Goal: Transaction & Acquisition: Obtain resource

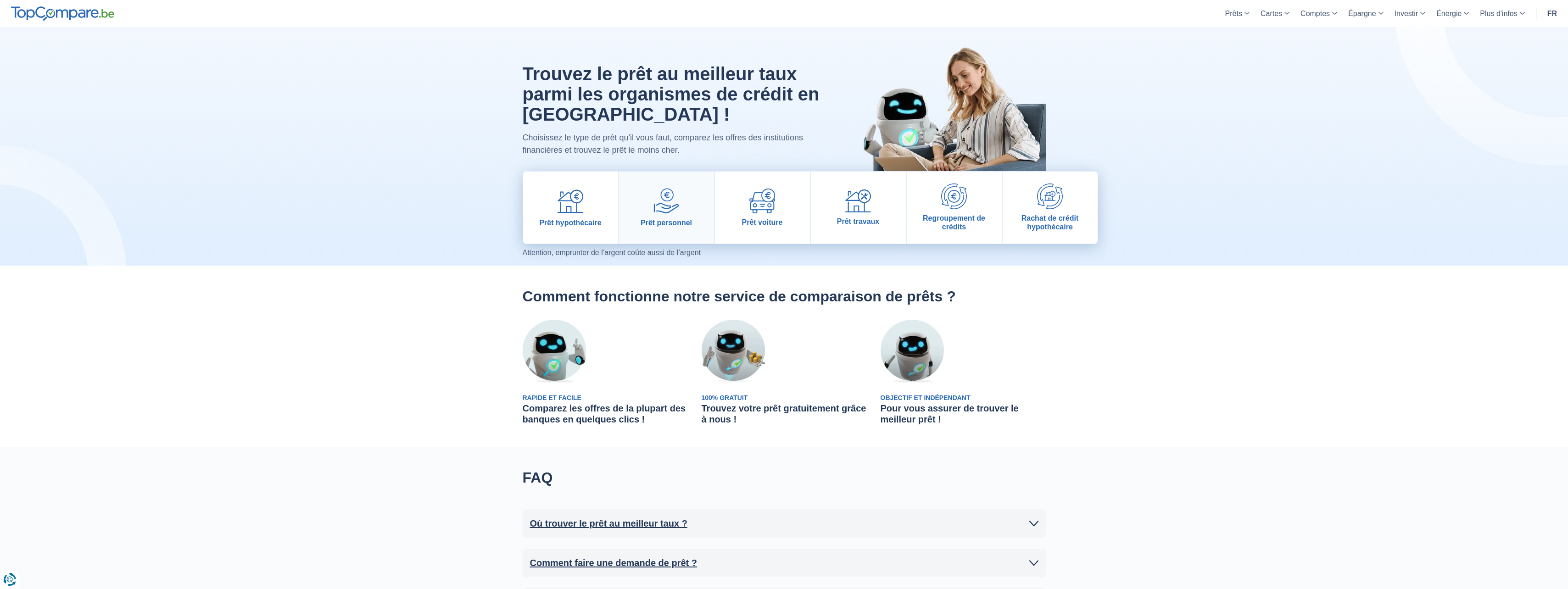
click at [689, 206] on link "Prêt personnel" at bounding box center [667, 207] width 95 height 72
click at [591, 205] on link "Prêt hypothécaire" at bounding box center [571, 207] width 95 height 72
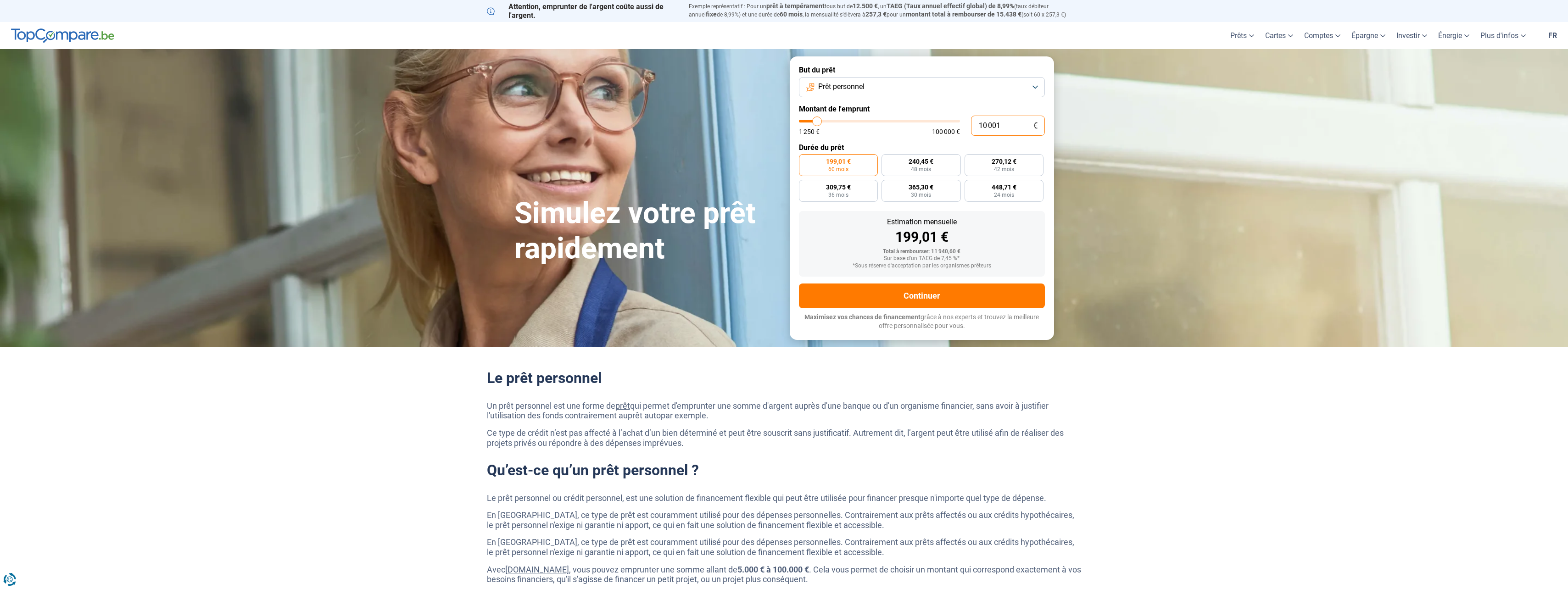
drag, startPoint x: 1015, startPoint y: 124, endPoint x: 879, endPoint y: 116, distance: 136.2
click at [879, 116] on div "10 001 € 1 250 € 100 000 €" at bounding box center [922, 125] width 246 height 20
type input "3"
type input "1250"
type input "30"
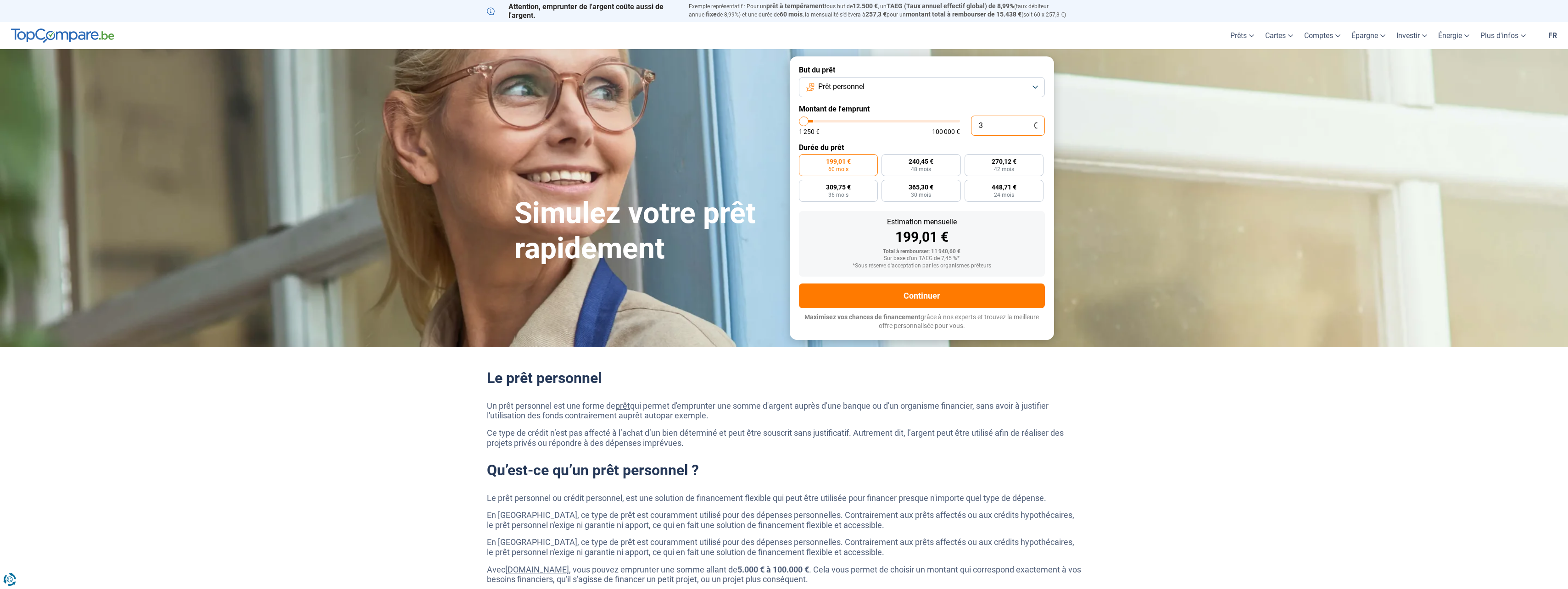
type input "1250"
type input "300"
type input "1250"
type input "3 000"
type input "3000"
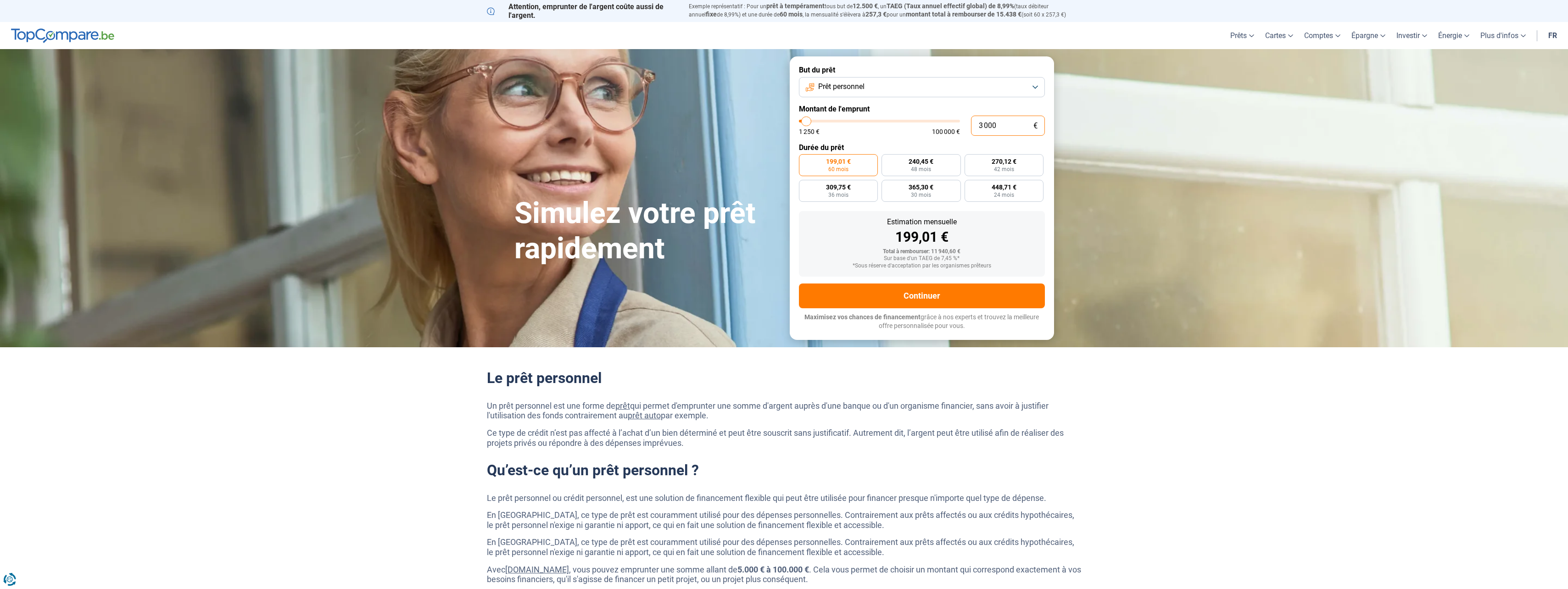
type input "30 000"
type input "30000"
radio input "false"
type input "30 000"
click at [900, 88] on button "Prêt personnel" at bounding box center [922, 87] width 246 height 20
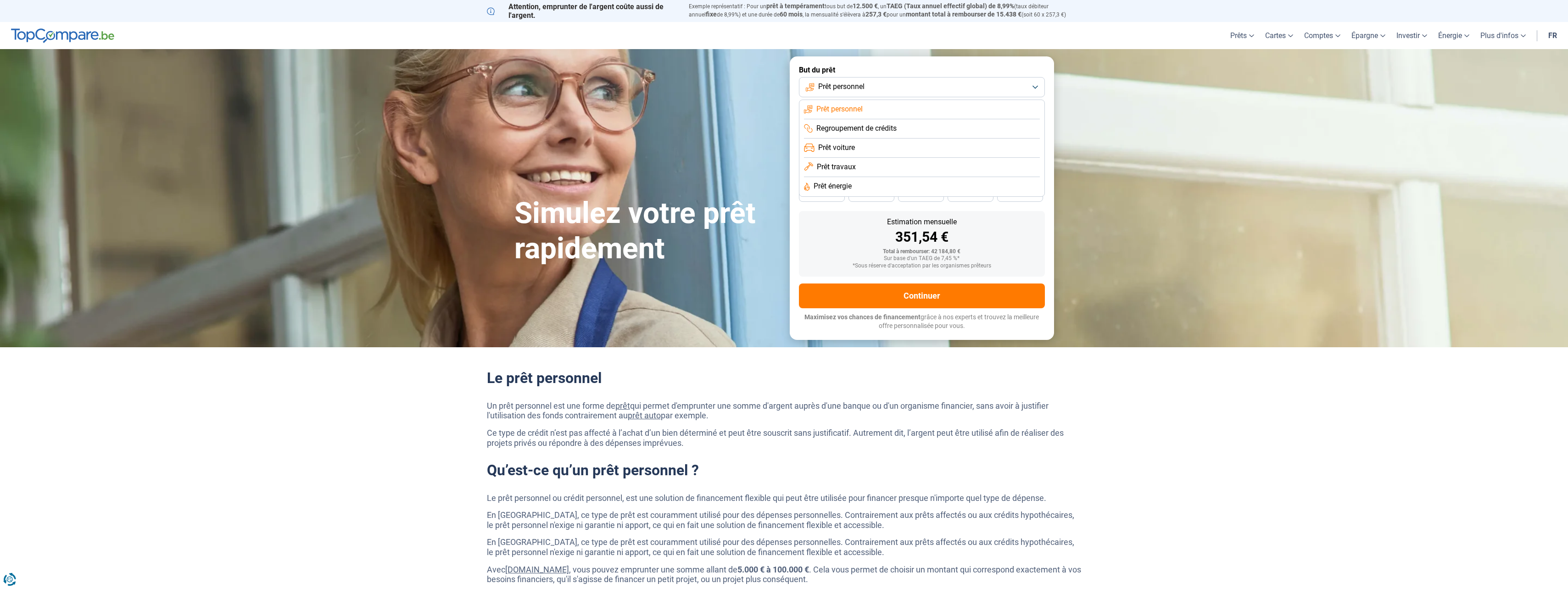
click at [887, 71] on label "But du prêt" at bounding box center [922, 69] width 246 height 9
click at [1022, 160] on span "596,97 €" at bounding box center [1020, 162] width 25 height 7
click at [1003, 160] on input "596,97 € 60 mois" at bounding box center [1000, 156] width 6 height 6
radio input "true"
click at [1018, 162] on span "596,97 €" at bounding box center [1020, 162] width 25 height 7
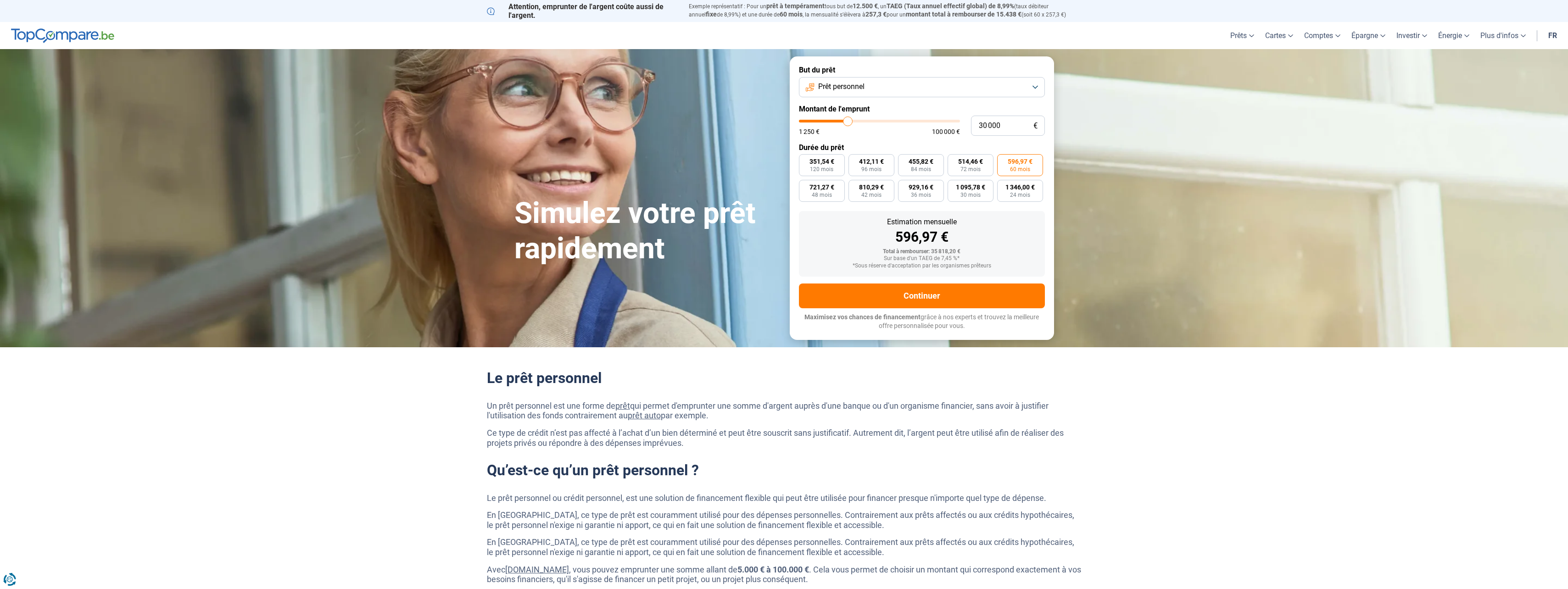
click at [1003, 160] on input "596,97 € 60 mois" at bounding box center [1000, 156] width 6 height 6
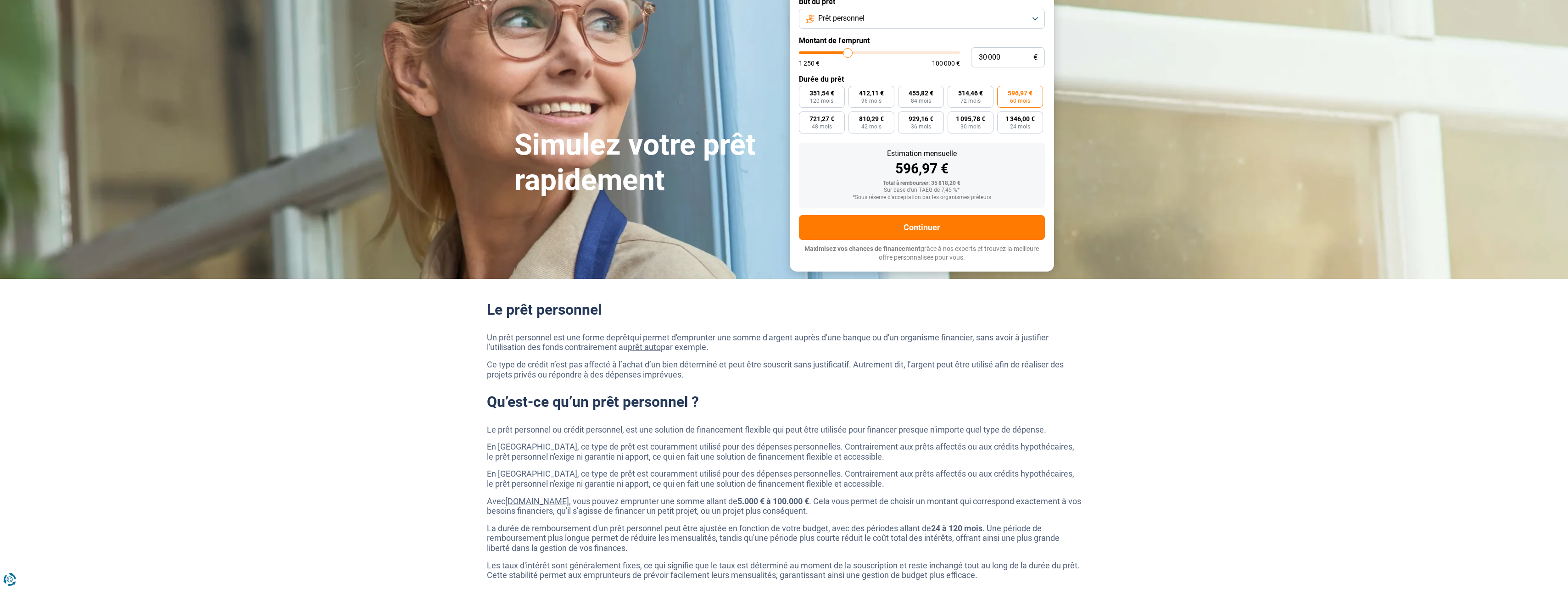
scroll to position [46, 0]
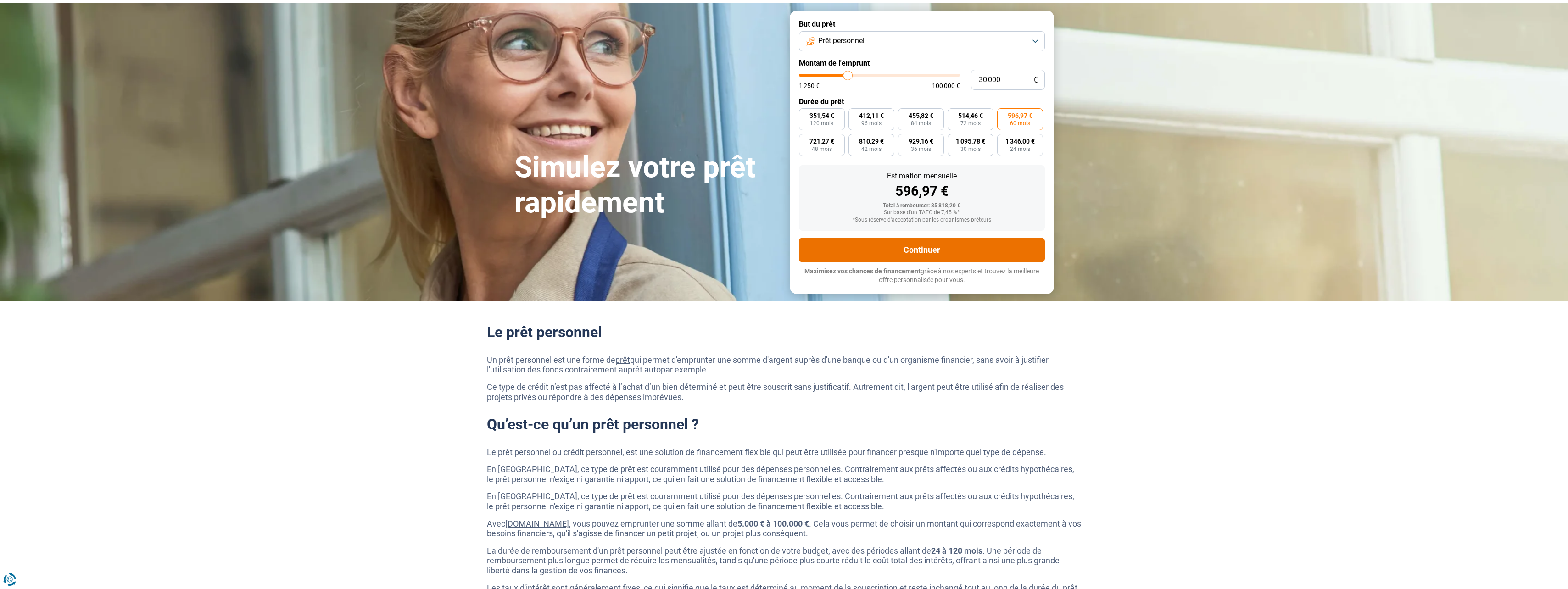
click at [911, 248] on button "Continuer" at bounding box center [922, 250] width 246 height 25
drag, startPoint x: 1016, startPoint y: 77, endPoint x: 920, endPoint y: 78, distance: 96.0
click at [920, 78] on div "30 000 € 1 250 € 100 000 €" at bounding box center [922, 80] width 246 height 20
type input "77000"
click at [920, 77] on input "range" at bounding box center [879, 75] width 161 height 3
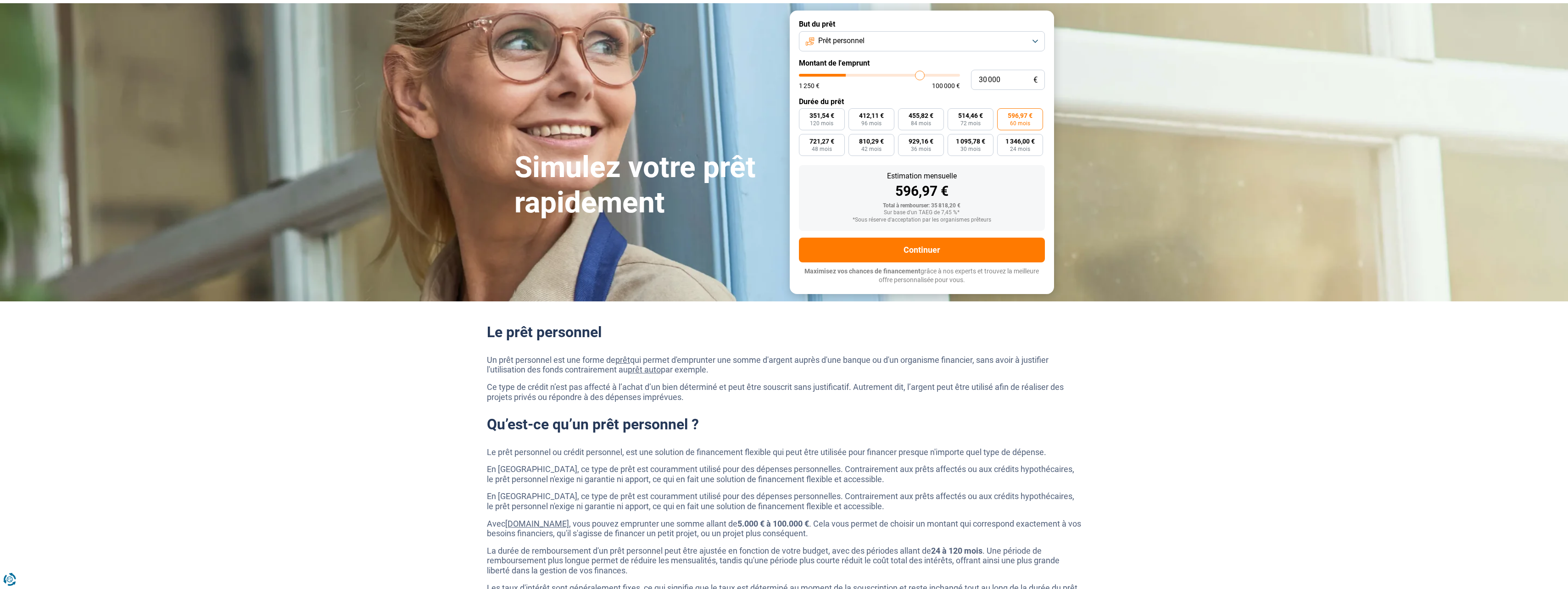
type input "77 000"
radio input "false"
radio input "true"
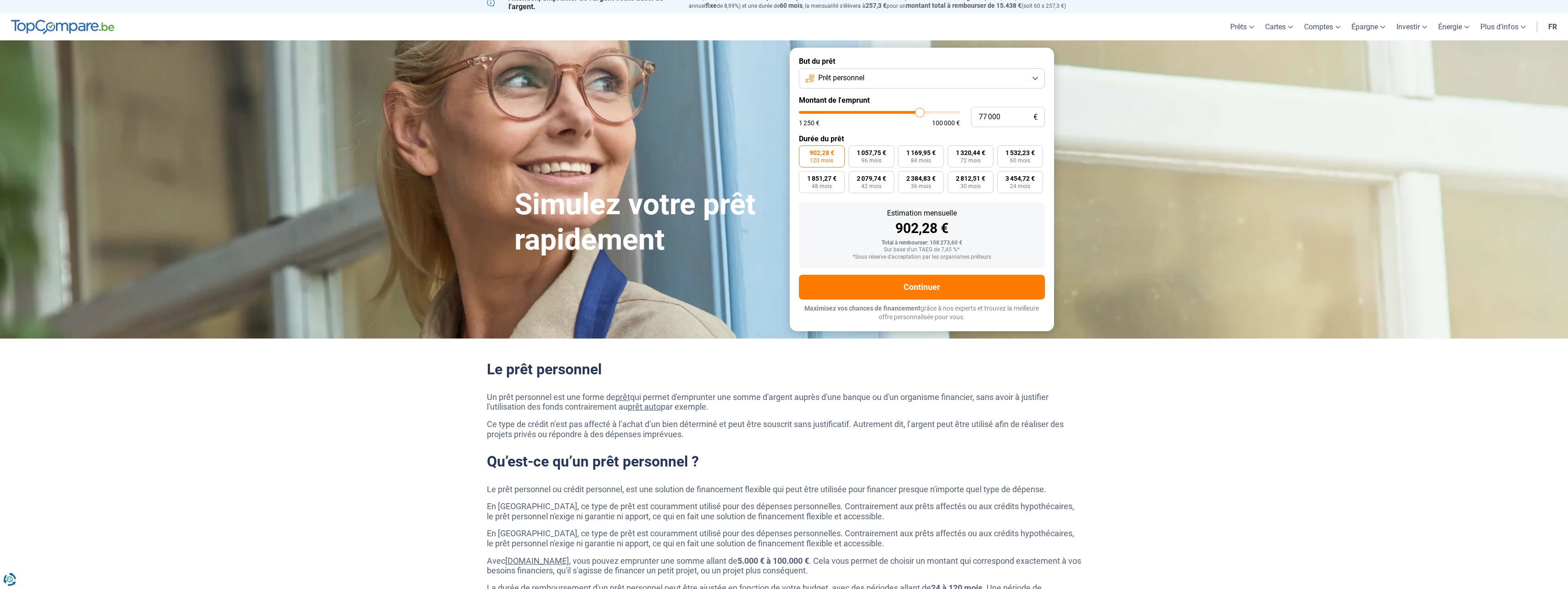
scroll to position [0, 0]
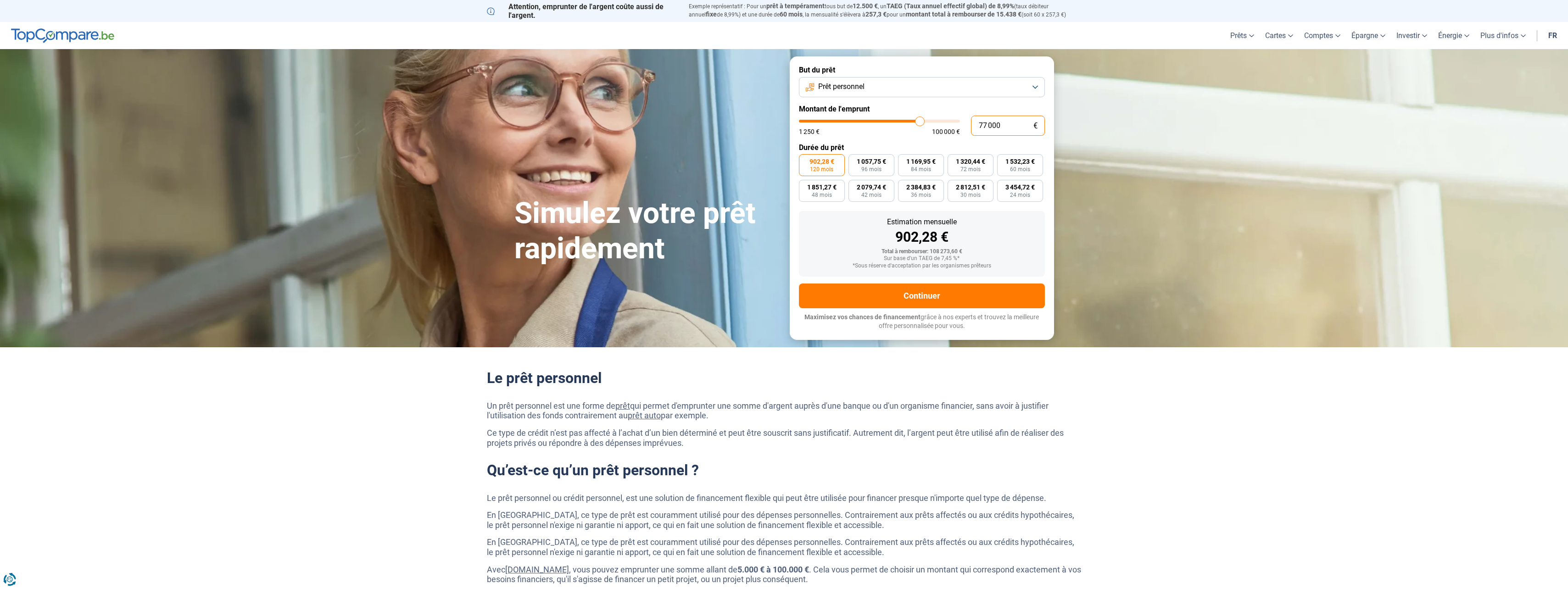
drag, startPoint x: 1013, startPoint y: 130, endPoint x: 963, endPoint y: 128, distance: 50.0
click at [963, 128] on div "77 000 € 1 250 € 100 000 €" at bounding box center [922, 125] width 246 height 20
type input "2"
type input "1250"
type input "24"
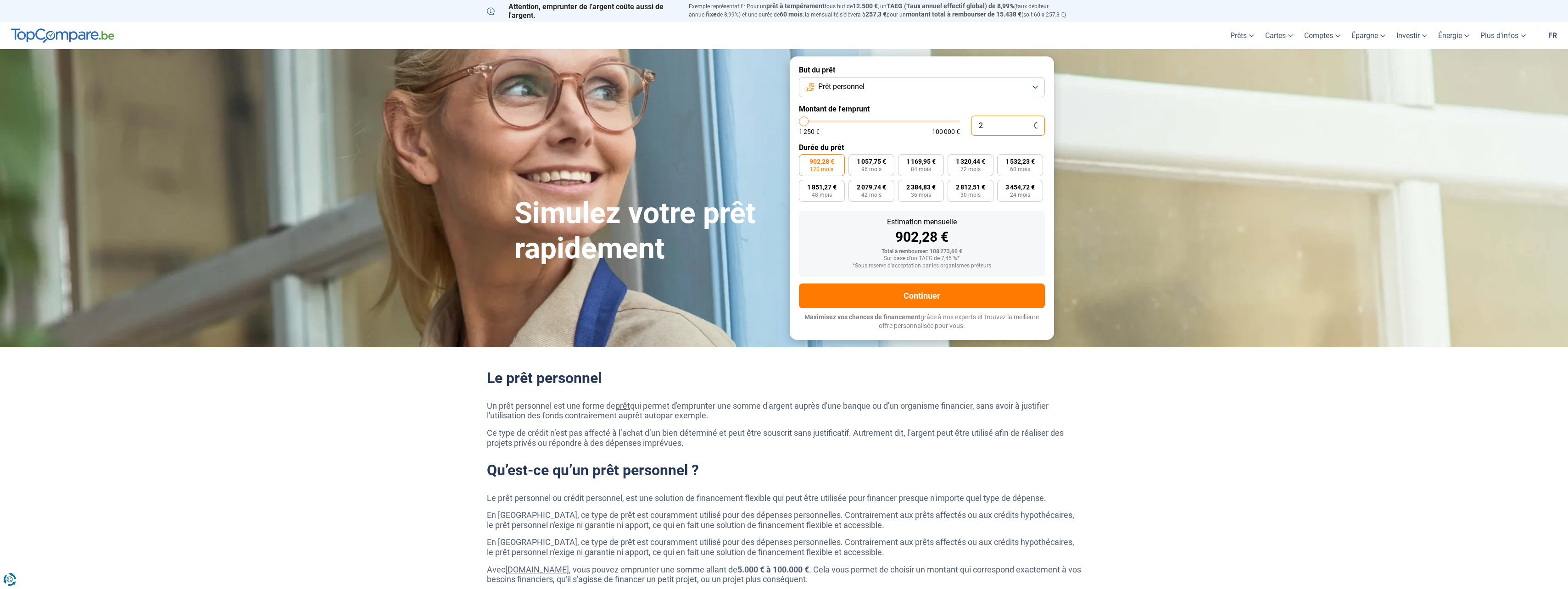
type input "1250"
type input "240"
type input "1250"
type input "2 400"
type input "2500"
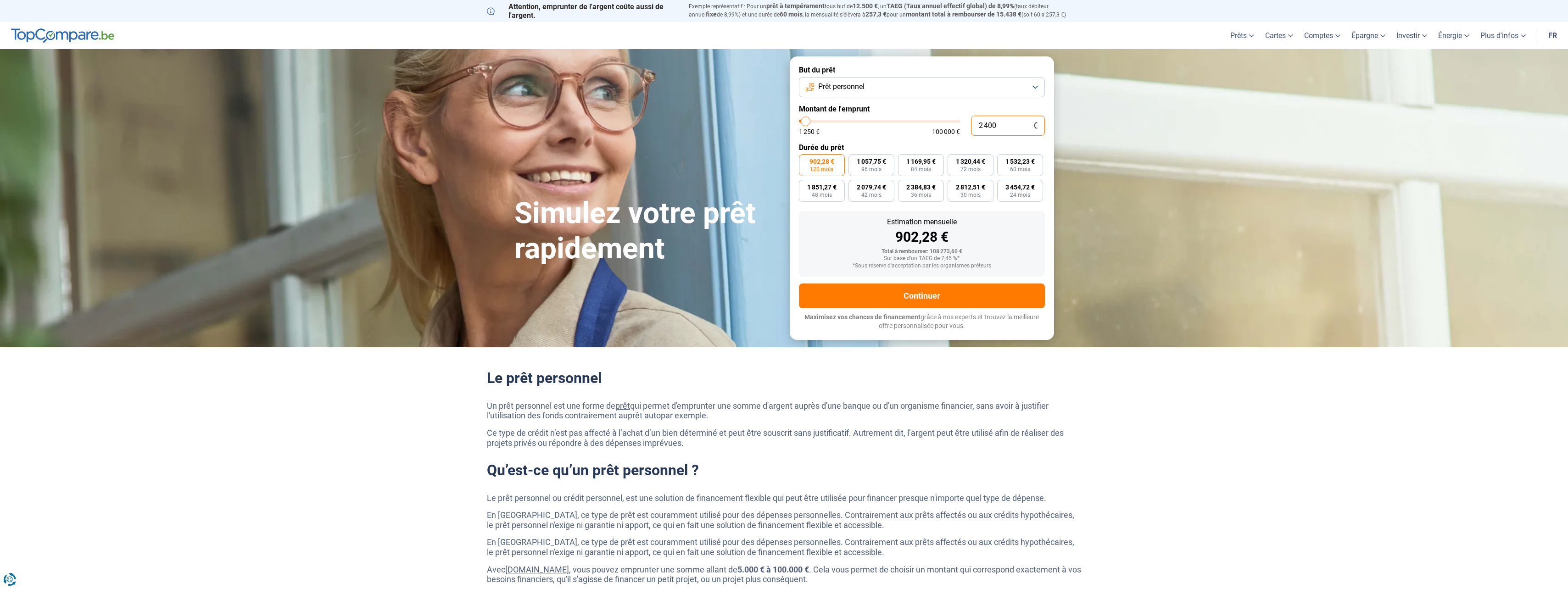
type input "24 000"
type input "24000"
type input "24 000"
click at [1010, 238] on div "902,28 €" at bounding box center [922, 237] width 231 height 14
click at [1025, 166] on span "60 mois" at bounding box center [1020, 169] width 20 height 5
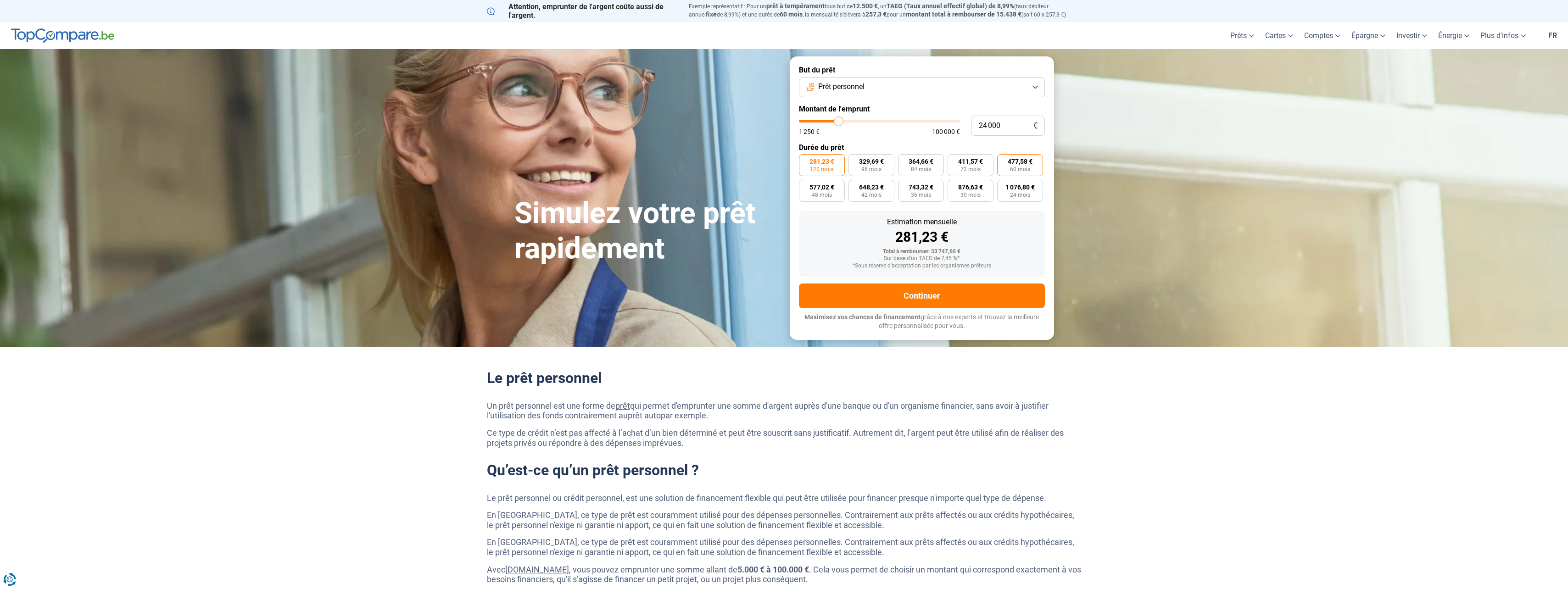
click at [1003, 160] on input "477,58 € 60 mois" at bounding box center [1000, 156] width 6 height 6
radio input "true"
click at [825, 164] on span "281,23 €" at bounding box center [822, 162] width 25 height 7
click at [805, 160] on input "281,23 € 120 mois" at bounding box center [802, 156] width 6 height 6
radio input "true"
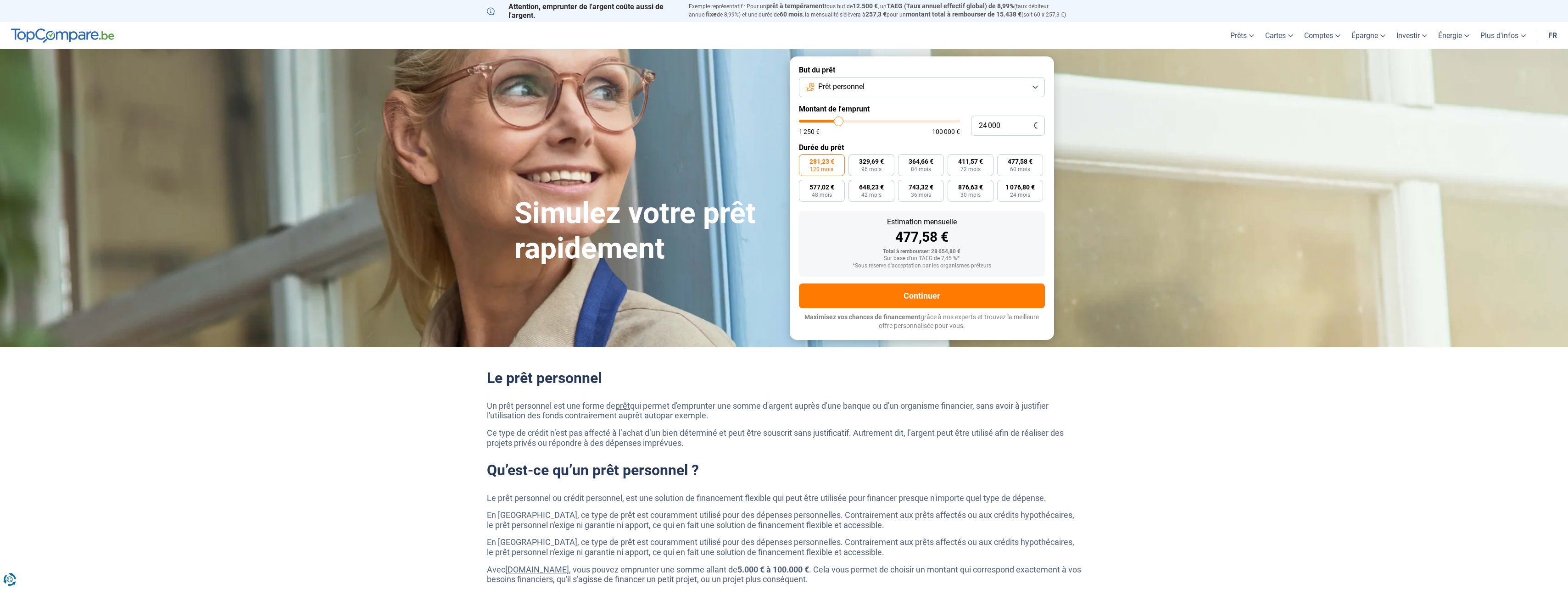
click at [825, 164] on span "281,23 €" at bounding box center [822, 162] width 25 height 7
click at [805, 160] on input "281,23 € 120 mois" at bounding box center [802, 156] width 6 height 6
click at [824, 164] on span "281,23 €" at bounding box center [822, 162] width 25 height 7
click at [805, 160] on input "281,23 € 120 mois" at bounding box center [802, 156] width 6 height 6
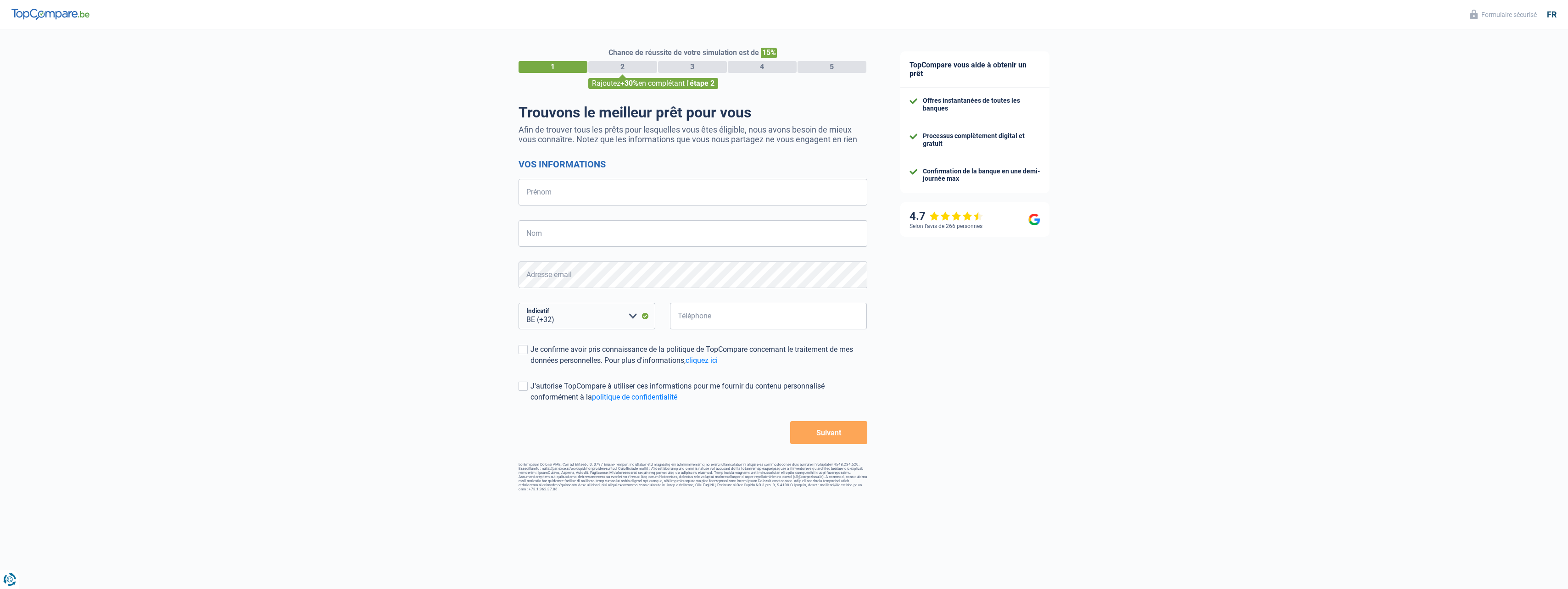
select select "32"
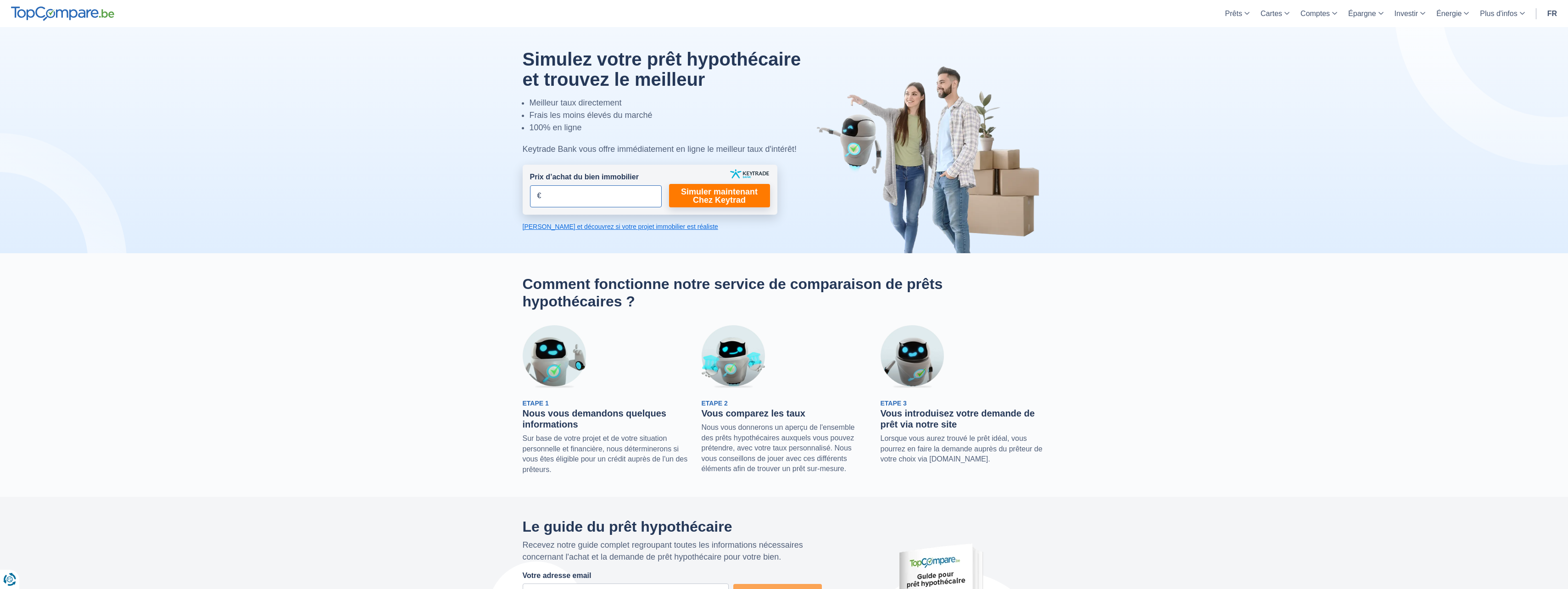
click at [606, 197] on input "Prix d’achat du bien immobilier" at bounding box center [595, 196] width 131 height 22
type input "25.000"
click at [725, 190] on link "Simuler maintenant Chez Keytrad" at bounding box center [720, 195] width 101 height 23
click at [627, 223] on link "Calculez et découvrez si votre projet immobilier est réaliste" at bounding box center [650, 226] width 254 height 9
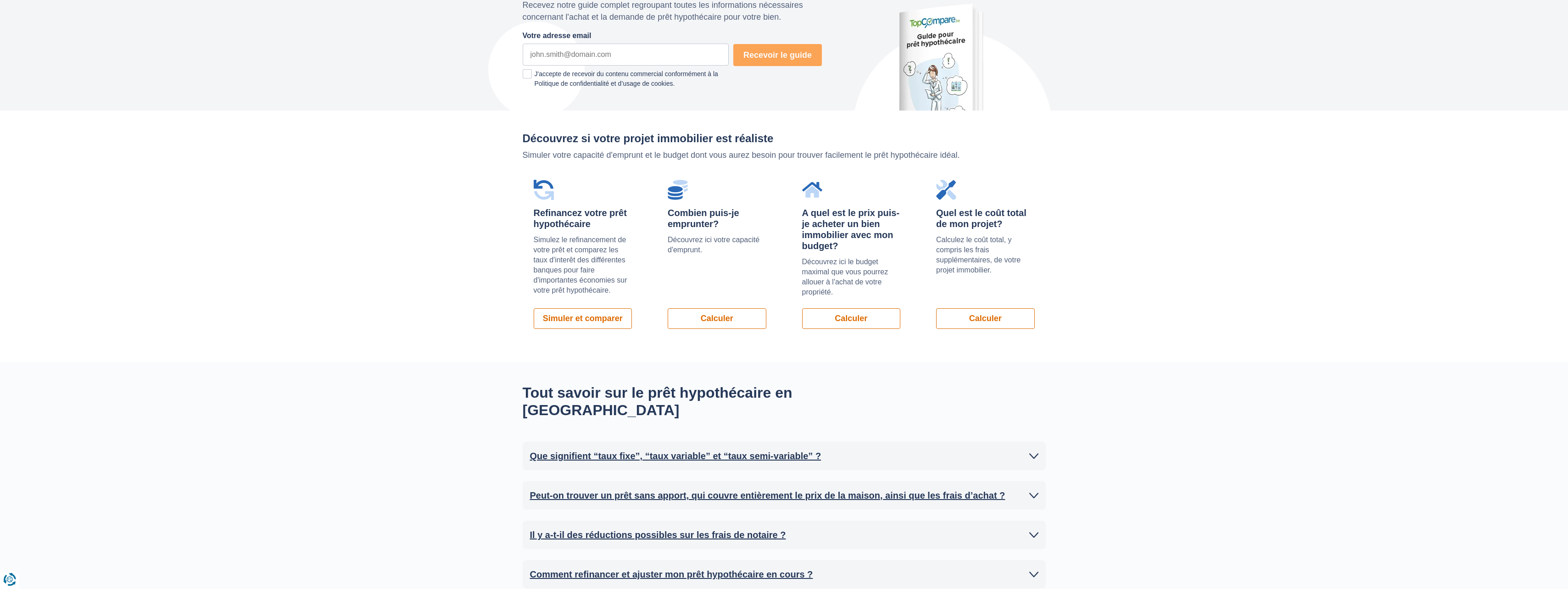
scroll to position [541, 0]
click at [601, 279] on div "Refinancez votre prêt hypothécaire Simulez le refinancement de votre prêt et co…" at bounding box center [583, 253] width 121 height 171
click at [589, 307] on link "Simuler et comparer" at bounding box center [583, 317] width 98 height 20
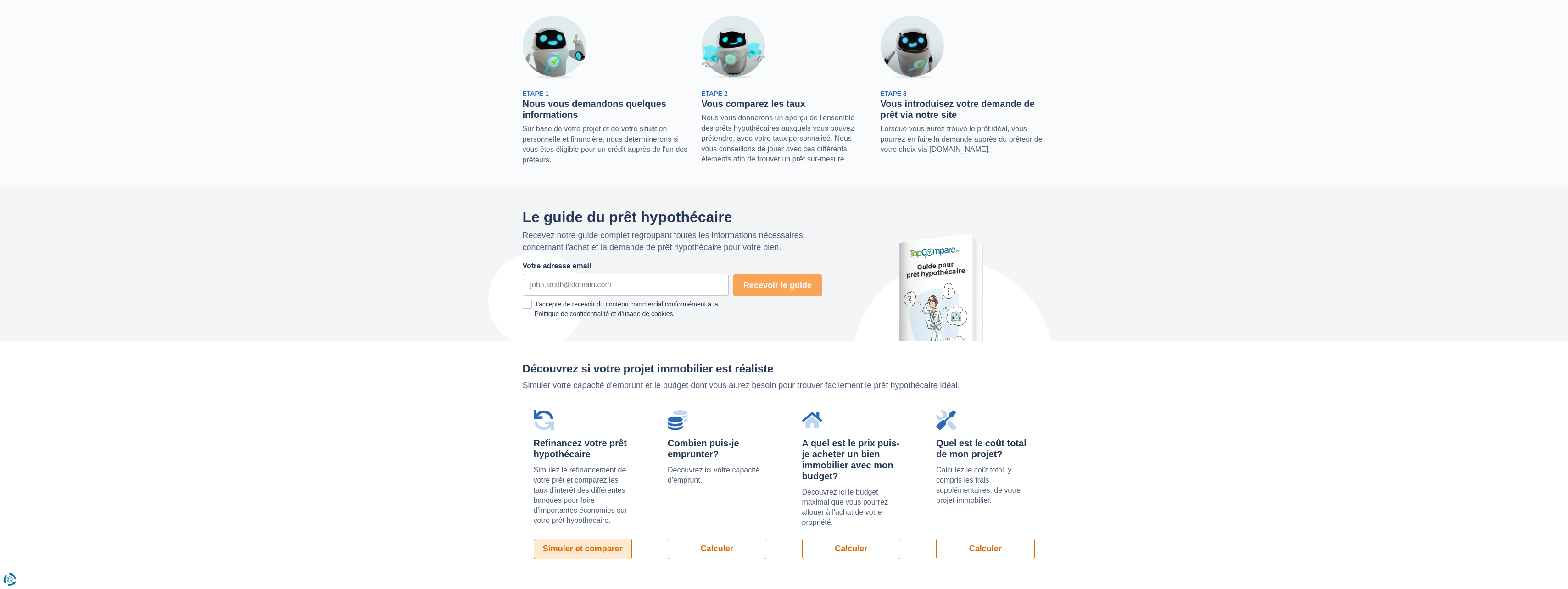
scroll to position [367, 0]
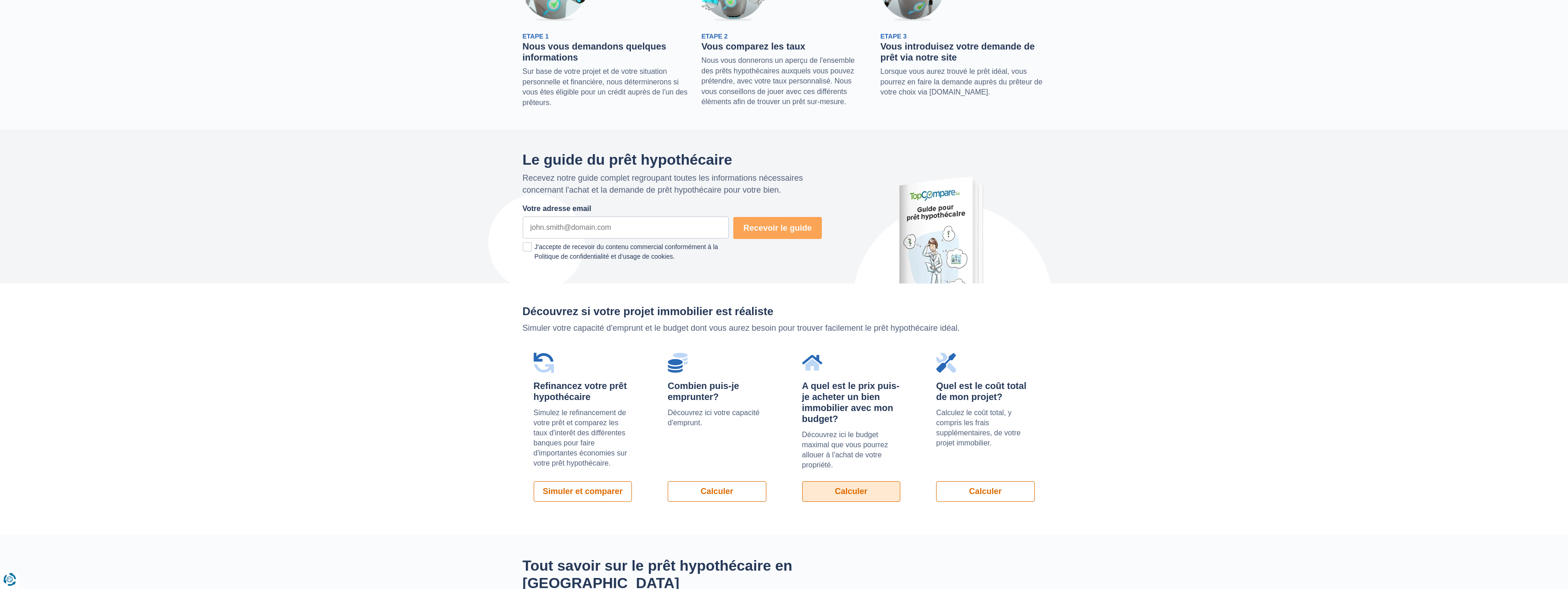
click at [854, 481] on link "Calculer" at bounding box center [851, 491] width 98 height 20
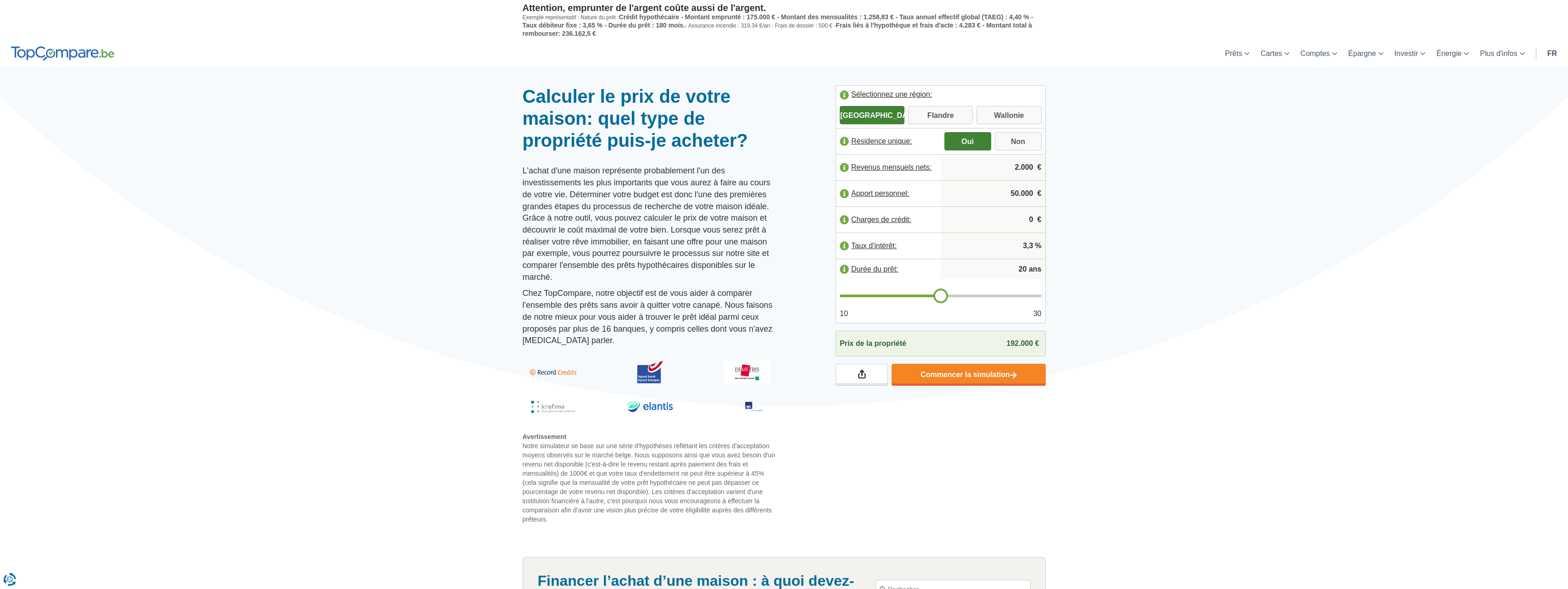
click at [926, 115] on input "Flandre" at bounding box center [940, 116] width 65 height 17
radio input "true"
click at [967, 141] on input "Oui" at bounding box center [967, 142] width 47 height 17
click at [1015, 138] on input "Non" at bounding box center [1018, 142] width 47 height 17
radio input "true"
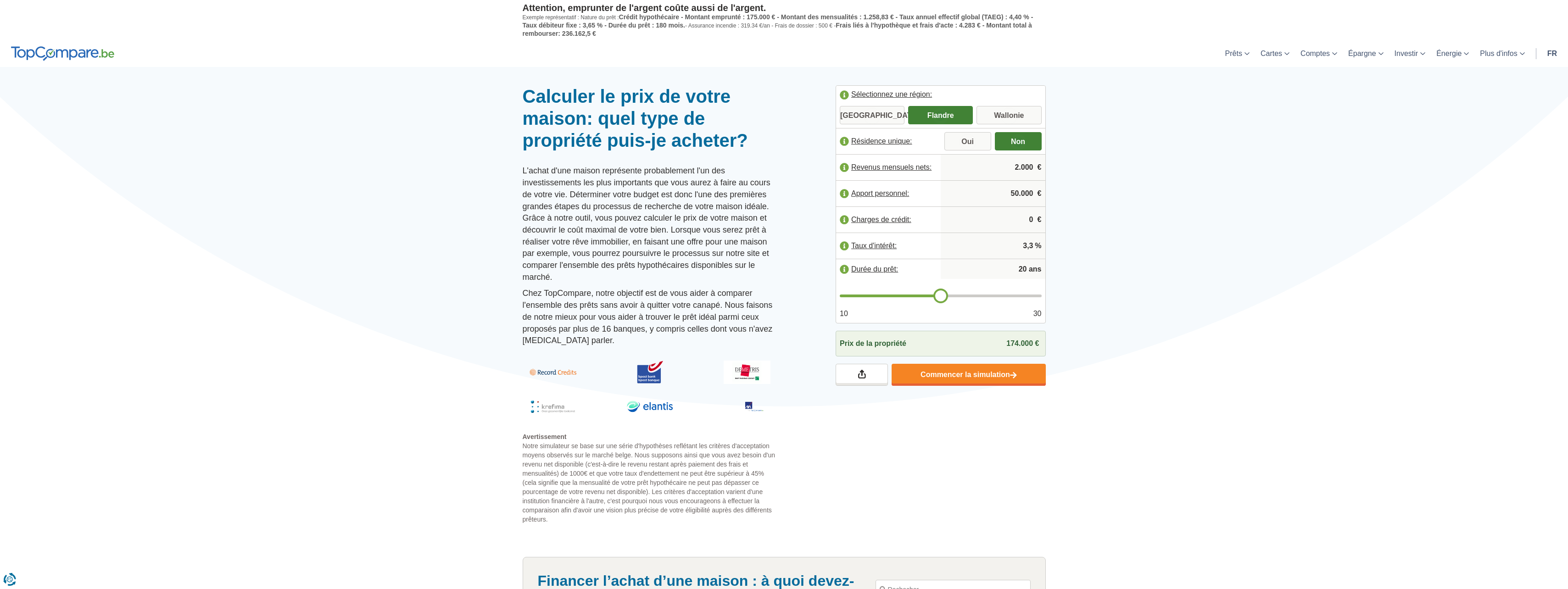
click at [980, 166] on input "2.000" at bounding box center [992, 168] width 97 height 25
type input "0"
type input "4.000"
click at [994, 195] on input "50.000" at bounding box center [992, 193] width 97 height 25
drag, startPoint x: 998, startPoint y: 194, endPoint x: 1037, endPoint y: 193, distance: 39.0
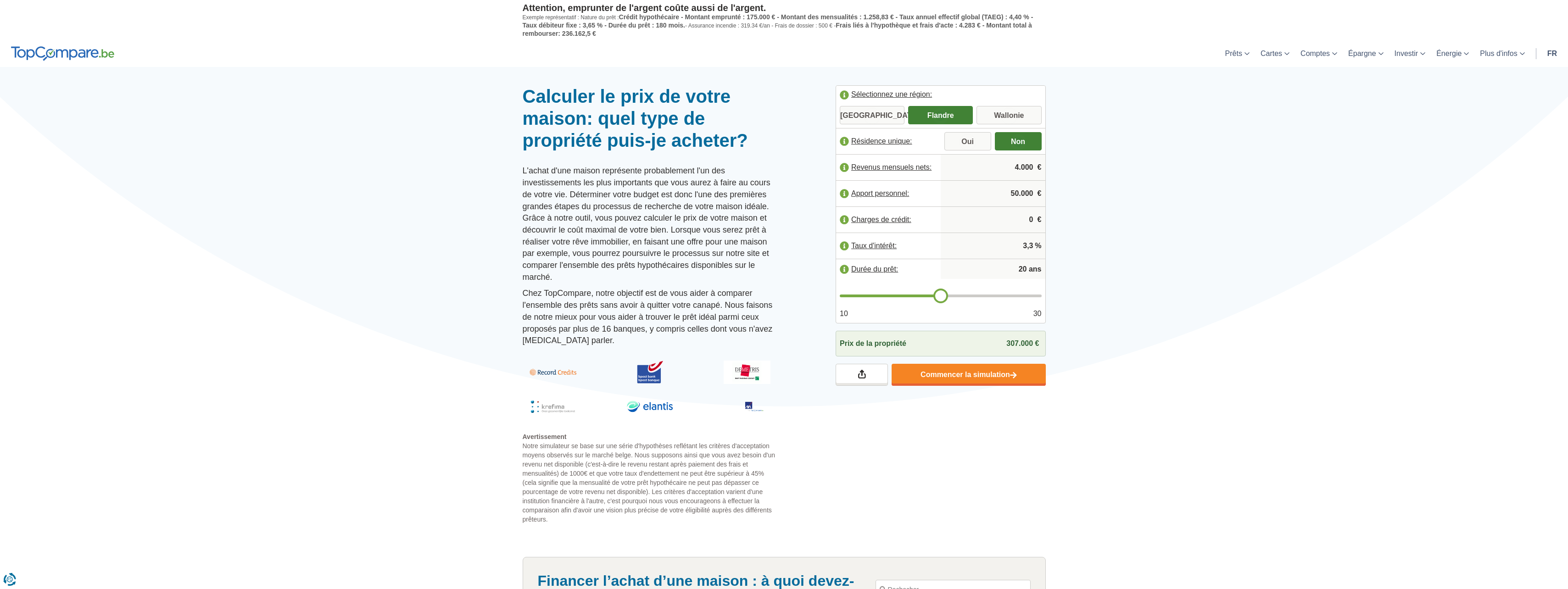
click at [1037, 193] on input "50.000" at bounding box center [992, 193] width 97 height 25
type input "1.000"
click at [995, 217] on input "0" at bounding box center [992, 220] width 97 height 25
click at [1010, 272] on input "20" at bounding box center [992, 269] width 97 height 18
type input "0"
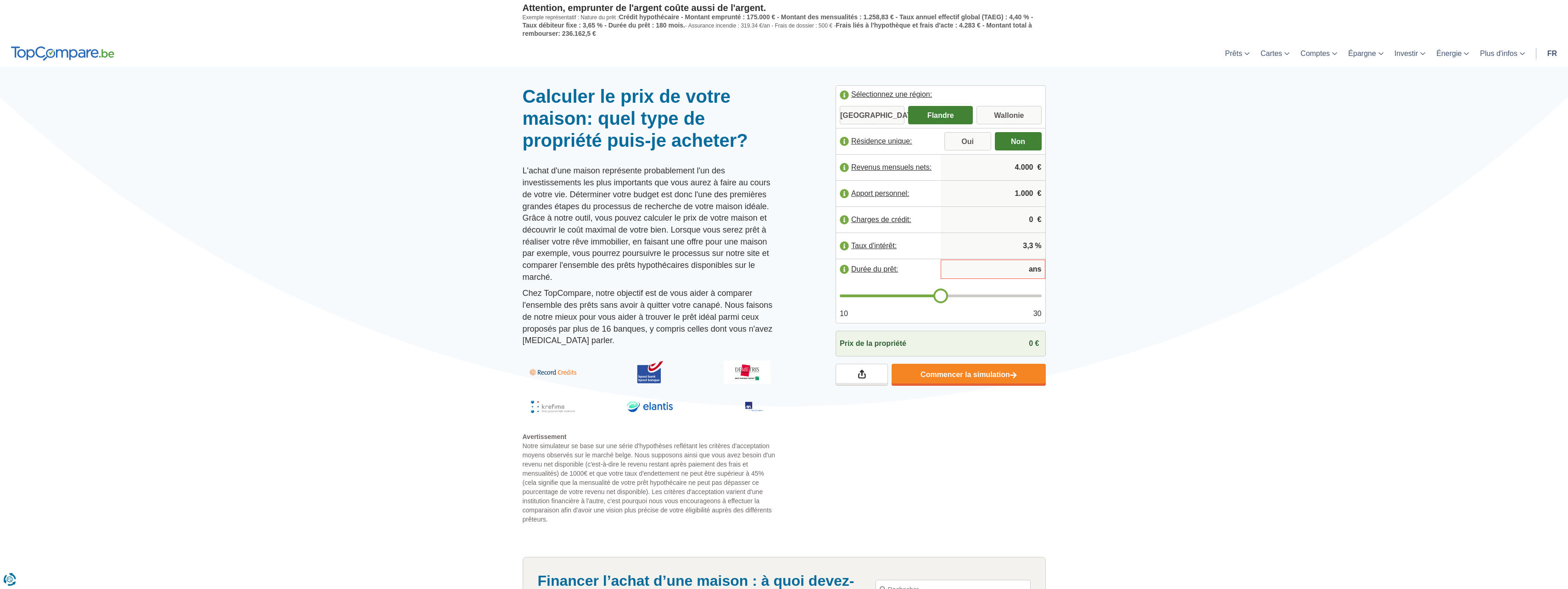
type input "5"
type input "20"
type input "26"
click at [995, 297] on input "range" at bounding box center [941, 296] width 202 height 3
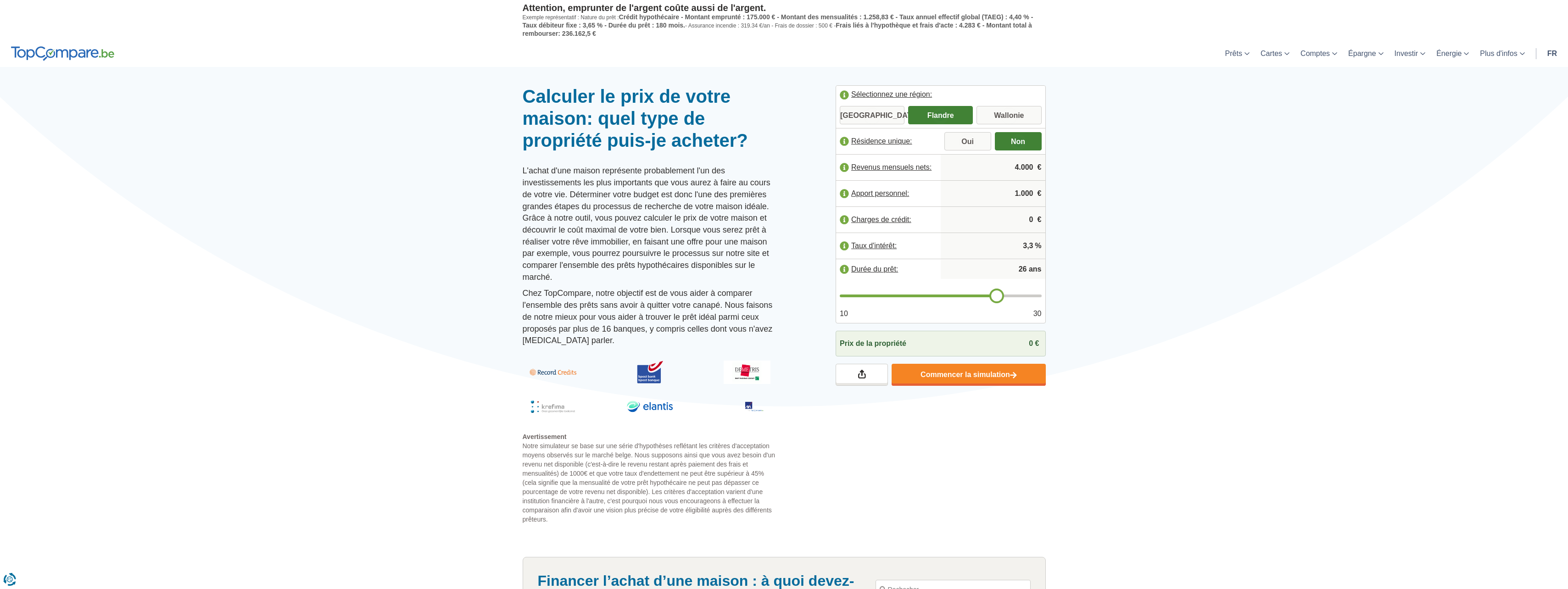
drag, startPoint x: 1018, startPoint y: 267, endPoint x: 1057, endPoint y: 269, distance: 39.1
type input "5"
type input "20"
type input "19"
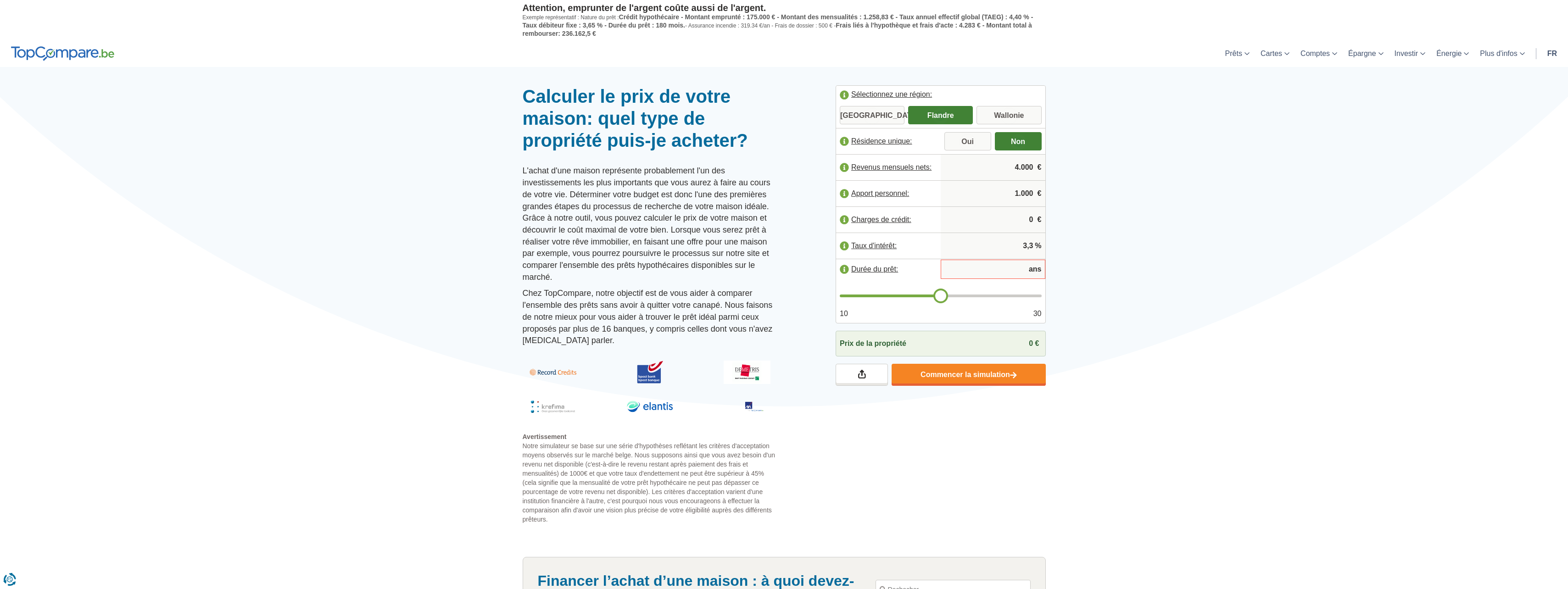
type input "19"
type input "18"
type input "17"
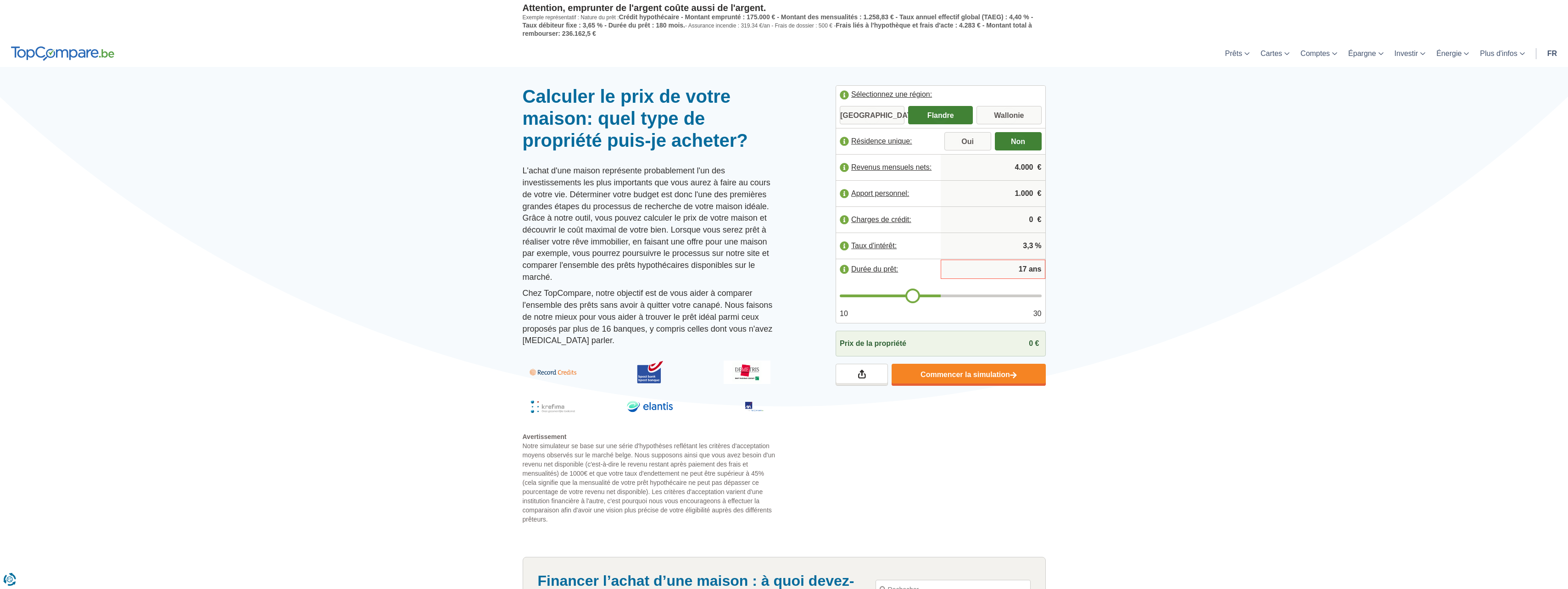
type input "16"
type input "14"
type input "13"
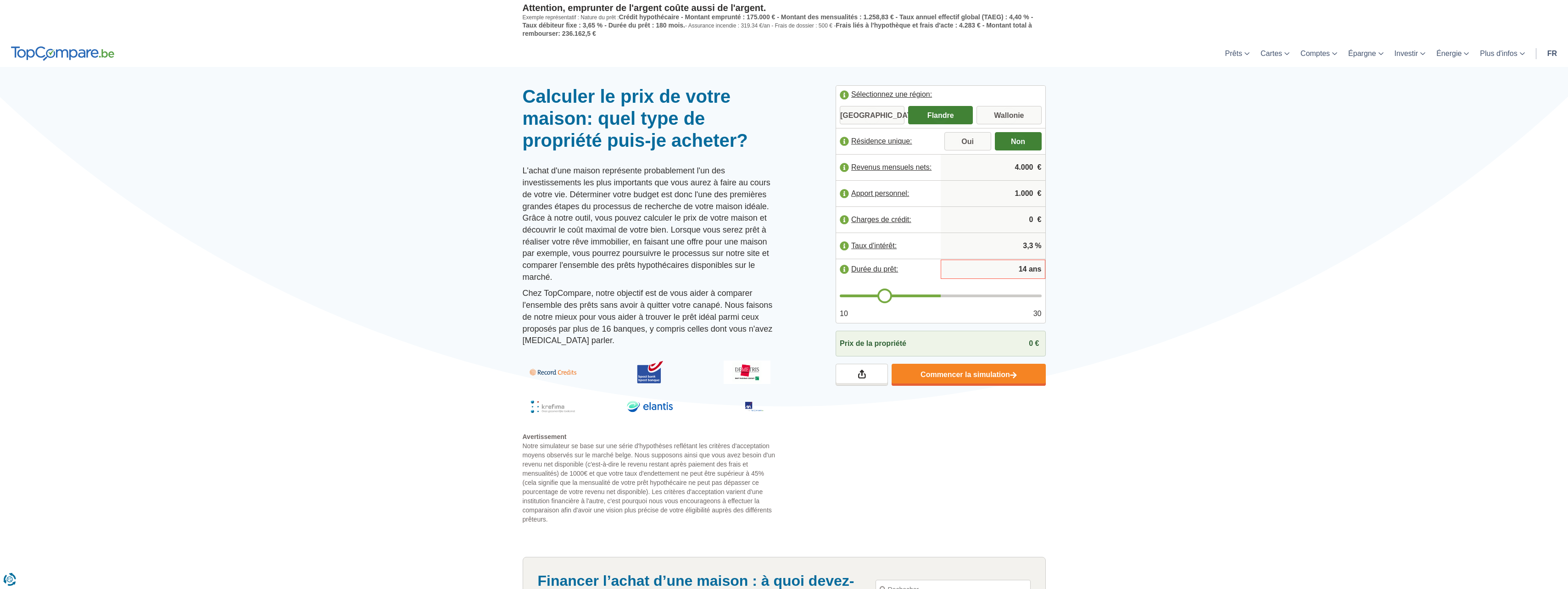
type input "13"
type input "12"
type input "11"
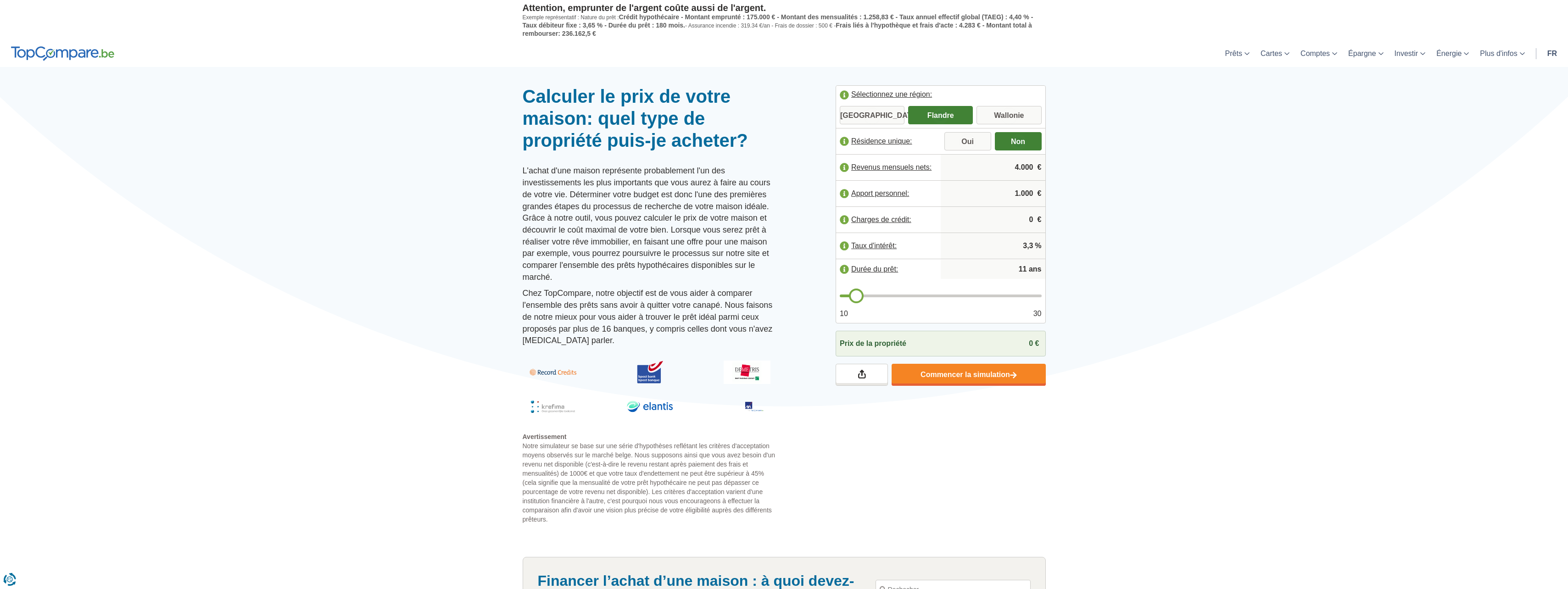
type input "10"
drag, startPoint x: 941, startPoint y: 292, endPoint x: 843, endPoint y: 295, distance: 98.0
type input "10"
click at [844, 295] on input "range" at bounding box center [941, 296] width 202 height 3
click at [932, 343] on div "Prix de la propriété 0 €" at bounding box center [941, 343] width 210 height 26
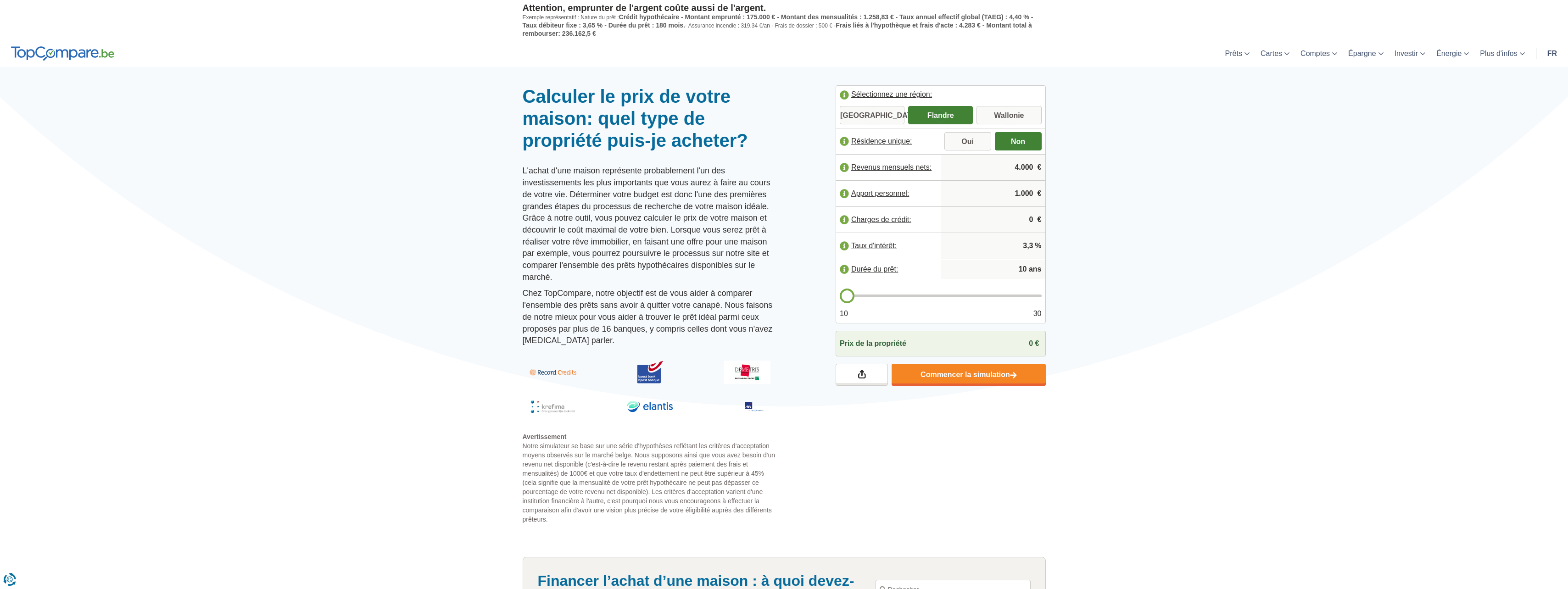
click at [1025, 346] on div "Prix de la propriété 0 €" at bounding box center [941, 343] width 210 height 26
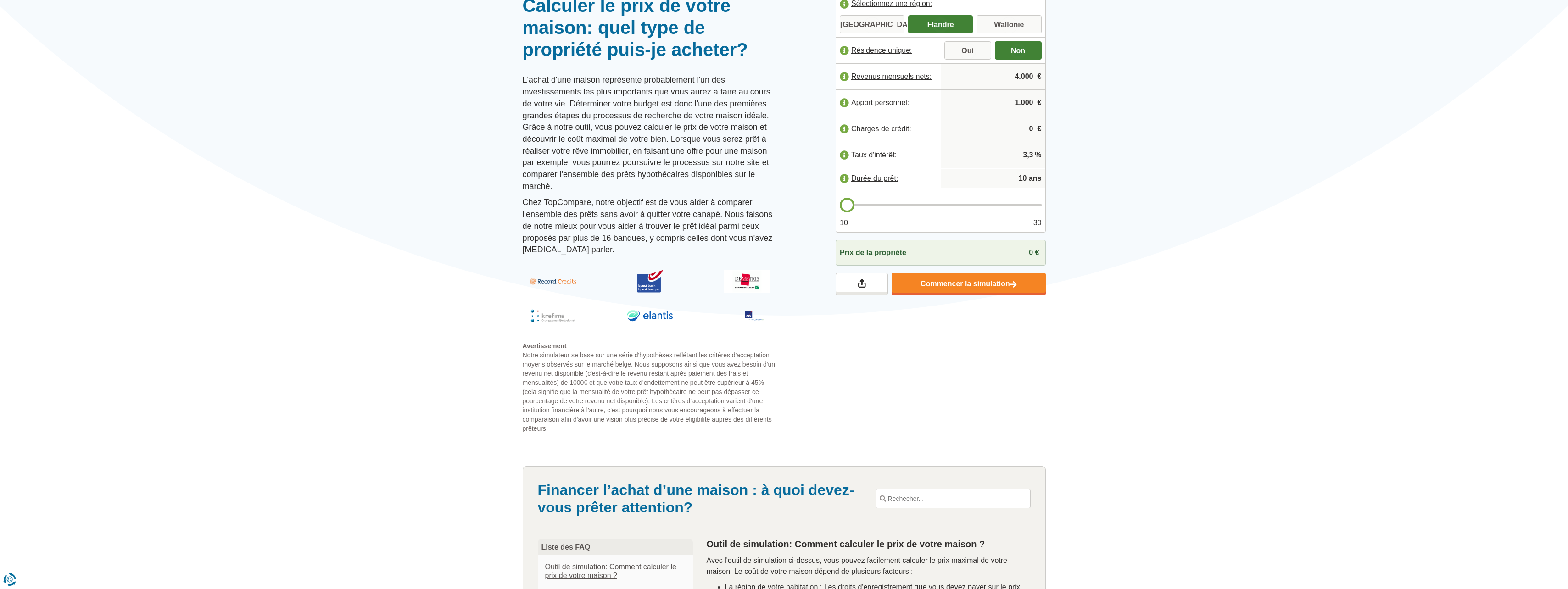
scroll to position [92, 0]
click at [1031, 250] on span "0 €" at bounding box center [1033, 252] width 10 height 8
drag, startPoint x: 1022, startPoint y: 252, endPoint x: 1037, endPoint y: 250, distance: 15.1
click at [1037, 250] on div "Prix de la propriété 0 €" at bounding box center [941, 252] width 210 height 26
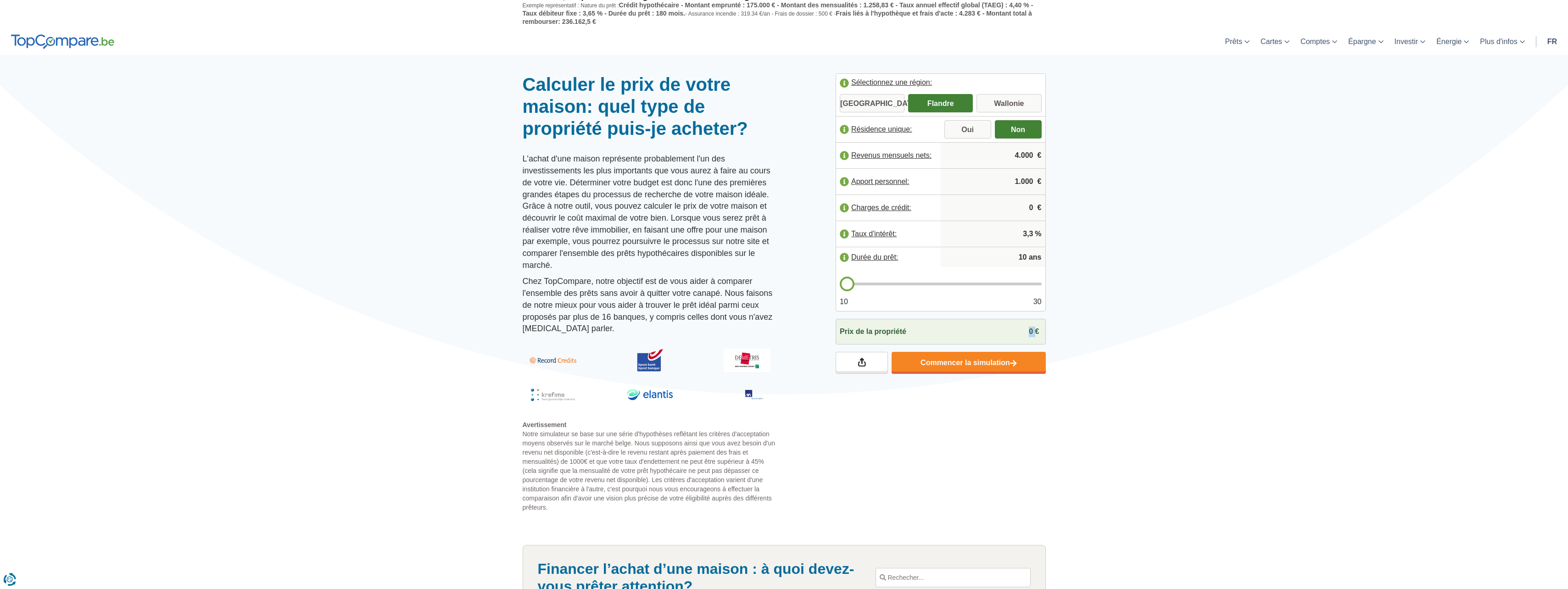
scroll to position [0, 0]
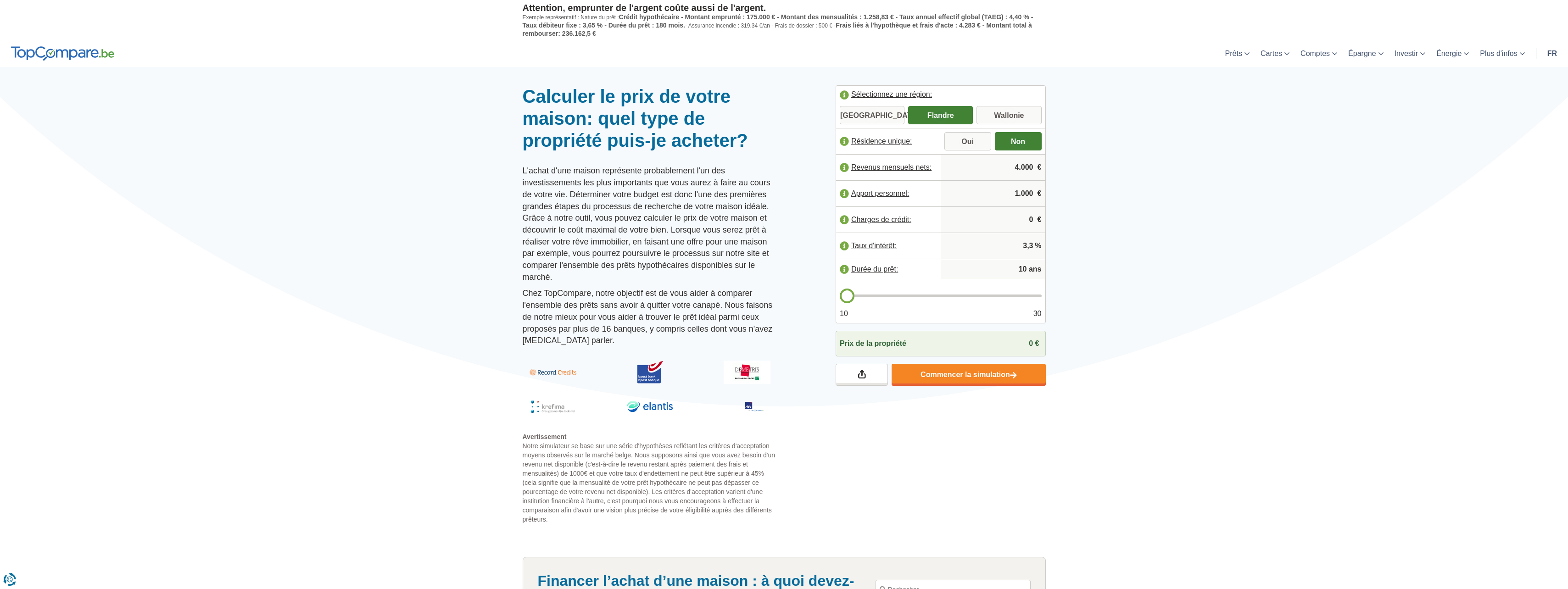
drag, startPoint x: 865, startPoint y: 339, endPoint x: 934, endPoint y: 349, distance: 69.7
click at [866, 339] on span "Prix de la propriété" at bounding box center [873, 344] width 67 height 11
click at [1006, 343] on div "Prix de la propriété 0 €" at bounding box center [941, 343] width 210 height 26
click at [1031, 341] on span "0 €" at bounding box center [1033, 343] width 10 height 8
click at [1037, 344] on span "0 €" at bounding box center [1033, 343] width 10 height 8
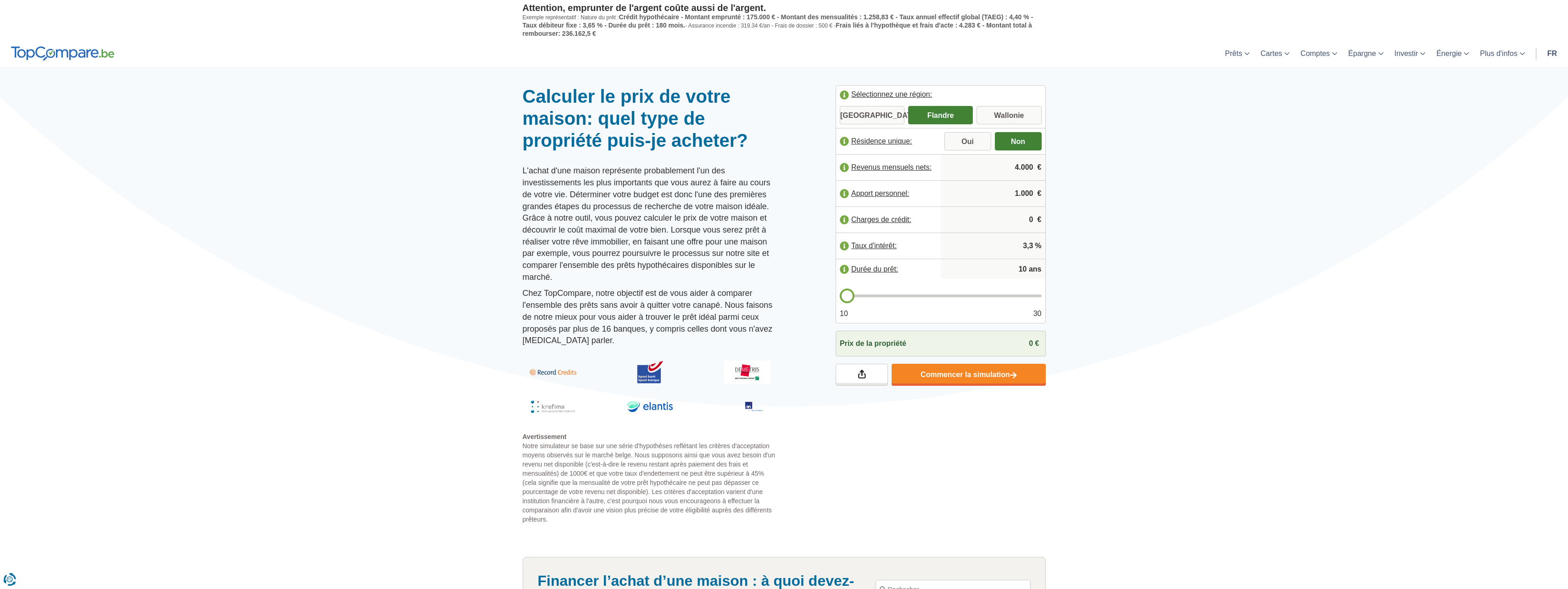
click at [1014, 215] on input "0" at bounding box center [992, 220] width 97 height 25
click at [1002, 223] on input "2.500" at bounding box center [992, 220] width 97 height 25
click at [1034, 219] on input "2.500" at bounding box center [992, 220] width 97 height 25
type input "2.500"
click at [990, 242] on input "3,3" at bounding box center [992, 246] width 97 height 25
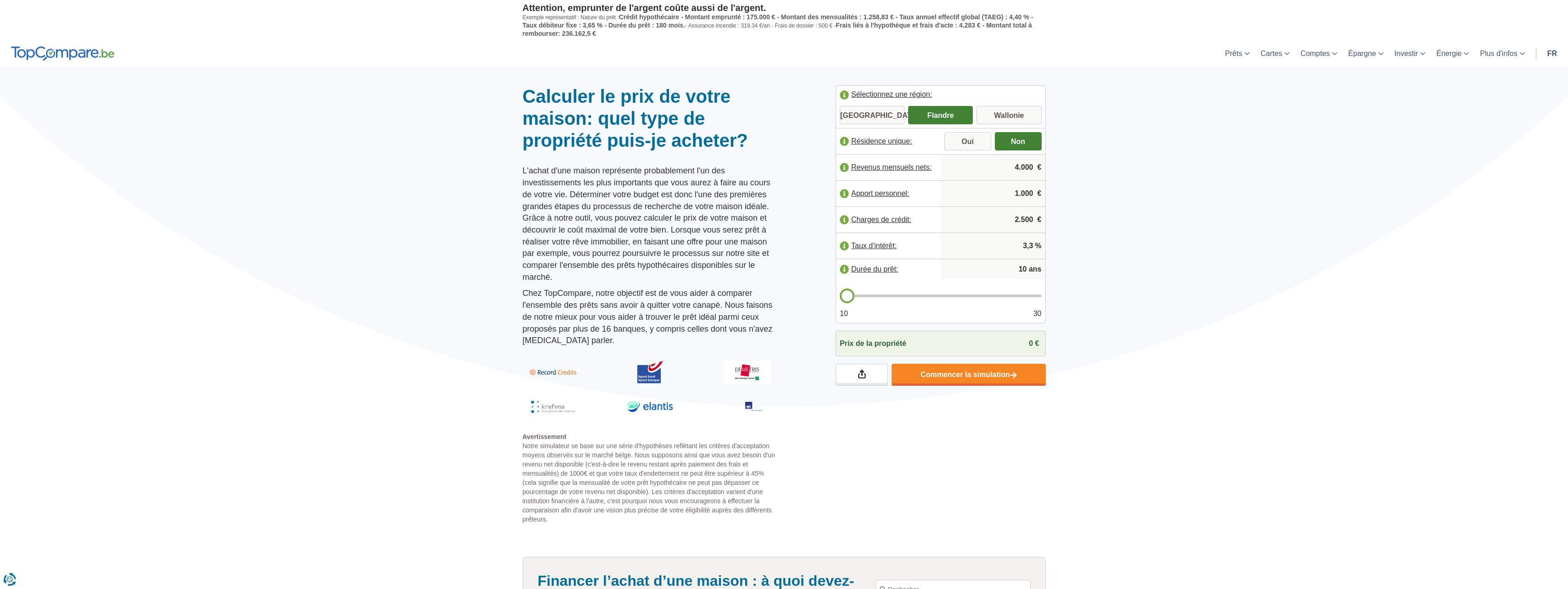
click at [975, 270] on input "10" at bounding box center [992, 269] width 97 height 18
click at [990, 371] on link "Commencer la simulation" at bounding box center [968, 374] width 154 height 22
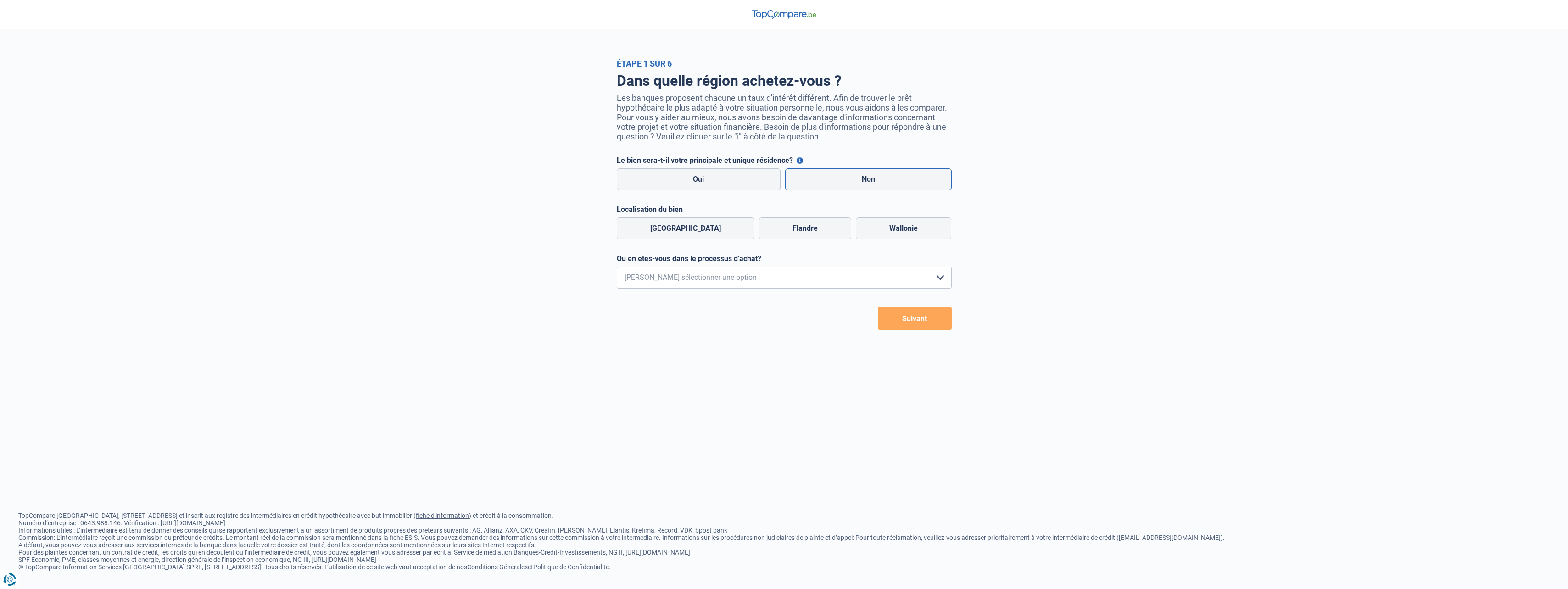
click at [866, 174] on label "Non" at bounding box center [868, 179] width 167 height 22
click at [866, 174] on input "Non" at bounding box center [868, 179] width 167 height 22
radio input "true"
click at [920, 225] on label "Wallonie" at bounding box center [903, 228] width 95 height 22
click at [920, 225] on input "Wallonie" at bounding box center [903, 228] width 95 height 22
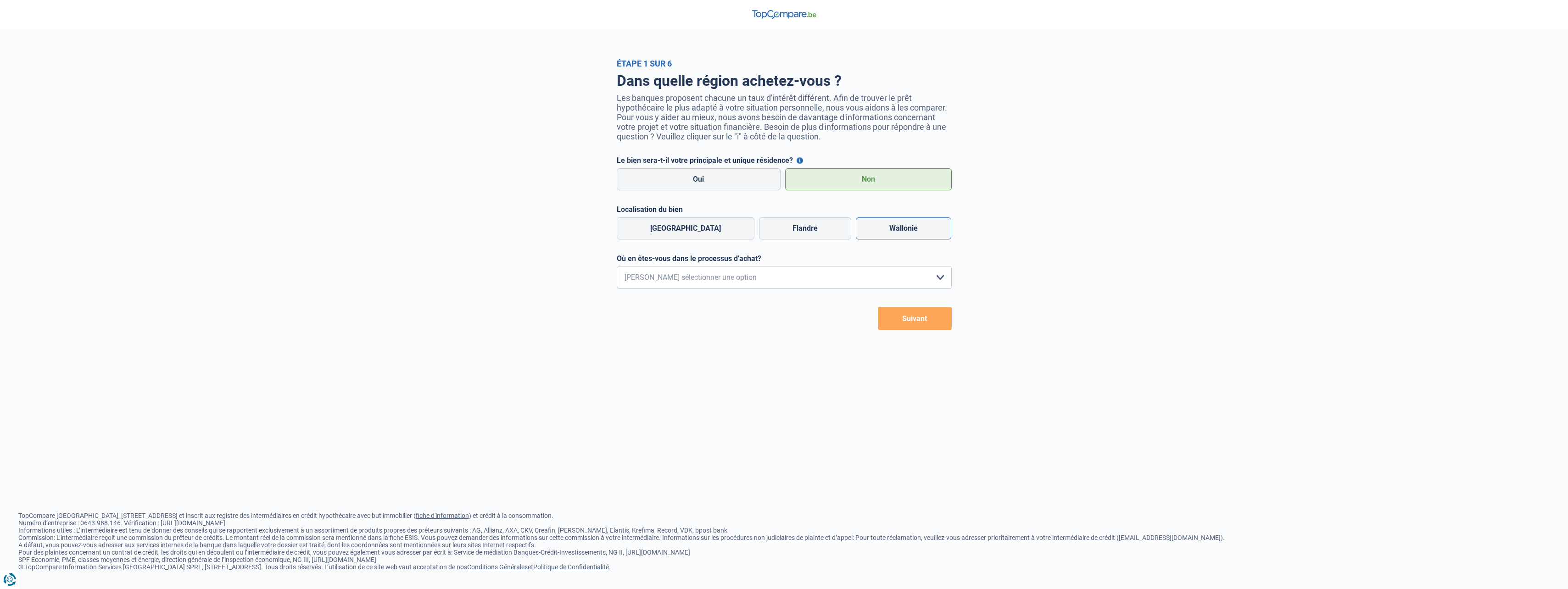
radio input "true"
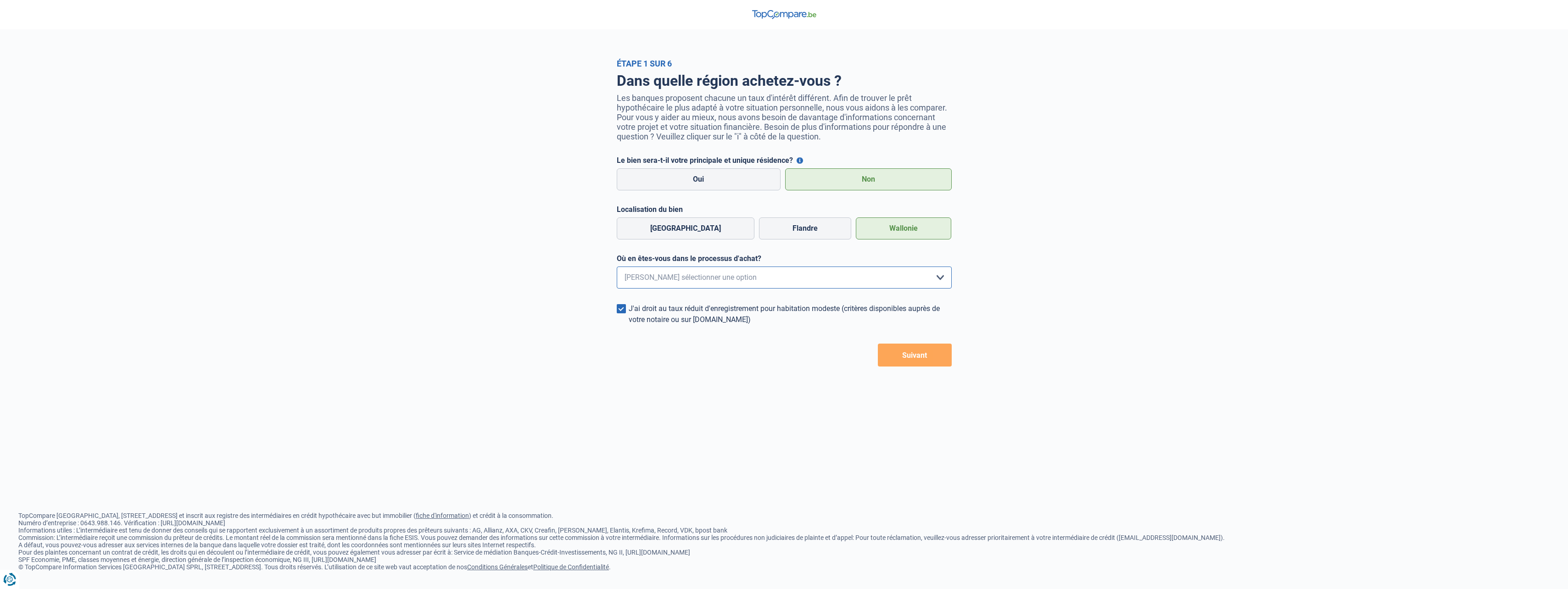
click at [781, 286] on select "Je me renseigne juste car je n'ai pas de projet d'achat concret actuellement Je…" at bounding box center [784, 277] width 335 height 22
select select "0"
click at [616, 269] on select "Je me renseigne juste car je n'ai pas de projet d'achat concret actuellement Je…" at bounding box center [784, 277] width 335 height 22
click at [854, 301] on form "Le bien sera-t-il votre principale et unique résidence? Vous pouvez bénéficier …" at bounding box center [784, 261] width 335 height 211
click at [932, 363] on button "Suivant" at bounding box center [915, 355] width 74 height 23
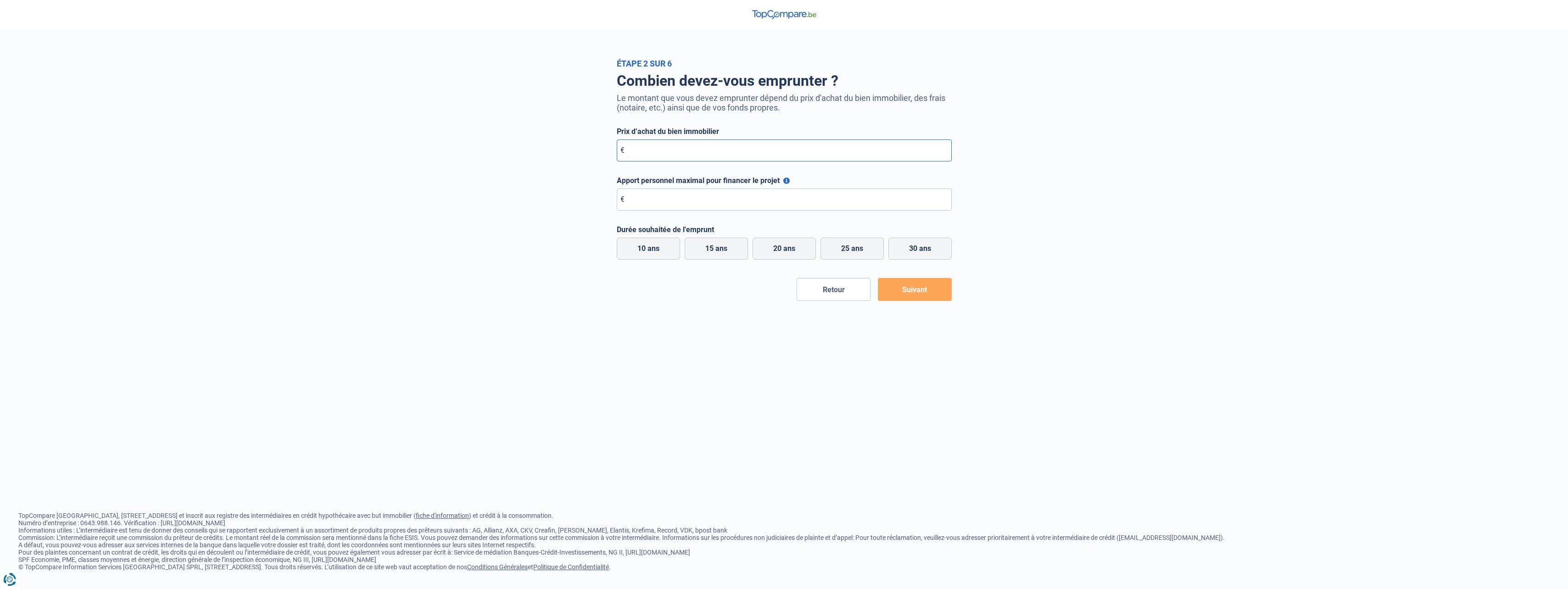
click at [782, 157] on input "Prix d’achat du bien immobilier" at bounding box center [784, 150] width 335 height 22
type input "25.000"
click at [694, 198] on input "Apport personnel maximal pour financer le projet" at bounding box center [784, 199] width 335 height 22
type input "1.000"
click at [632, 249] on label "10 ans" at bounding box center [648, 248] width 63 height 22
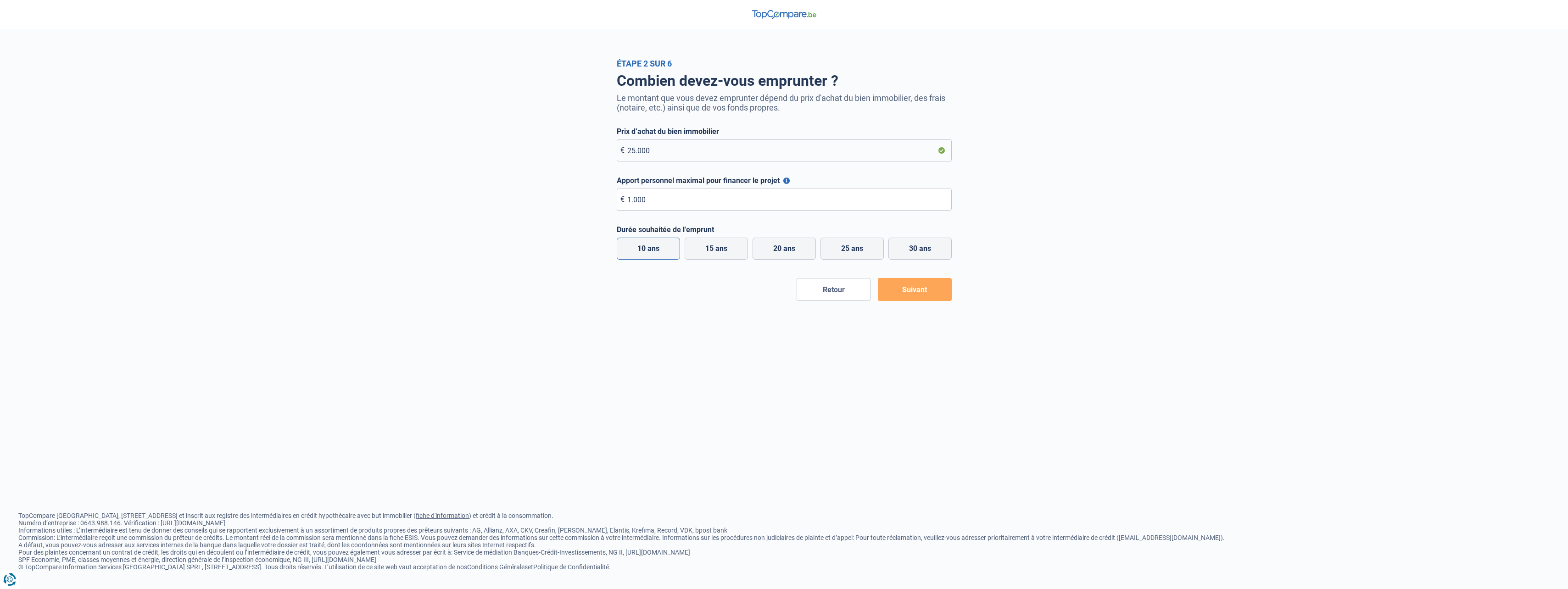
click at [632, 249] on input "10 ans" at bounding box center [648, 248] width 63 height 22
radio input "true"
click at [913, 291] on button "Suivant" at bounding box center [915, 289] width 74 height 23
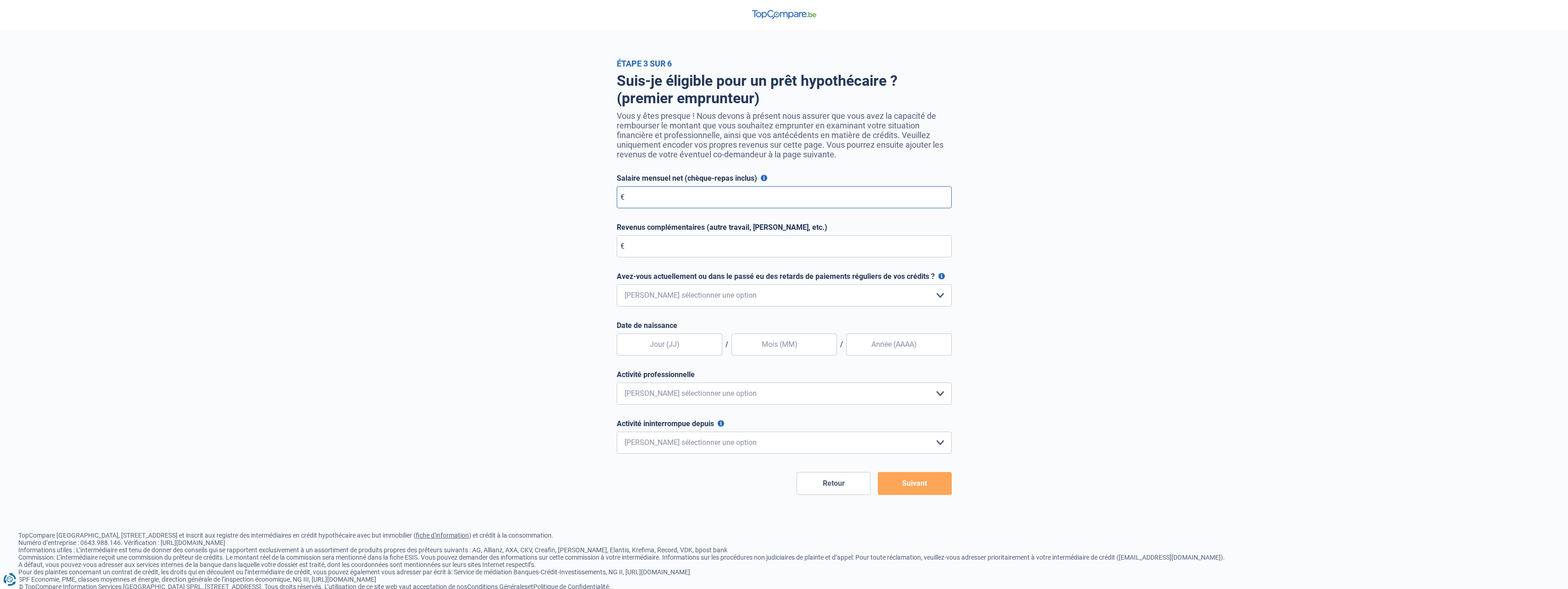
click at [724, 203] on input "Salaire mensuel net (chèque-repas inclus)" at bounding box center [784, 197] width 335 height 22
type input "4.000"
click at [702, 248] on input "Revenus complémentaires (autre travail, loyer, etc.)" at bounding box center [784, 246] width 335 height 22
click at [681, 304] on select "Non, jamais Oui mais j'ai tout remboursé il y a moins d'un an Oui mais cela fai…" at bounding box center [784, 295] width 335 height 22
select select "0"
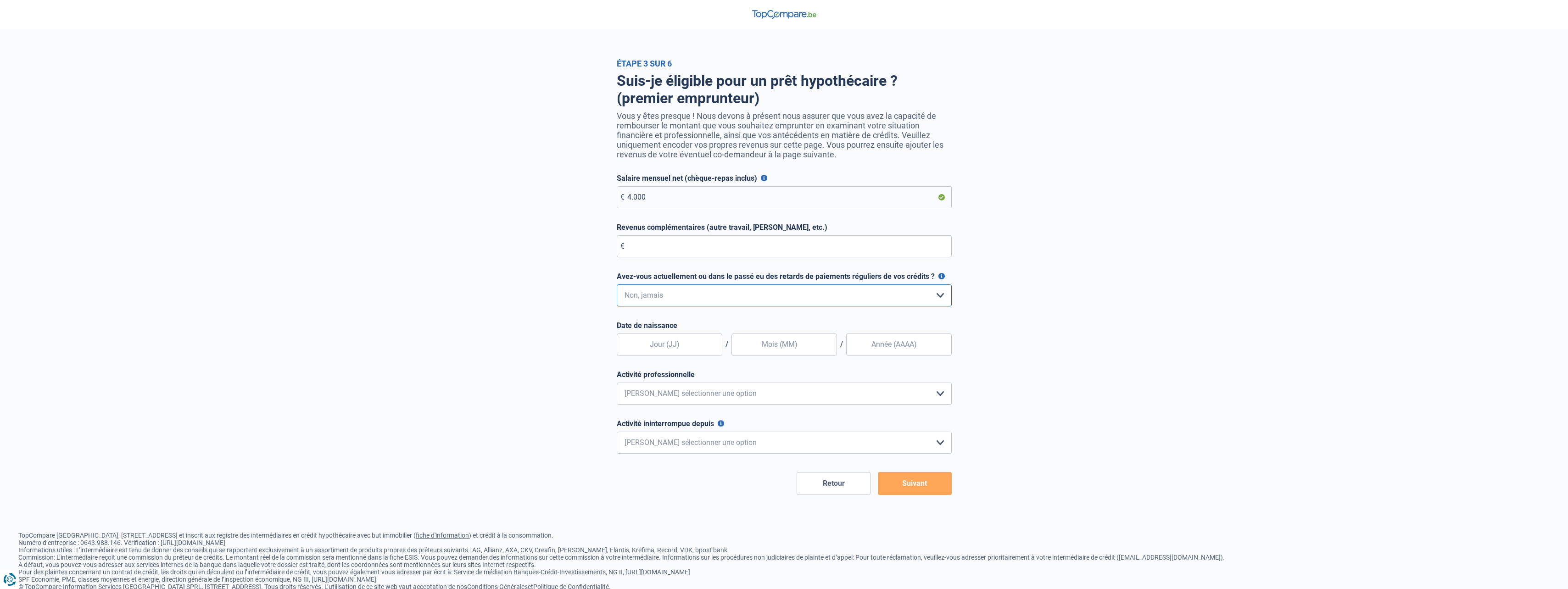
click at [616, 287] on select "Non, jamais Oui mais j'ai tout remboursé il y a moins d'un an Oui mais cela fai…" at bounding box center [784, 295] width 335 height 22
click at [675, 348] on input "text" at bounding box center [669, 344] width 106 height 22
type input "10"
type input "02"
type input "1977"
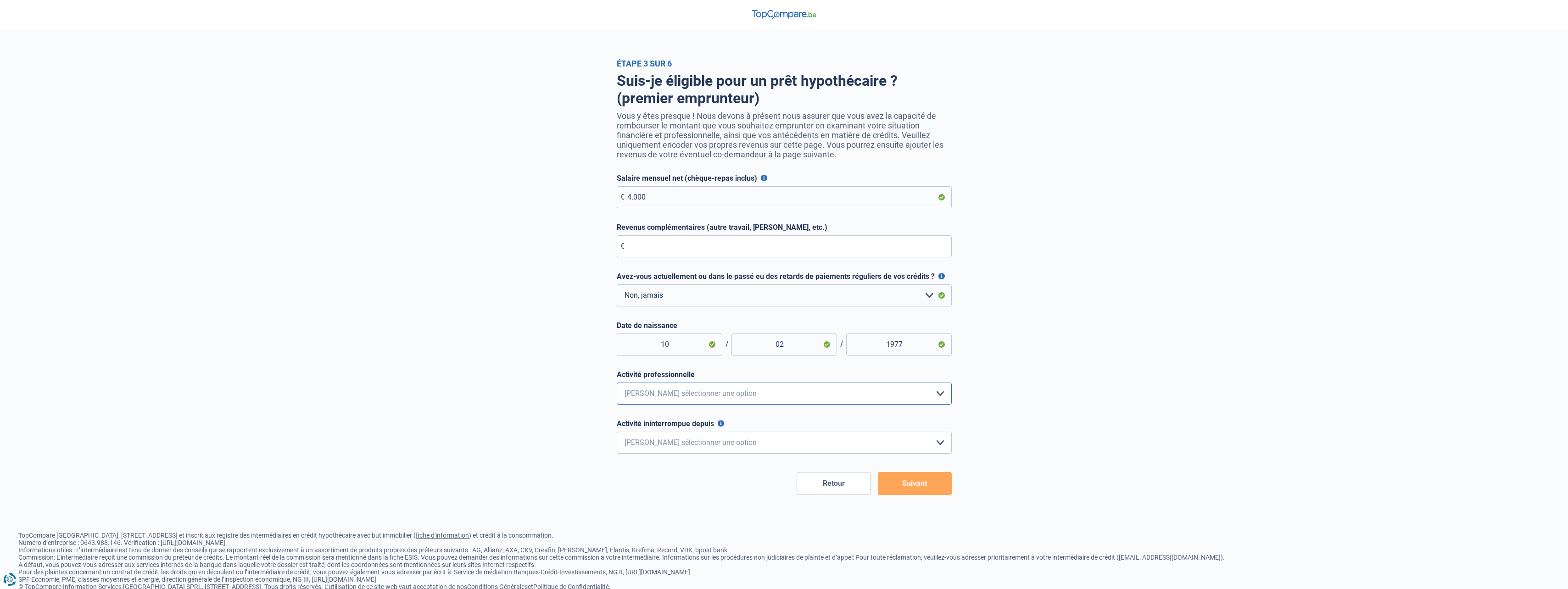
click at [659, 399] on select "Employé privé Ouvrier Fonctionnaire Indépendant Dirigeant d'entreprise Pensionn…" at bounding box center [784, 393] width 335 height 22
select select "privateEmployee"
click at [616, 385] on select "Employé privé Ouvrier Fonctionnaire Indépendant Dirigeant d'entreprise Pensionn…" at bounding box center [784, 393] width 335 height 22
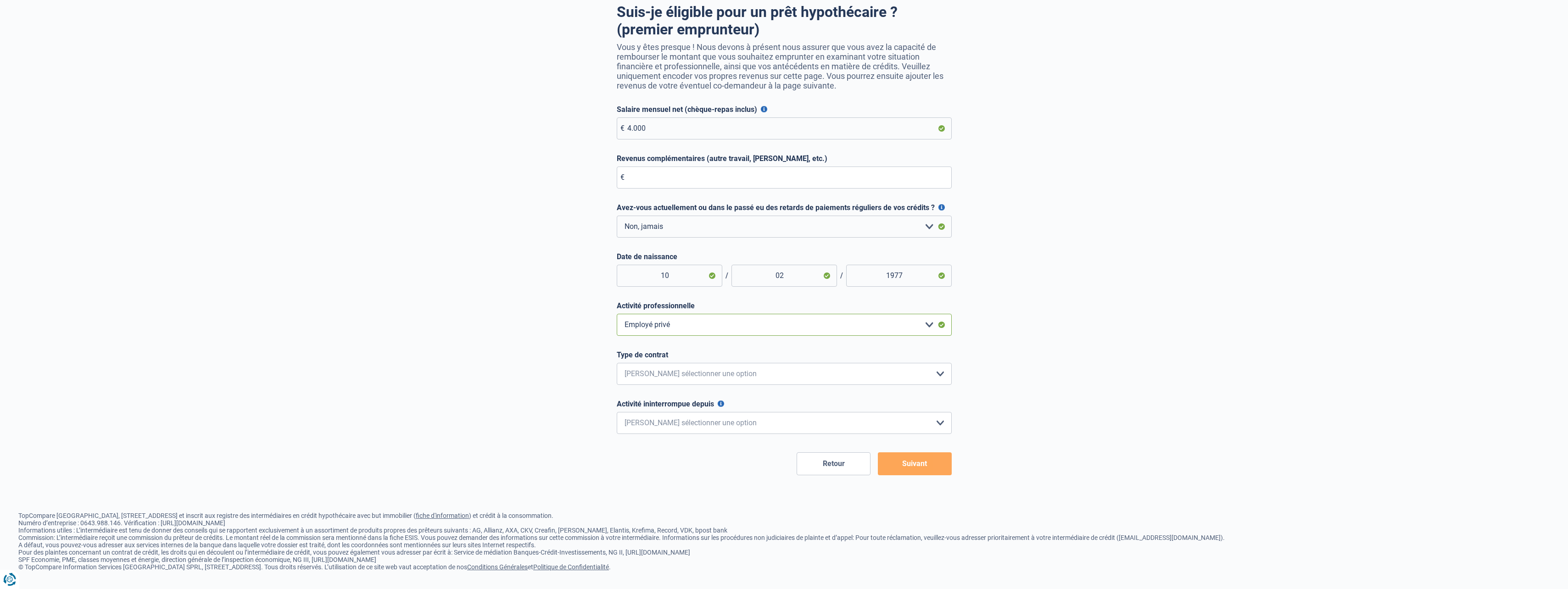
scroll to position [75, 0]
click at [690, 374] on select "Intérimaire Contrat à Durée Indéterminée Contrat à Durée Déterminée Veuillez sé…" at bounding box center [784, 373] width 335 height 22
select select "permanent"
click at [616, 363] on select "Intérimaire Contrat à Durée Indéterminée Contrat à Durée Déterminée Veuillez sé…" at bounding box center [784, 373] width 335 height 22
click at [687, 417] on select "< 6 mois 6 - 12 mois 12 - 24 mois 24 - 36 mois > 36 mois Veuillez sélectionner …" at bounding box center [784, 423] width 335 height 22
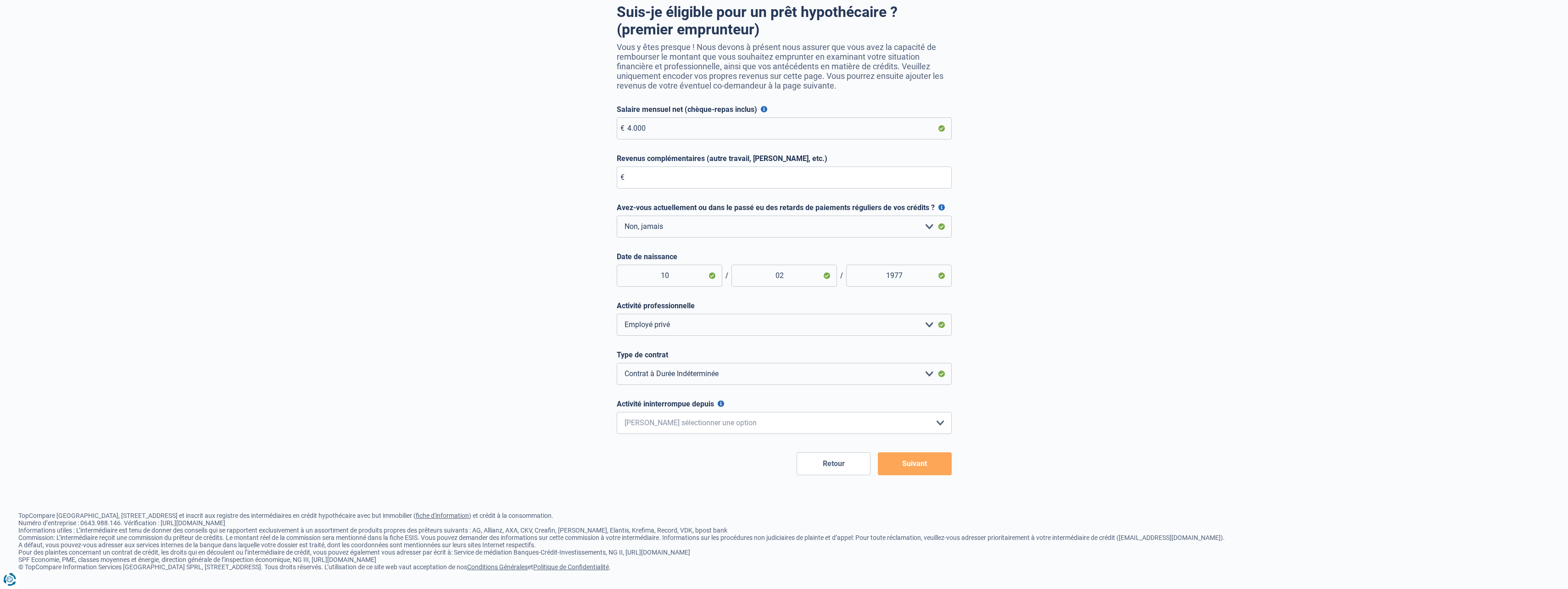
click at [1067, 406] on div "Étape 3 sur 6 Suis-je éligible pour un prêt hypothécaire ? (premier emprunteur)…" at bounding box center [784, 232] width 1568 height 485
click at [928, 459] on button "Suivant" at bounding box center [915, 464] width 74 height 23
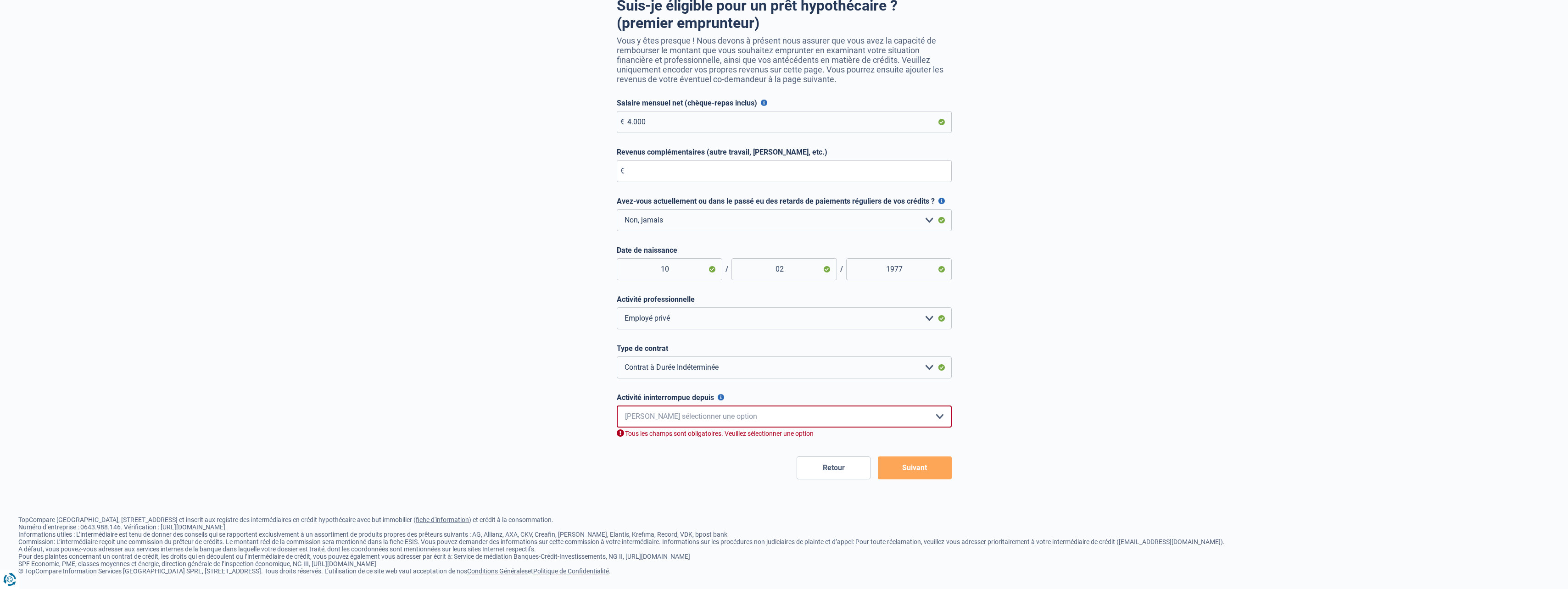
click at [743, 420] on select "< 6 mois 6 - 12 mois 12 - 24 mois 24 - 36 mois > 36 mois Veuillez sélectionner …" at bounding box center [784, 416] width 335 height 22
click at [720, 398] on button "Activité ininterrompue depuis" at bounding box center [721, 398] width 7 height 7
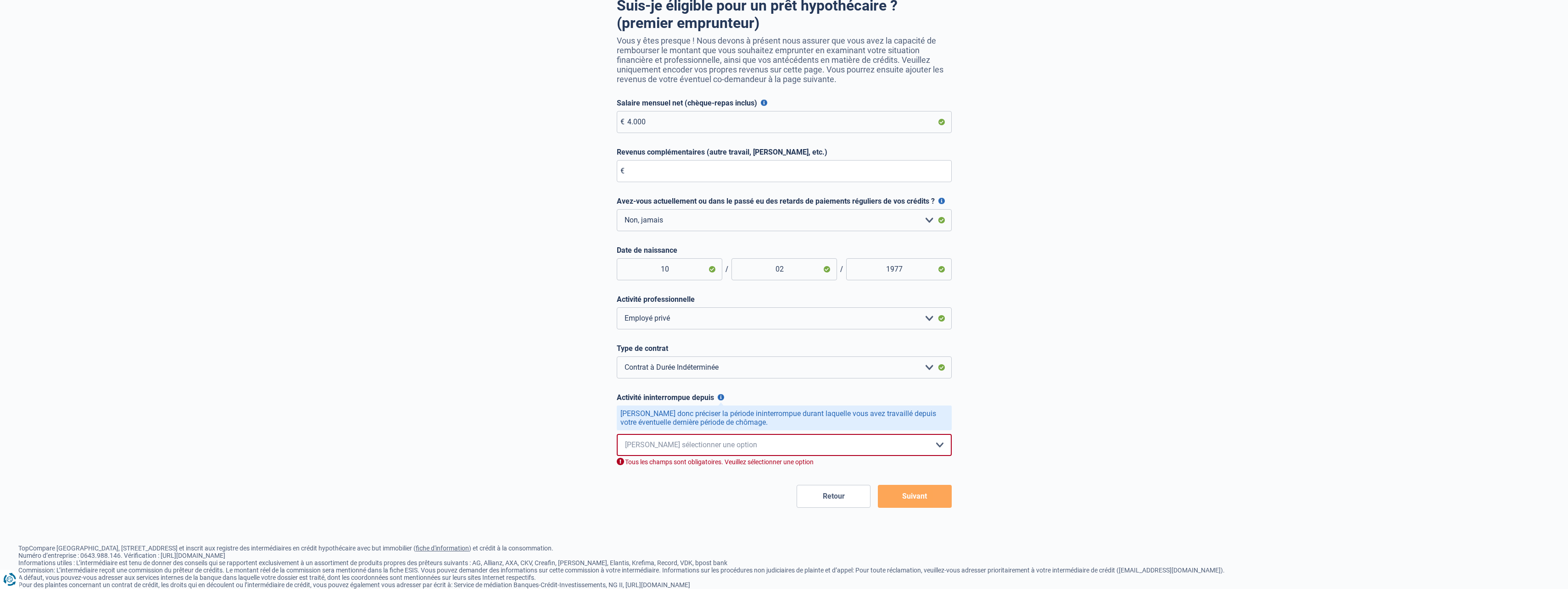
click at [736, 445] on select "< 6 mois 6 - 12 mois 12 - 24 mois 24 - 36 mois > 36 mois Veuillez sélectionner …" at bounding box center [784, 444] width 335 height 22
select select "more36"
click at [616, 436] on select "< 6 mois 6 - 12 mois 12 - 24 mois 24 - 36 mois > 36 mois Veuillez sélectionner …" at bounding box center [784, 444] width 335 height 22
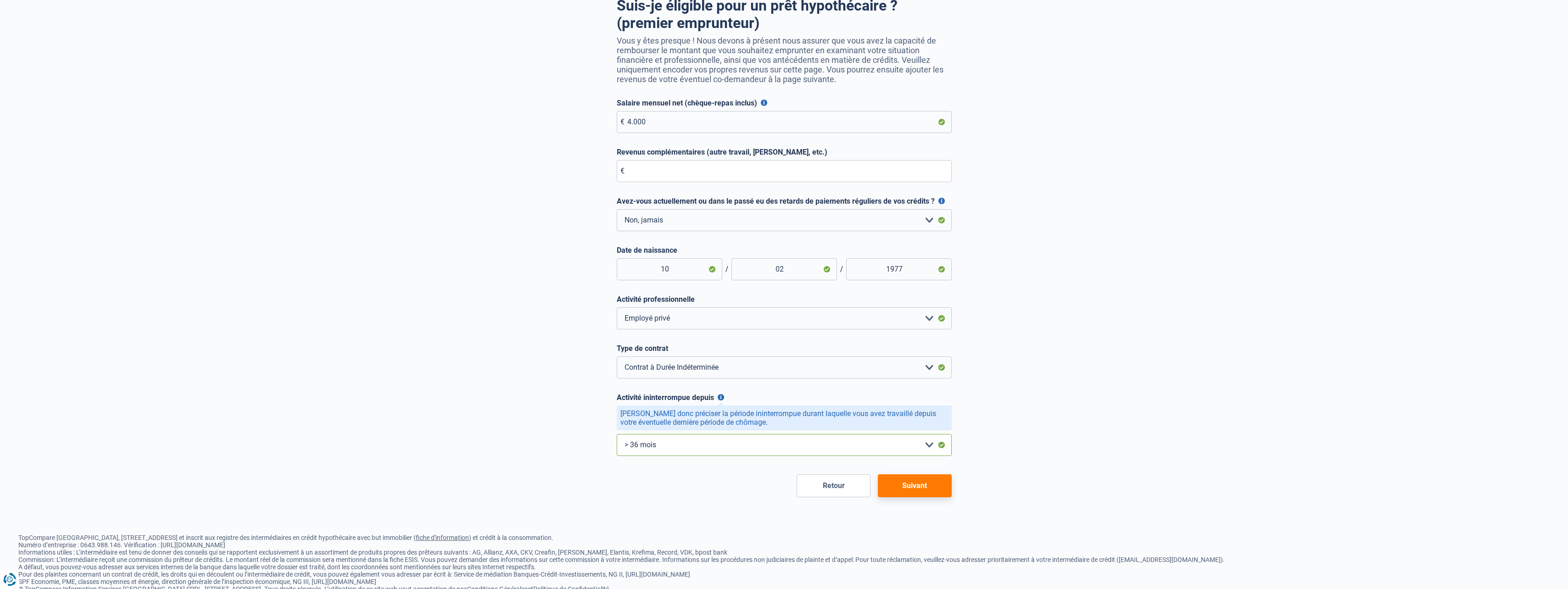
click at [716, 448] on select "< 6 mois 6 - 12 mois 12 - 24 mois 24 - 36 mois > 36 mois Veuillez sélectionner …" at bounding box center [784, 444] width 335 height 22
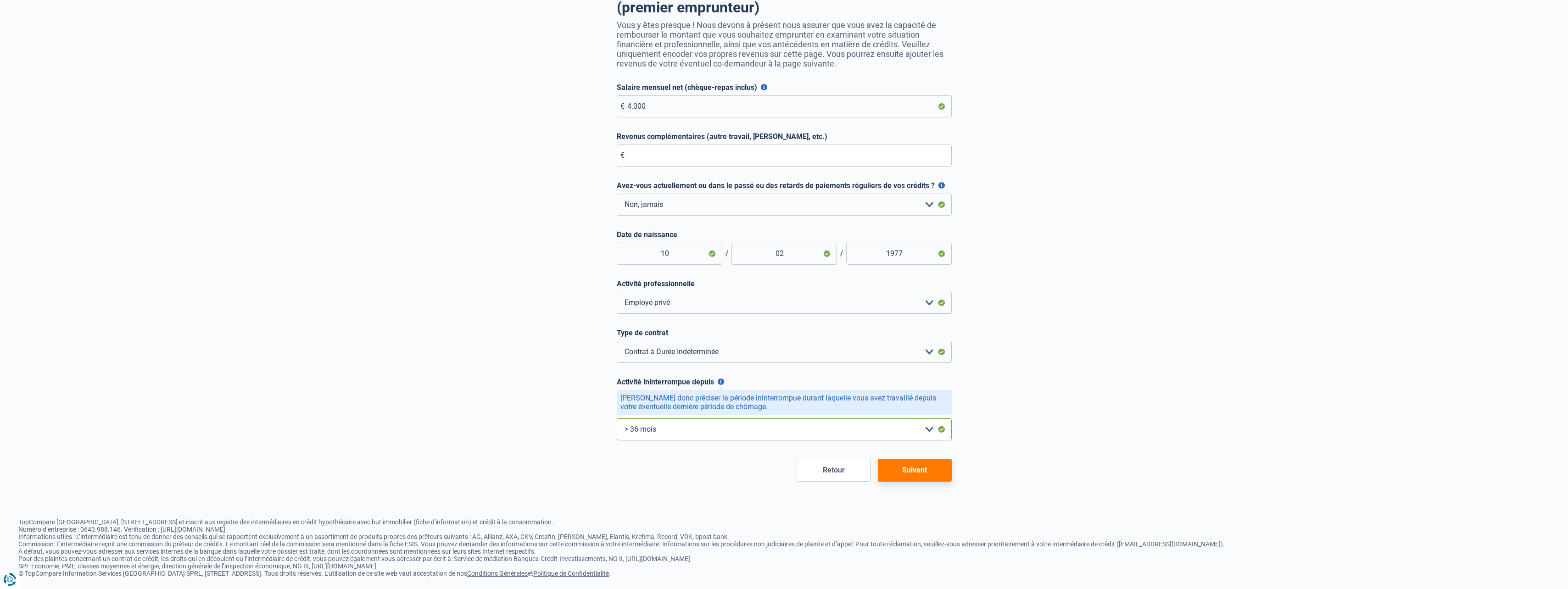
scroll to position [104, 0]
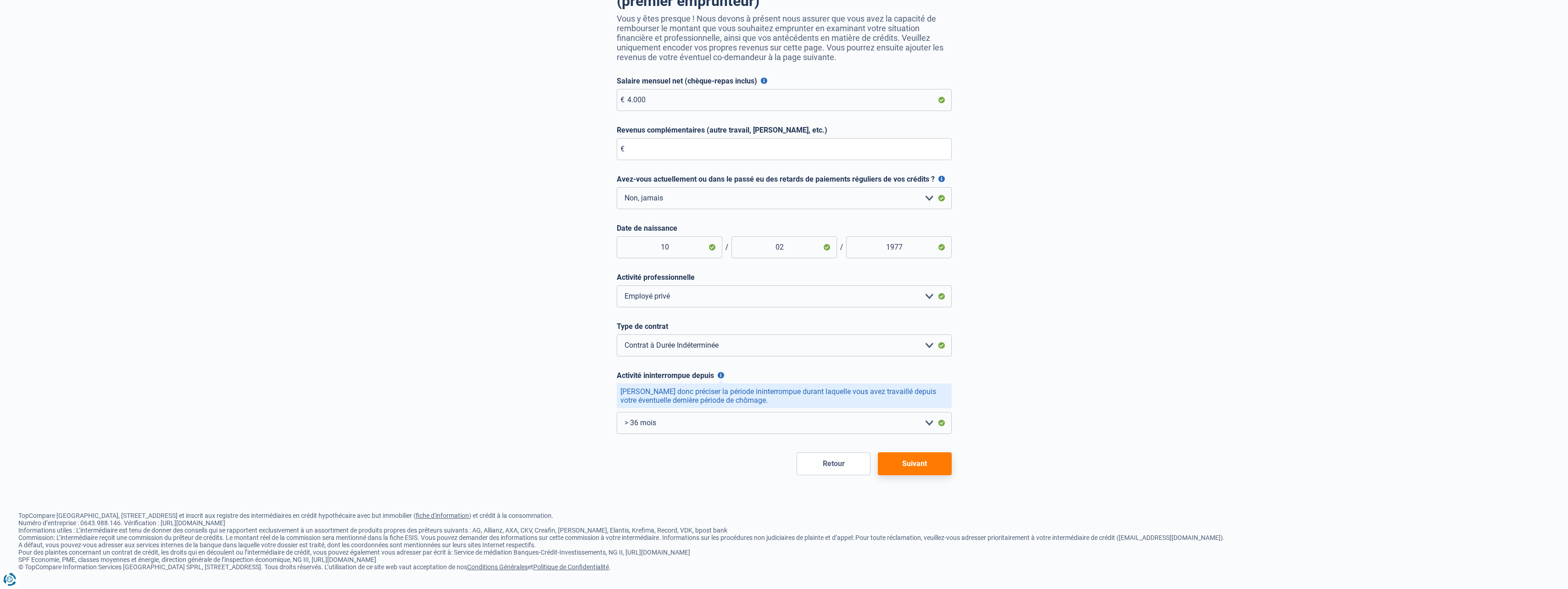
click at [924, 464] on button "Suivant" at bounding box center [915, 464] width 74 height 23
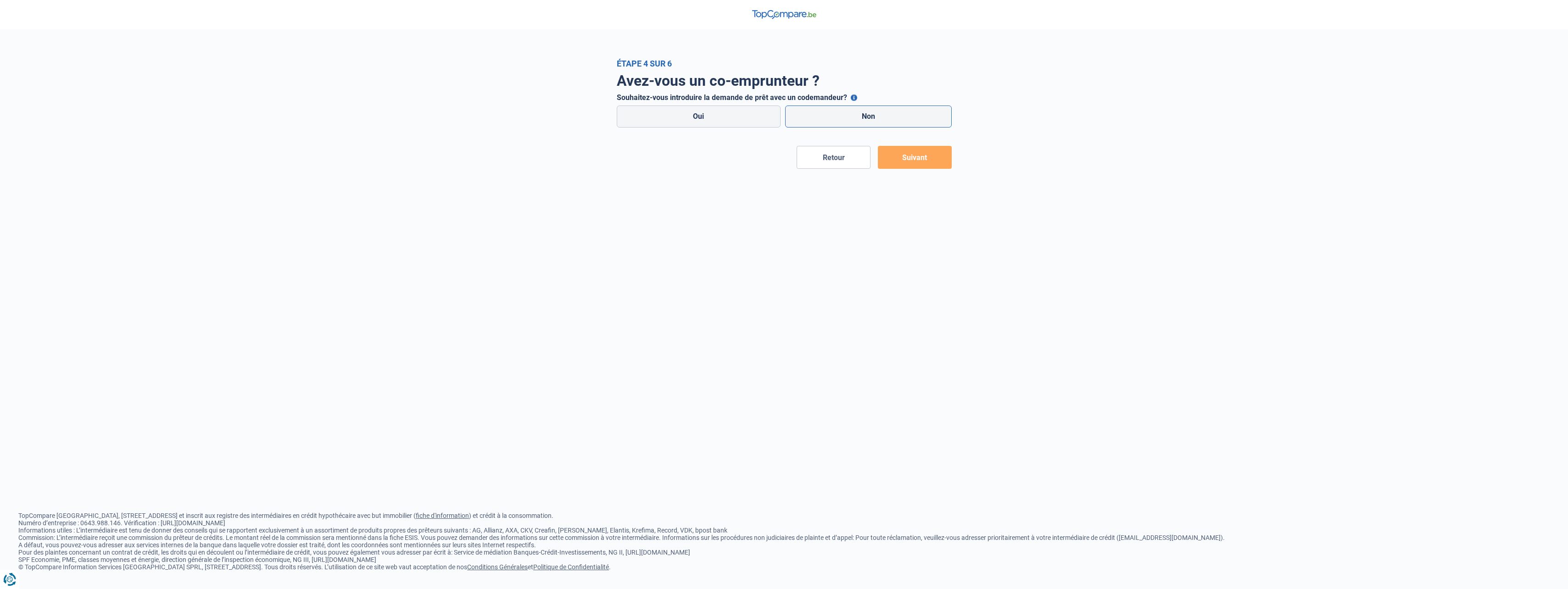
click at [888, 119] on label "Non" at bounding box center [868, 116] width 167 height 22
click at [888, 119] on input "Non" at bounding box center [868, 116] width 167 height 22
radio input "true"
click at [907, 157] on button "Suivant" at bounding box center [915, 157] width 74 height 23
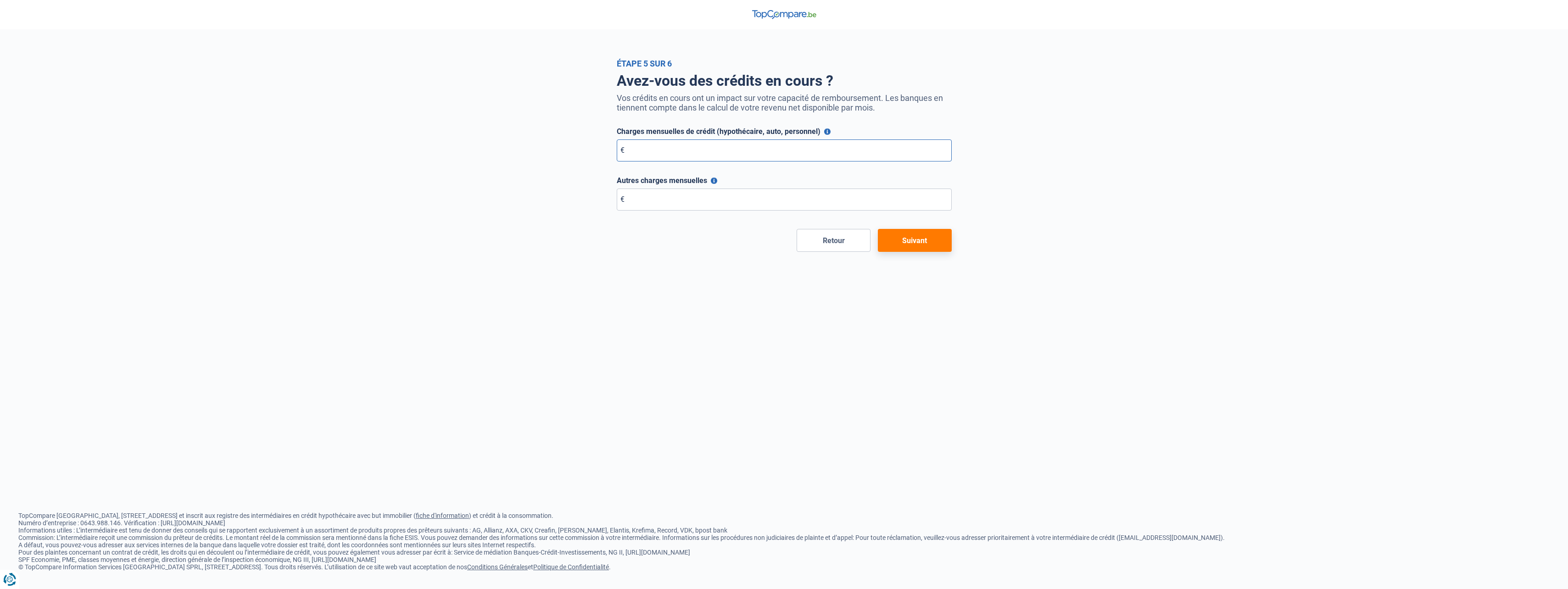
click at [679, 155] on input "Charges mensuelles de crédit (hypothécaire, auto, personnel)" at bounding box center [784, 150] width 335 height 22
type input "2.500"
click at [698, 195] on input "Autres charges mensuelles" at bounding box center [784, 199] width 335 height 22
click at [698, 195] on input "0" at bounding box center [784, 199] width 335 height 22
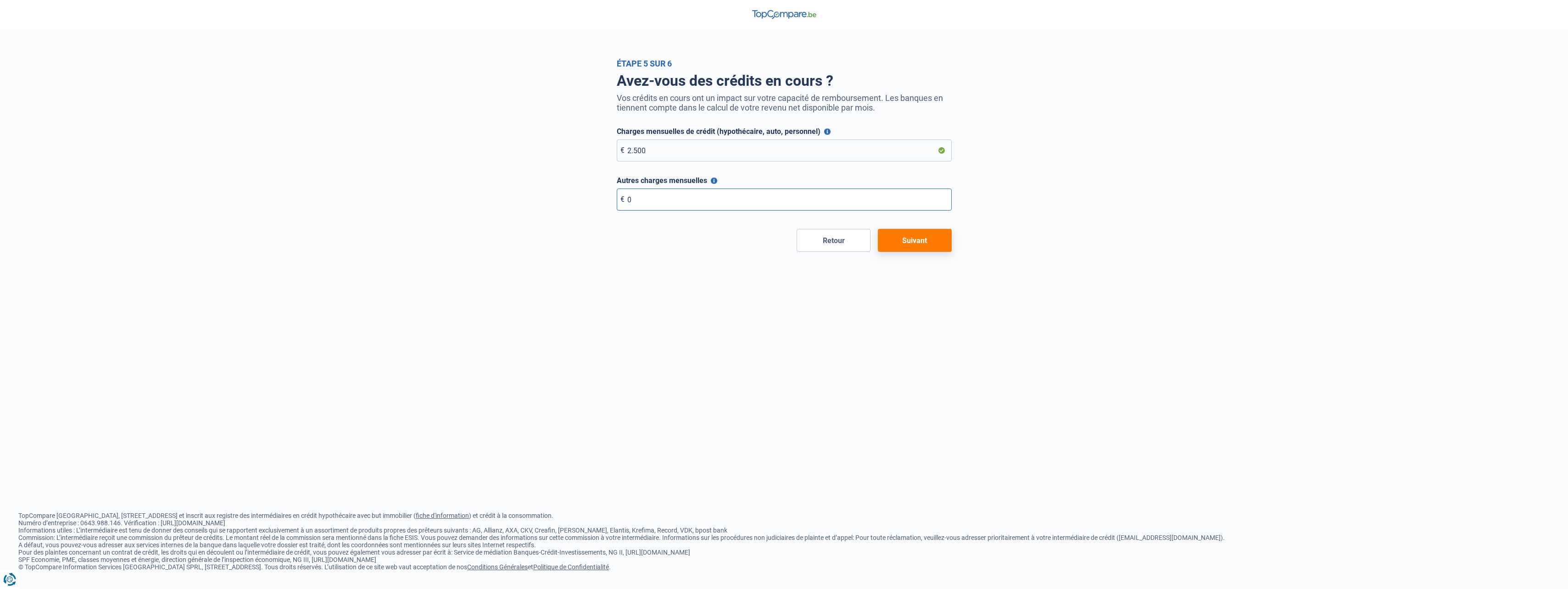
type input "0"
click at [938, 243] on button "Suivant" at bounding box center [915, 240] width 74 height 23
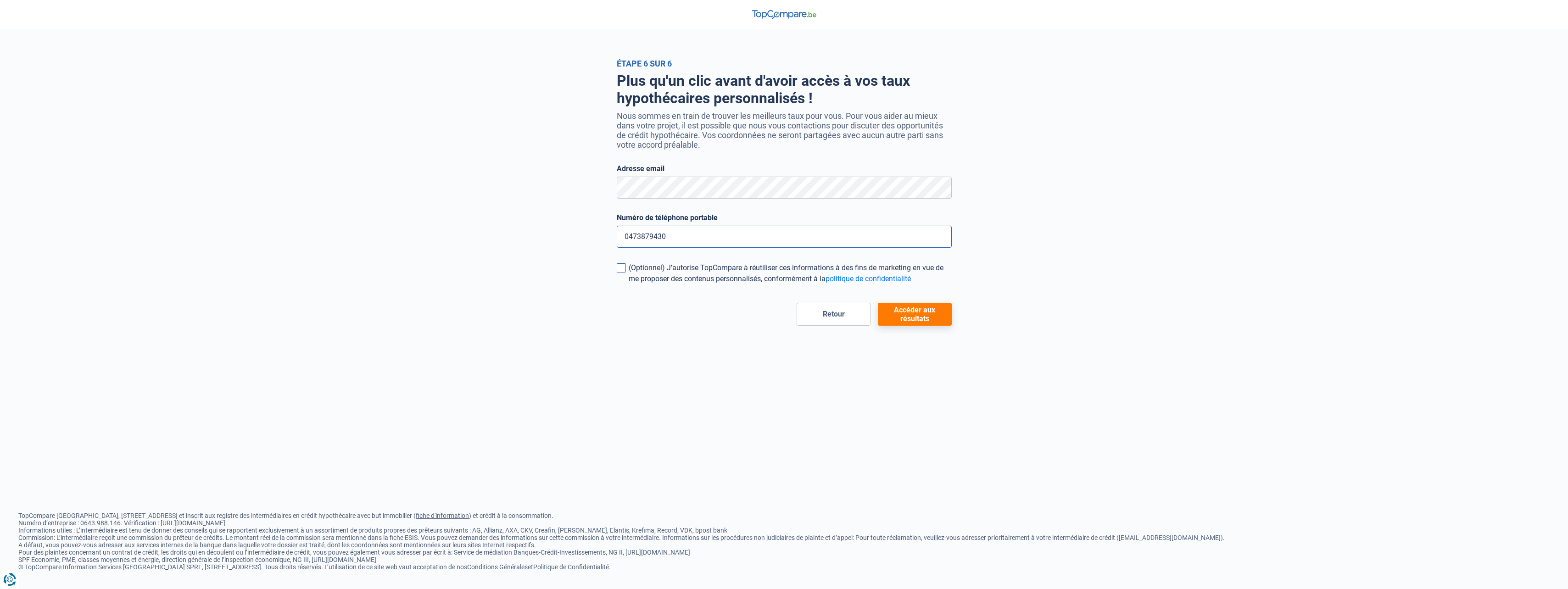
type input "0473879430"
click at [625, 269] on span at bounding box center [621, 268] width 9 height 9
click at [628, 285] on input "(Optionnel) J'autorise TopCompare à réutiliser ces informations à des fins de m…" at bounding box center [628, 285] width 0 height 0
click at [928, 312] on button "Accéder aux résultats" at bounding box center [915, 314] width 74 height 23
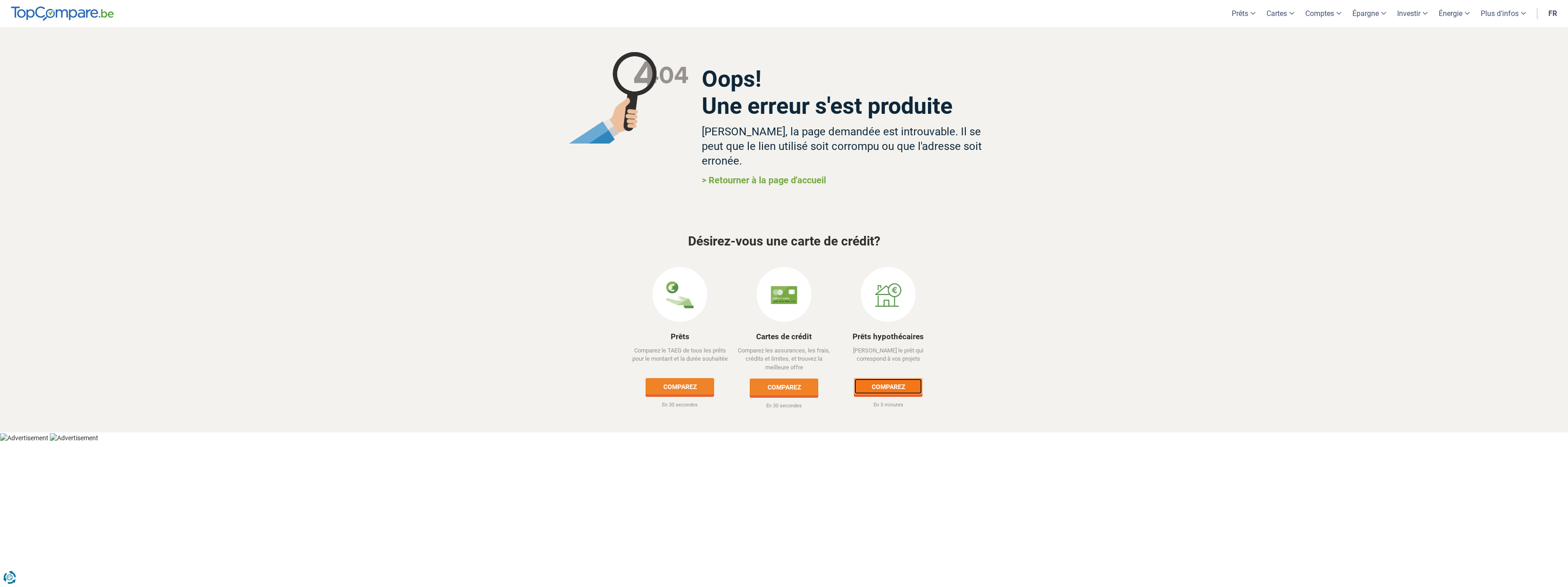
click at [901, 378] on link "Comparez" at bounding box center [888, 386] width 68 height 16
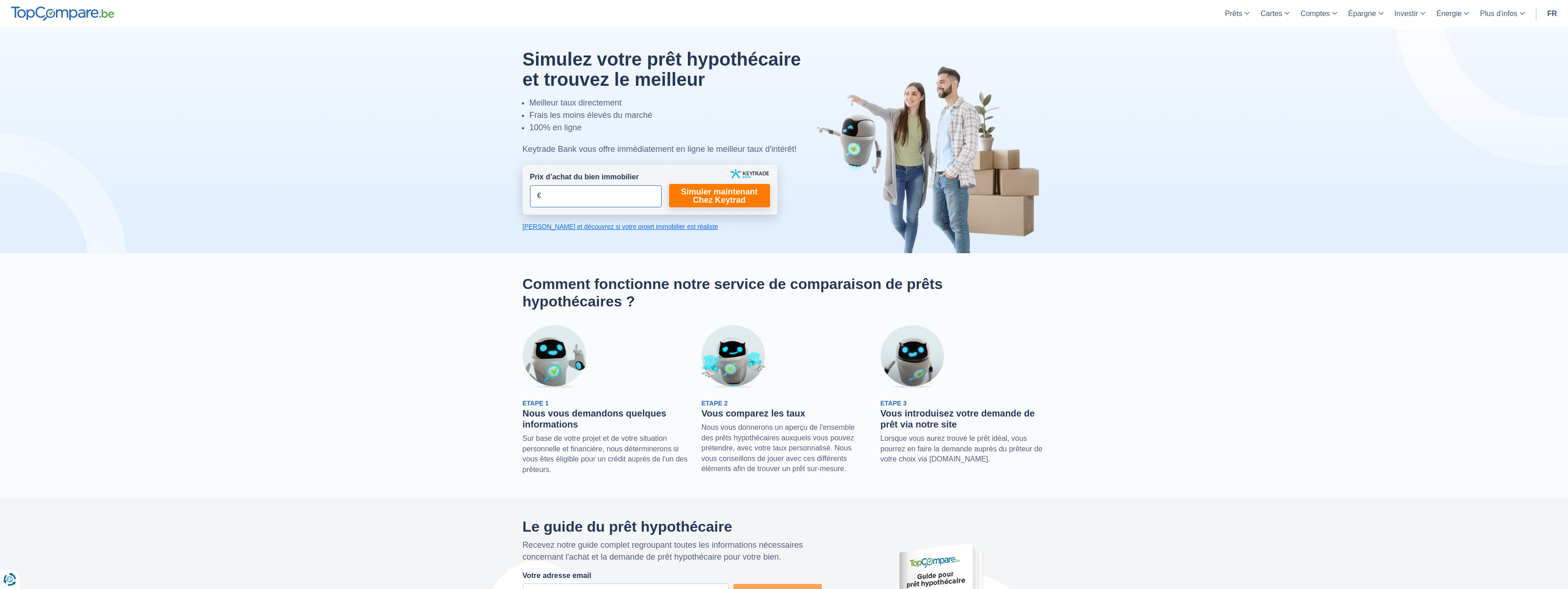
click at [596, 199] on input "Prix d’achat du bien immobilier" at bounding box center [595, 196] width 131 height 22
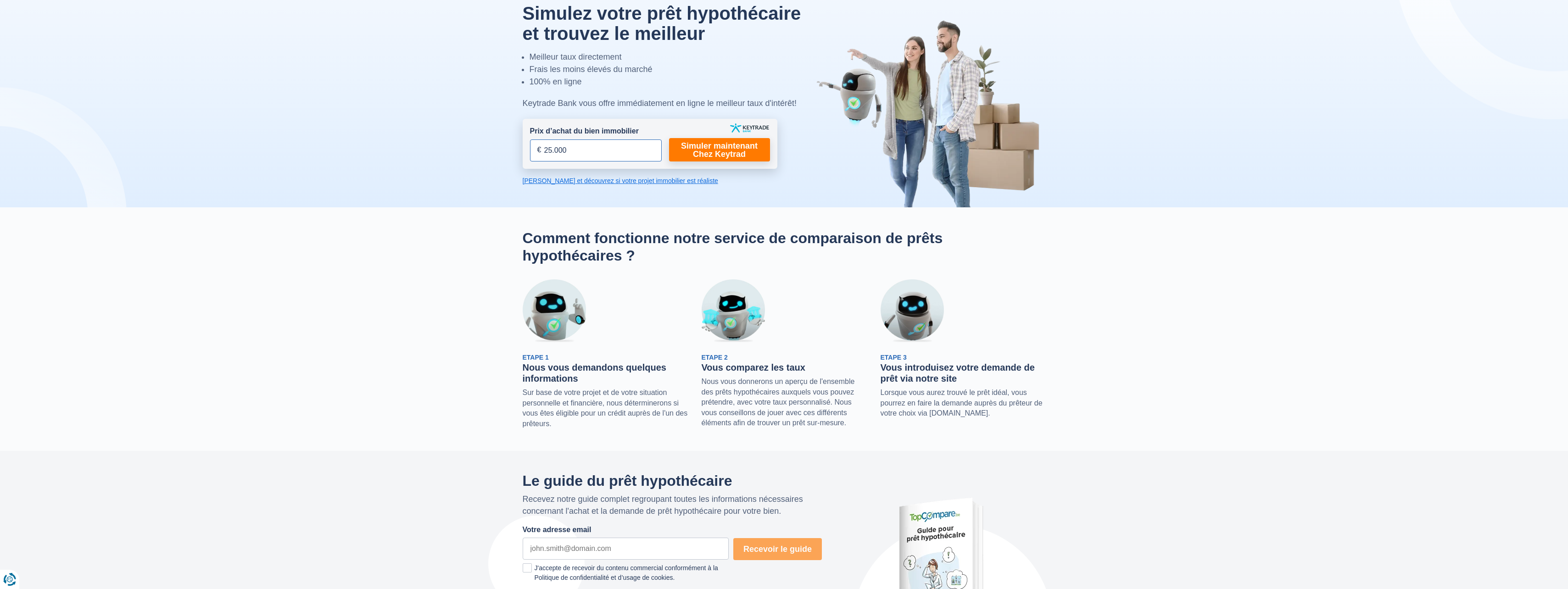
type input "25.000"
click at [609, 176] on link "Calculez et découvrez si votre projet immobilier est réaliste" at bounding box center [650, 181] width 254 height 9
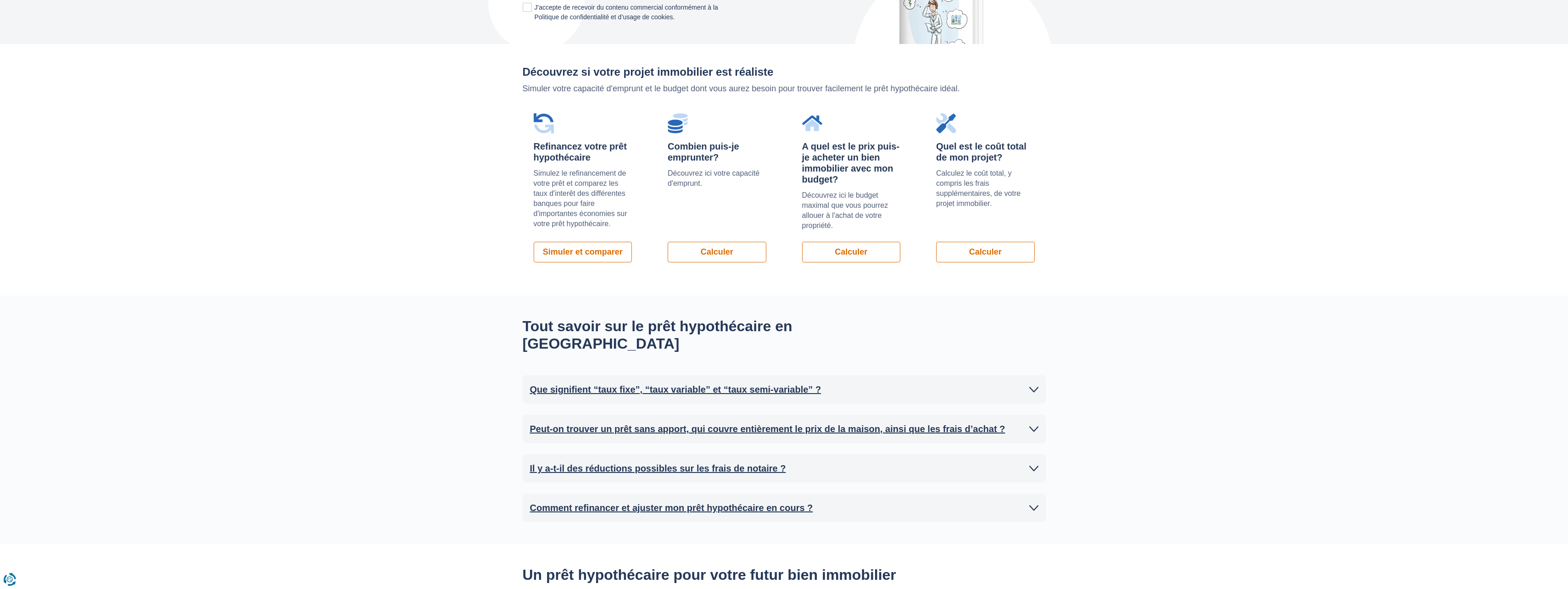
scroll to position [633, 0]
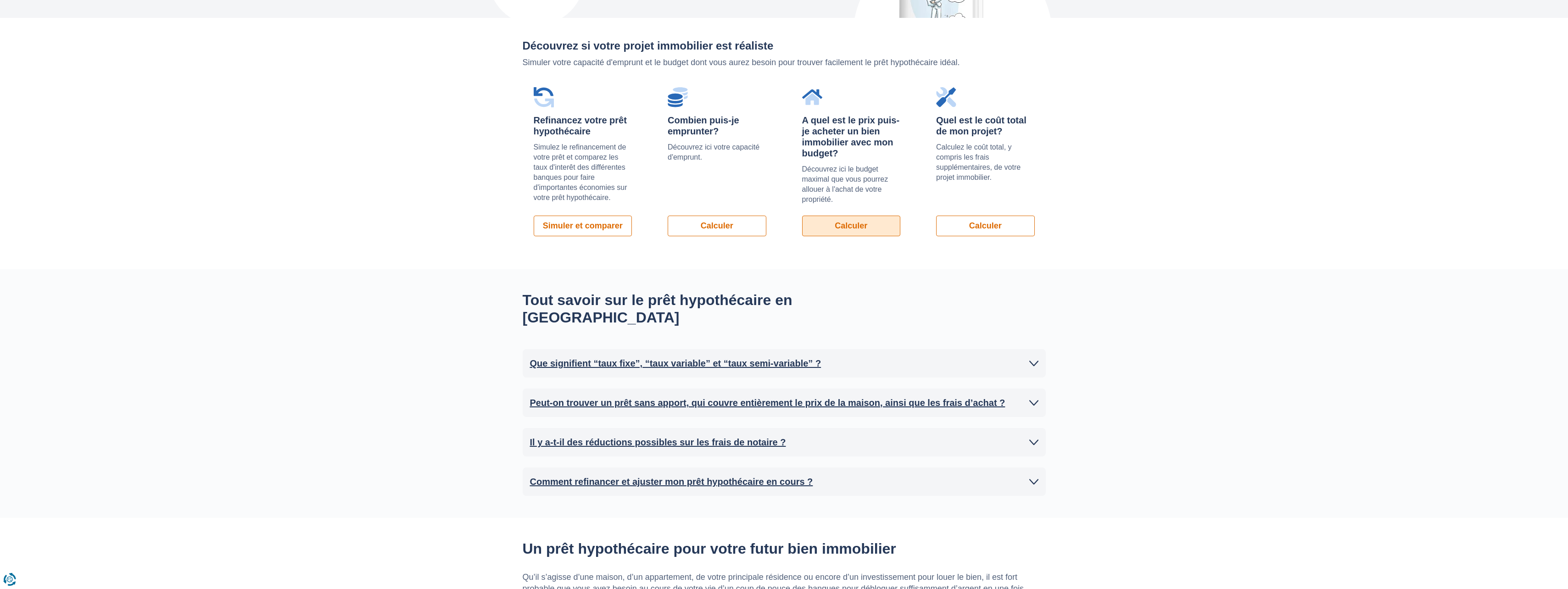
click at [856, 215] on link "Calculer" at bounding box center [851, 225] width 98 height 20
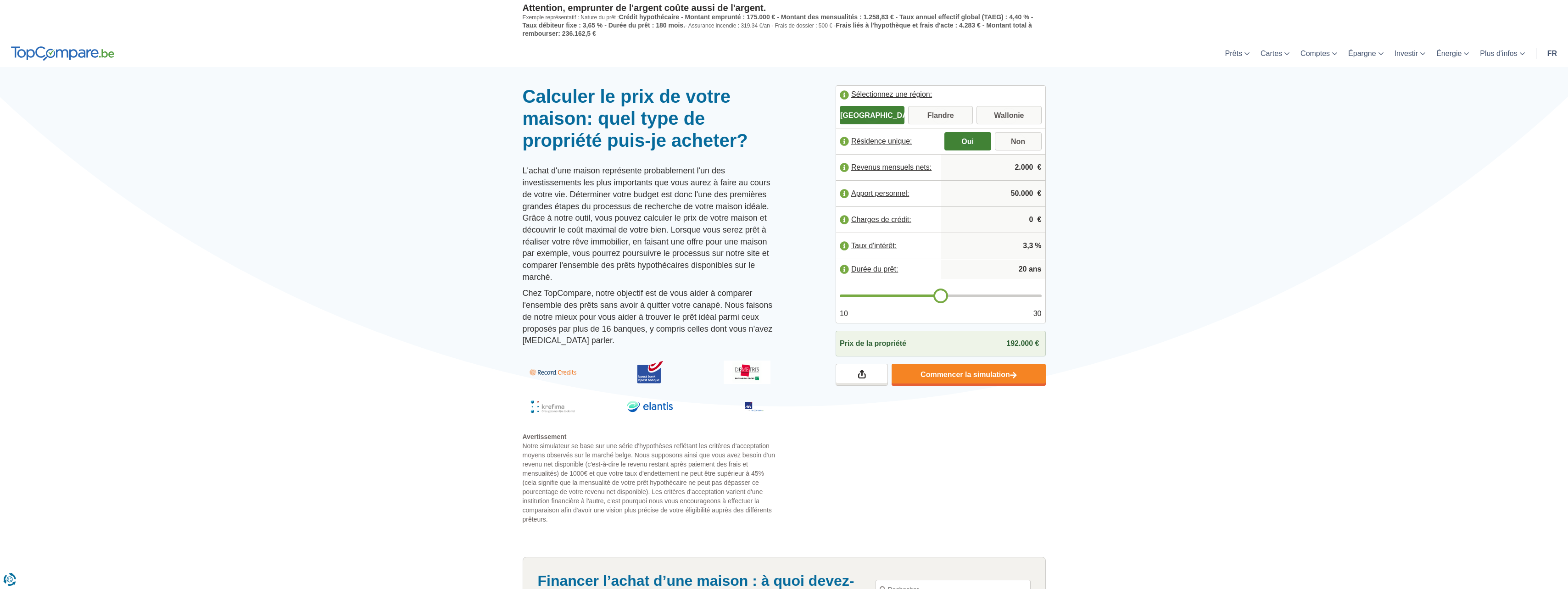
drag, startPoint x: 1035, startPoint y: 227, endPoint x: 1057, endPoint y: 223, distance: 22.4
click at [1045, 227] on div "0 €" at bounding box center [993, 219] width 104 height 26
click at [983, 198] on input "50.000" at bounding box center [992, 193] width 97 height 25
click at [985, 217] on input "0" at bounding box center [992, 220] width 97 height 25
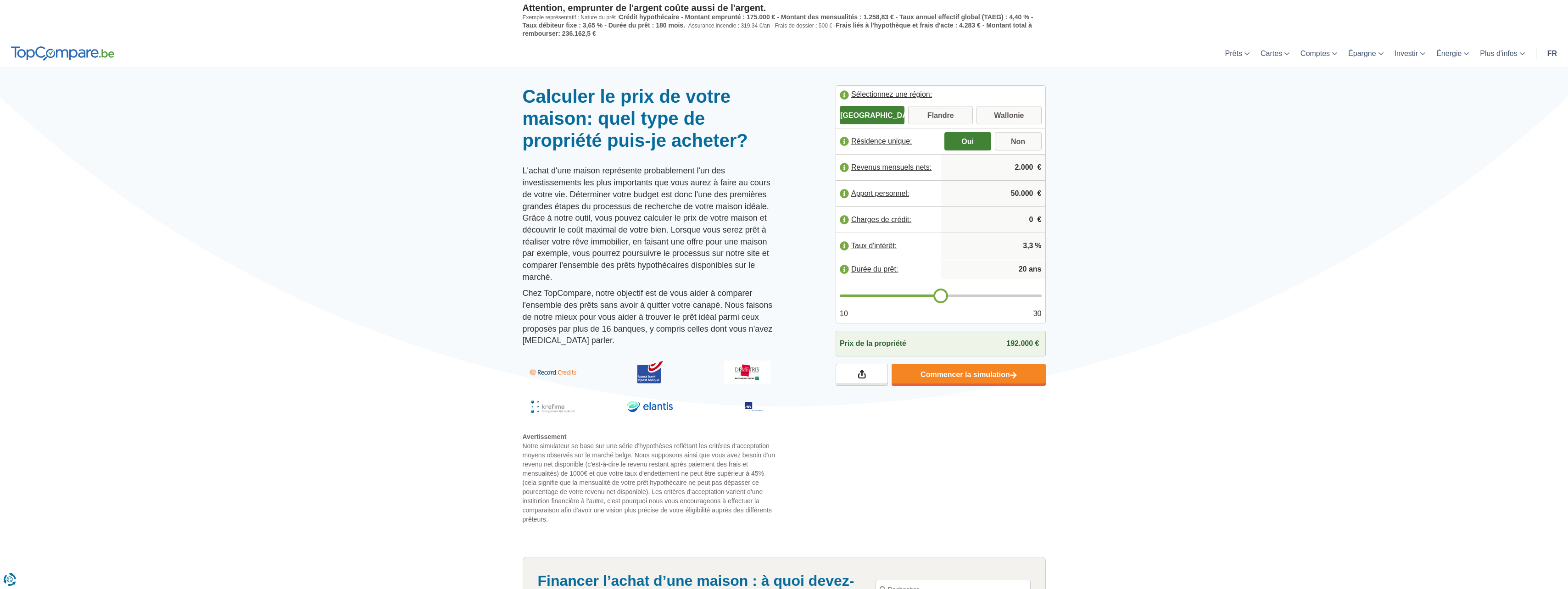
click at [950, 114] on input "Flandre" at bounding box center [940, 116] width 65 height 17
radio input "true"
type input "19"
type input "18"
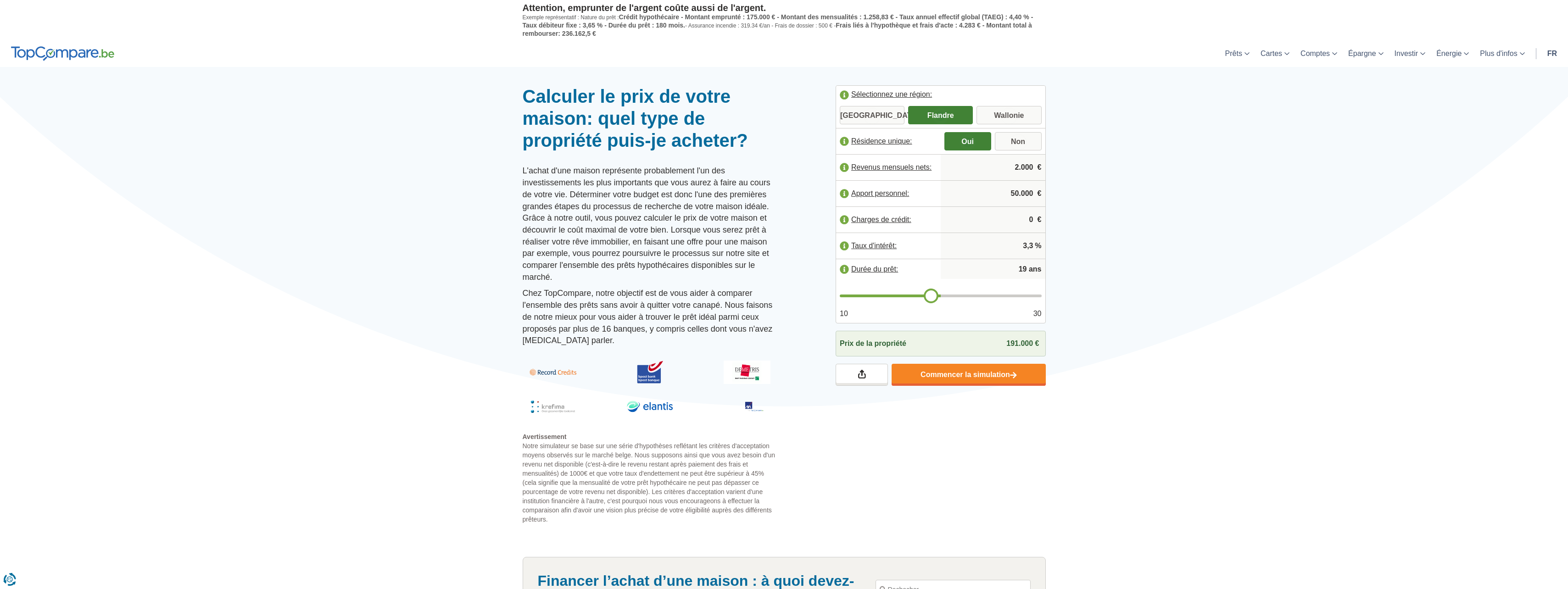
type input "18"
type input "17"
type input "15"
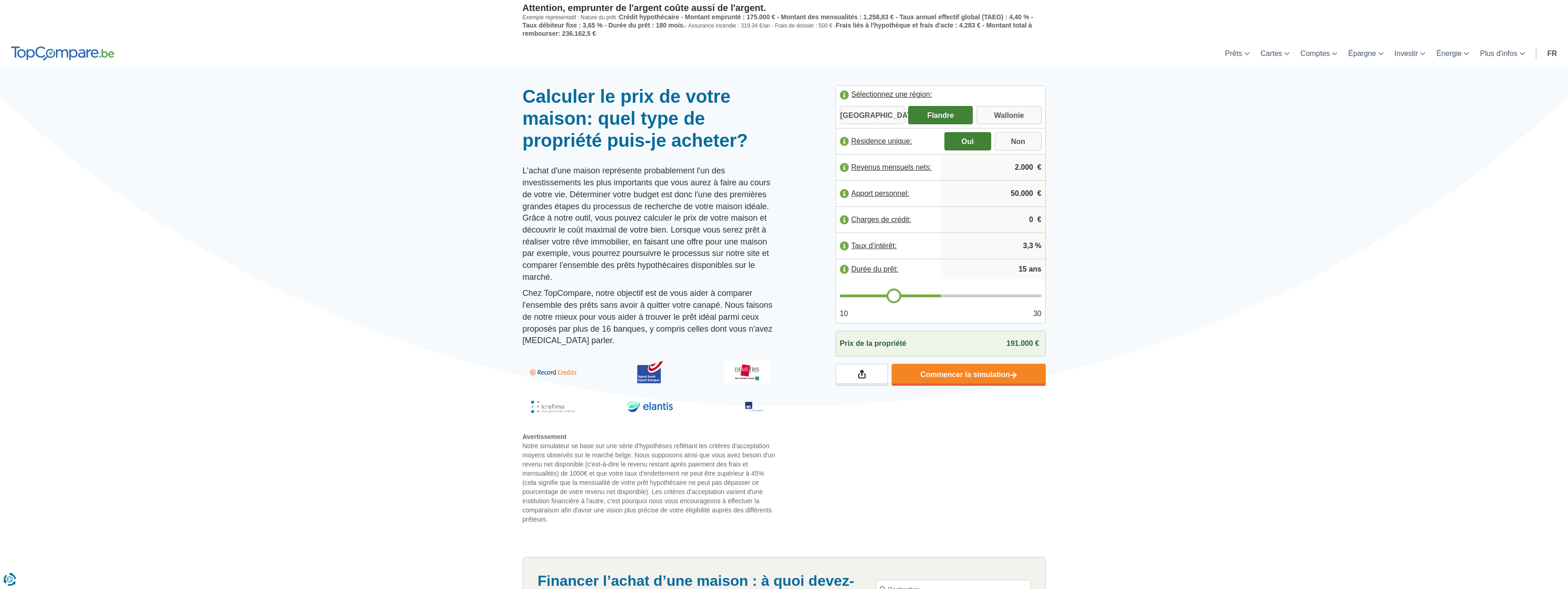
type input "13"
type input "12"
type input "11"
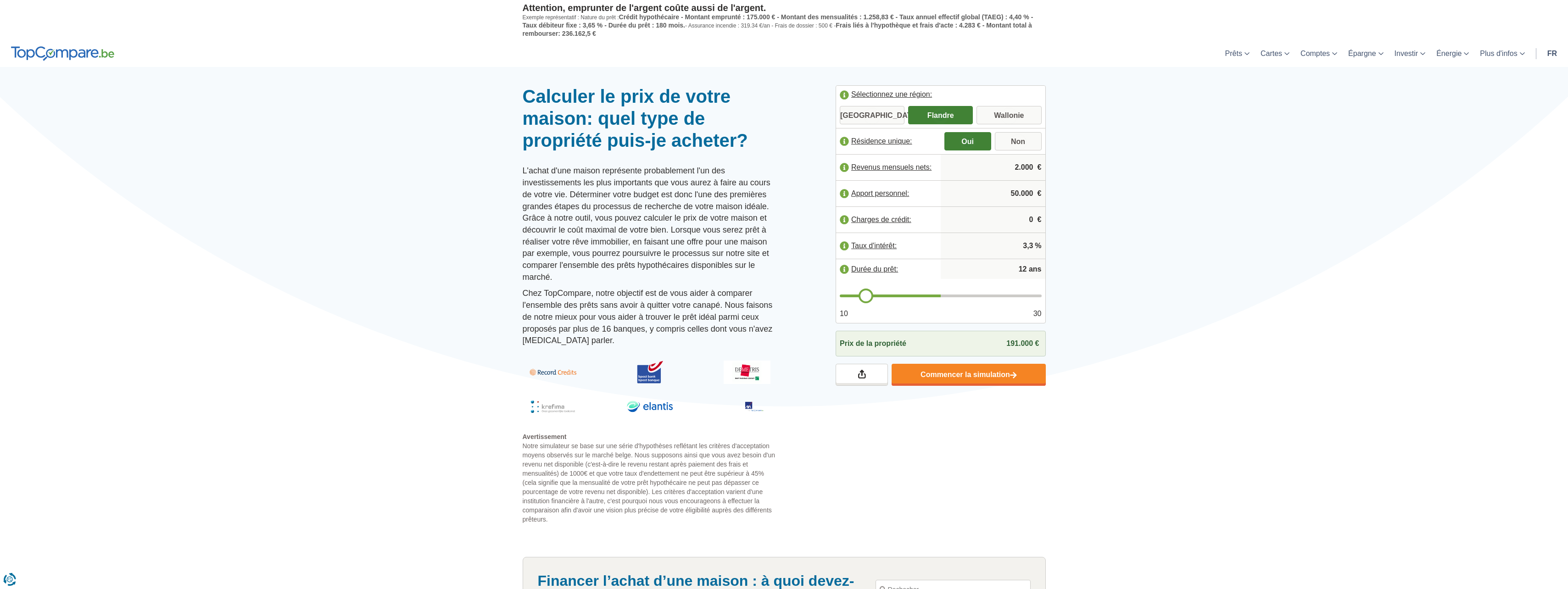
type input "11"
type input "10"
drag, startPoint x: 938, startPoint y: 290, endPoint x: 843, endPoint y: 300, distance: 95.5
type input "10"
click at [843, 297] on input "range" at bounding box center [941, 296] width 202 height 3
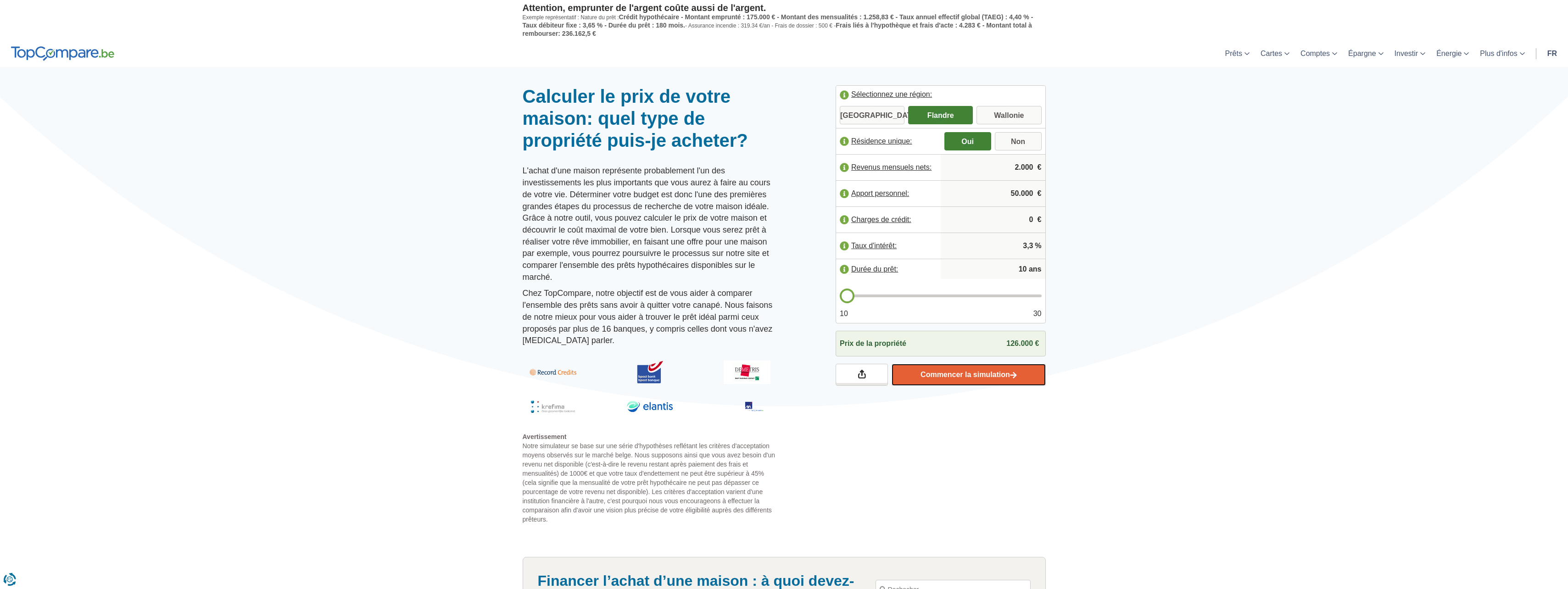
click at [959, 369] on link "Commencer la simulation" at bounding box center [968, 374] width 154 height 22
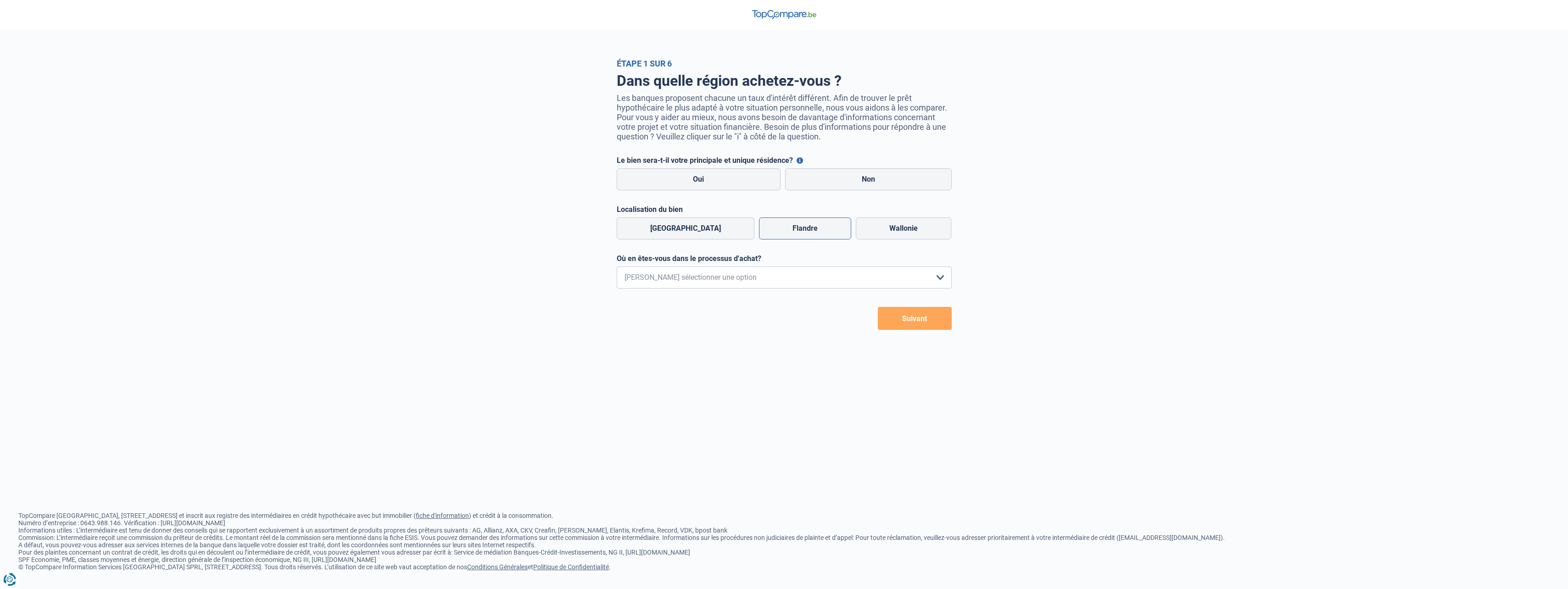
drag, startPoint x: 805, startPoint y: 228, endPoint x: 807, endPoint y: 224, distance: 4.5
click at [805, 228] on label "Flandre" at bounding box center [805, 228] width 93 height 22
click at [805, 228] on input "Flandre" at bounding box center [805, 228] width 93 height 22
radio input "true"
click at [856, 187] on label "Non" at bounding box center [868, 179] width 167 height 22
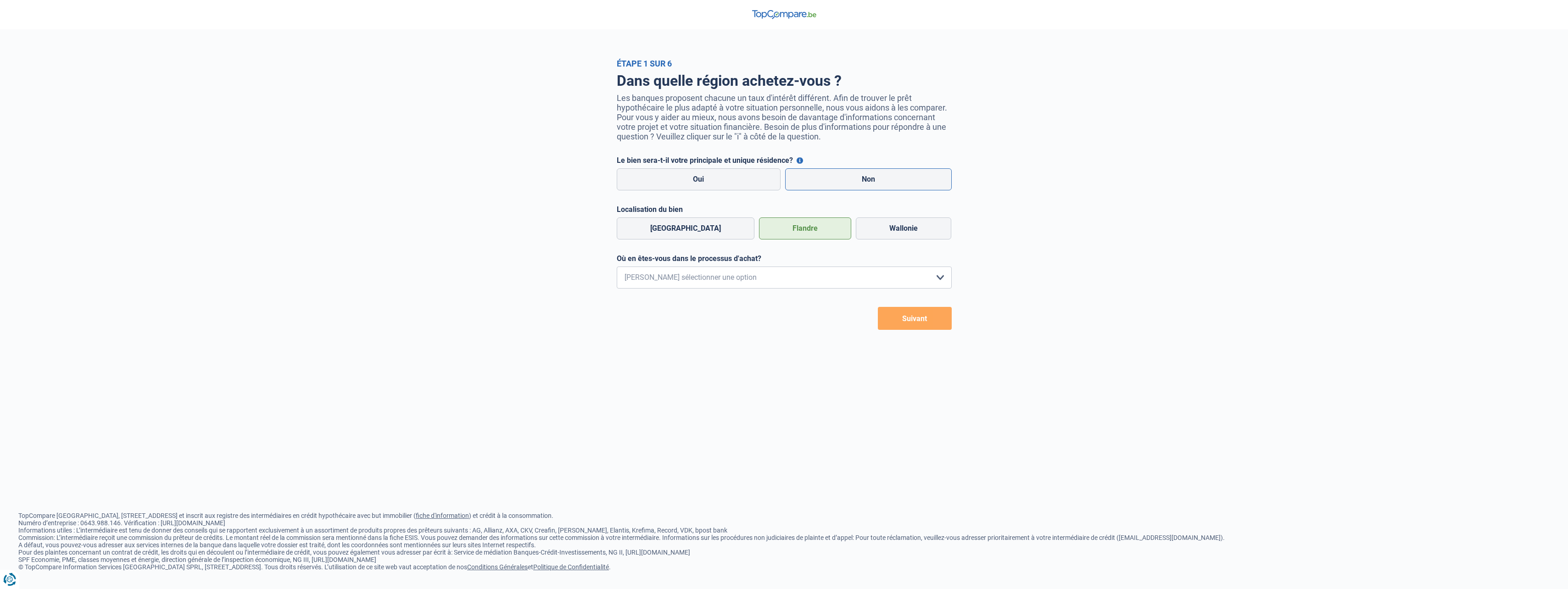
click at [856, 187] on input "Non" at bounding box center [868, 179] width 167 height 22
radio input "true"
click at [811, 273] on select "Je me renseigne juste car je n'ai pas de projet d'achat concret actuellement Je…" at bounding box center [784, 277] width 335 height 22
select select "0"
click at [616, 269] on select "Je me renseigne juste car je n'ai pas de projet d'achat concret actuellement Je…" at bounding box center [784, 277] width 335 height 22
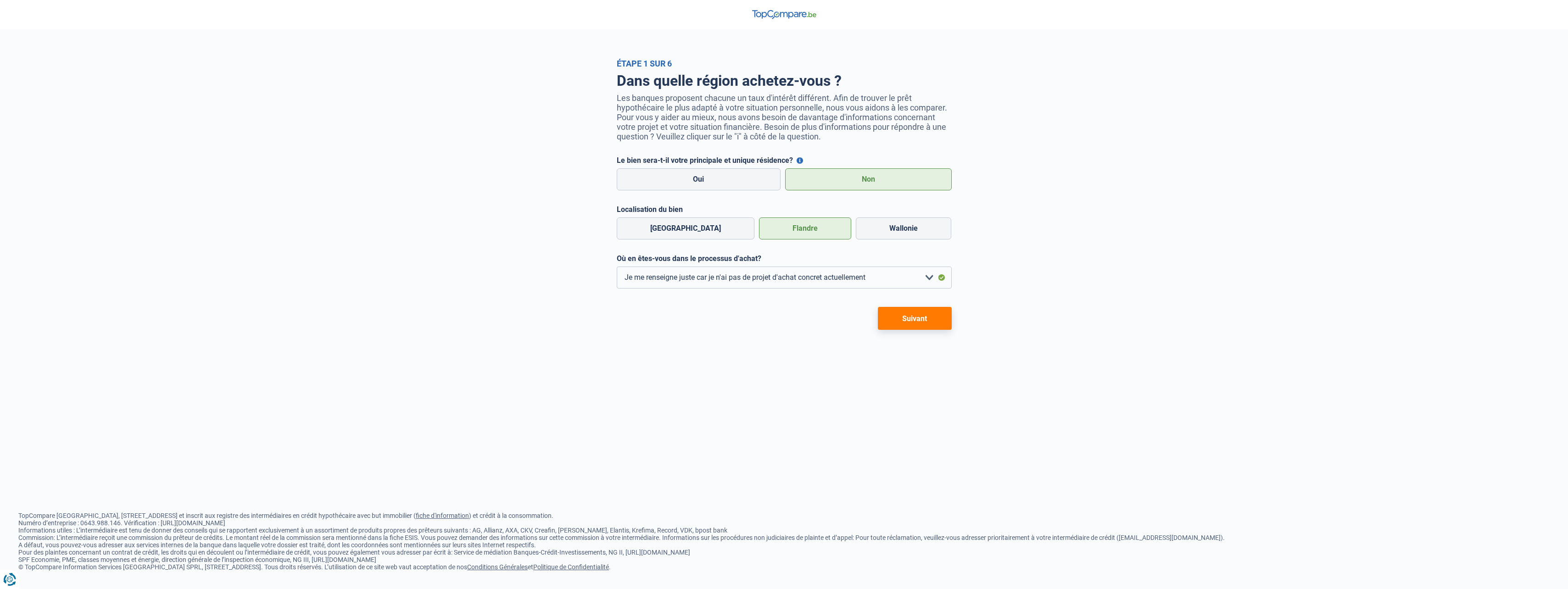
click at [932, 323] on button "Suivant" at bounding box center [915, 318] width 74 height 23
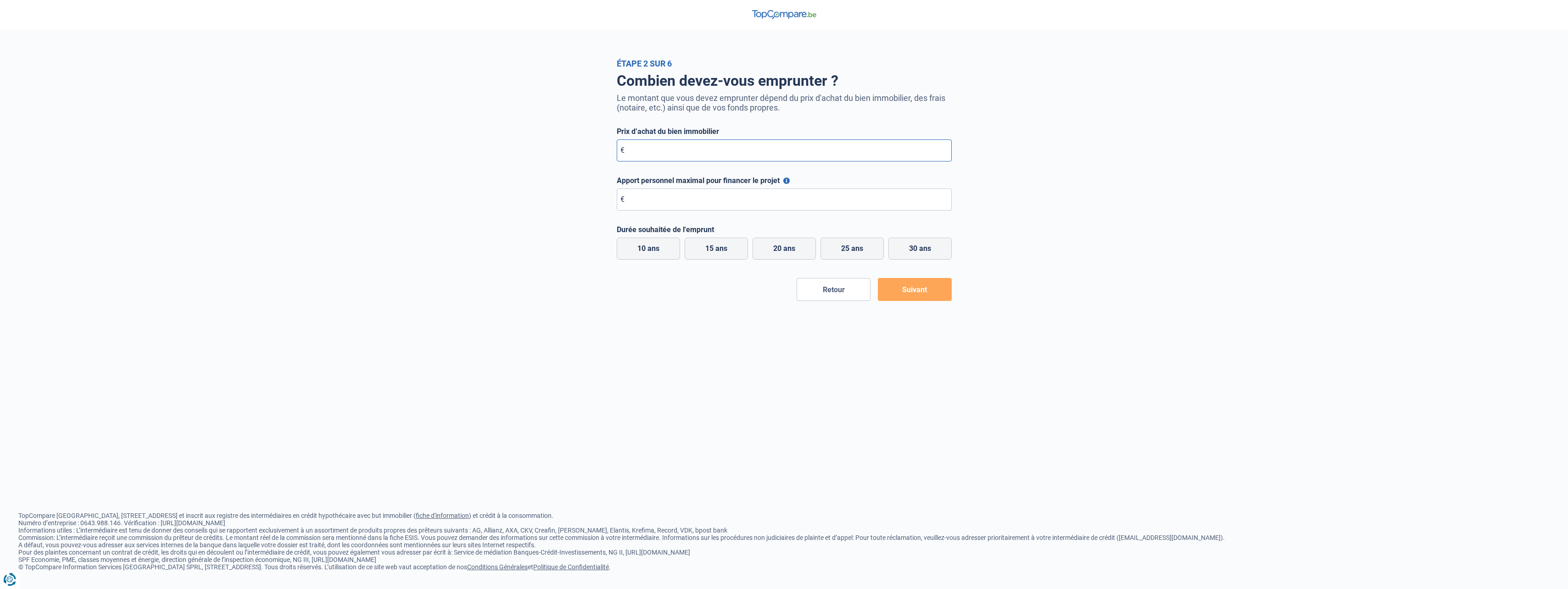
click at [689, 148] on input "Prix d’achat du bien immobilier" at bounding box center [784, 150] width 335 height 22
type input "25.000"
click at [677, 203] on input "Apport personnel maximal pour financer le projet" at bounding box center [784, 199] width 335 height 22
type input "1.000"
click at [650, 245] on label "10 ans" at bounding box center [648, 248] width 63 height 22
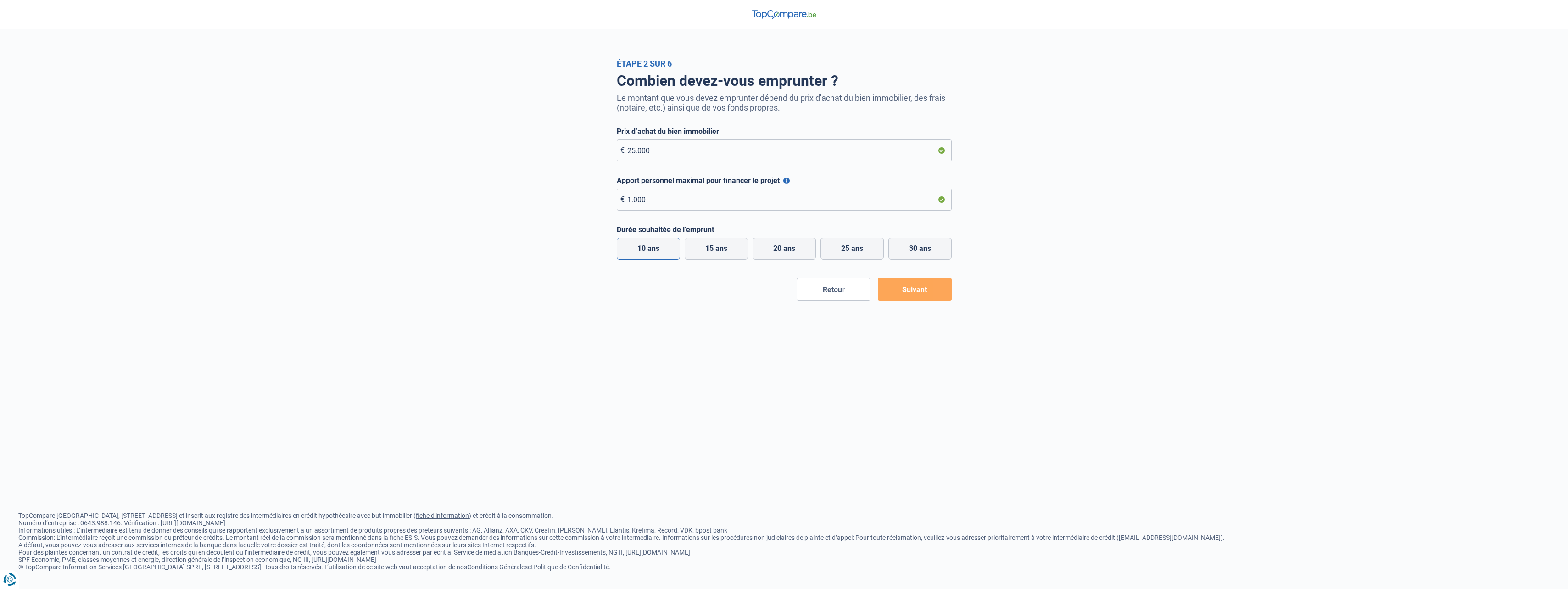
click at [650, 245] on input "10 ans" at bounding box center [648, 248] width 63 height 22
radio input "true"
click at [907, 288] on button "Suivant" at bounding box center [915, 289] width 74 height 23
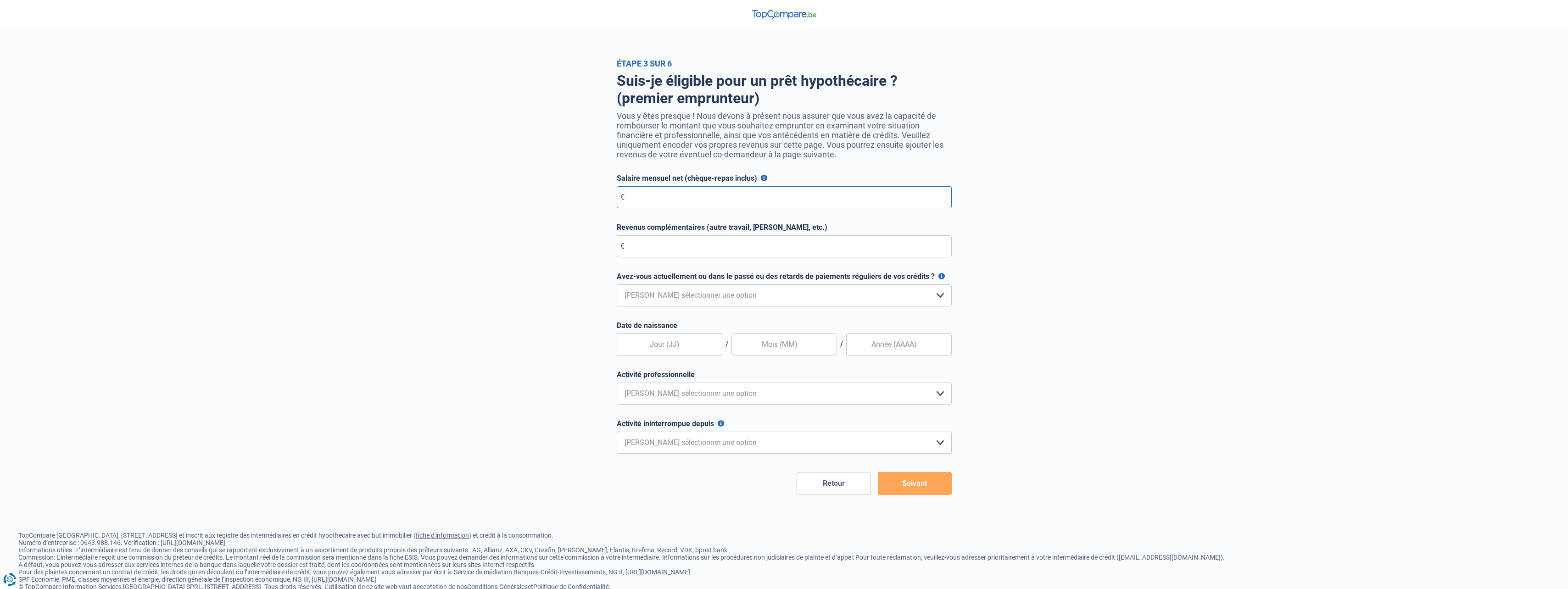
click at [679, 199] on input "Salaire mensuel net (chèque-repas inclus)" at bounding box center [784, 197] width 335 height 22
type input "4.130"
click at [675, 257] on input "Revenus complémentaires (autre travail, loyer, etc.)" at bounding box center [784, 246] width 335 height 22
type input "0"
click at [650, 296] on select "Non, jamais Oui mais j'ai tout remboursé il y a moins d'un an Oui mais cela fai…" at bounding box center [784, 295] width 335 height 22
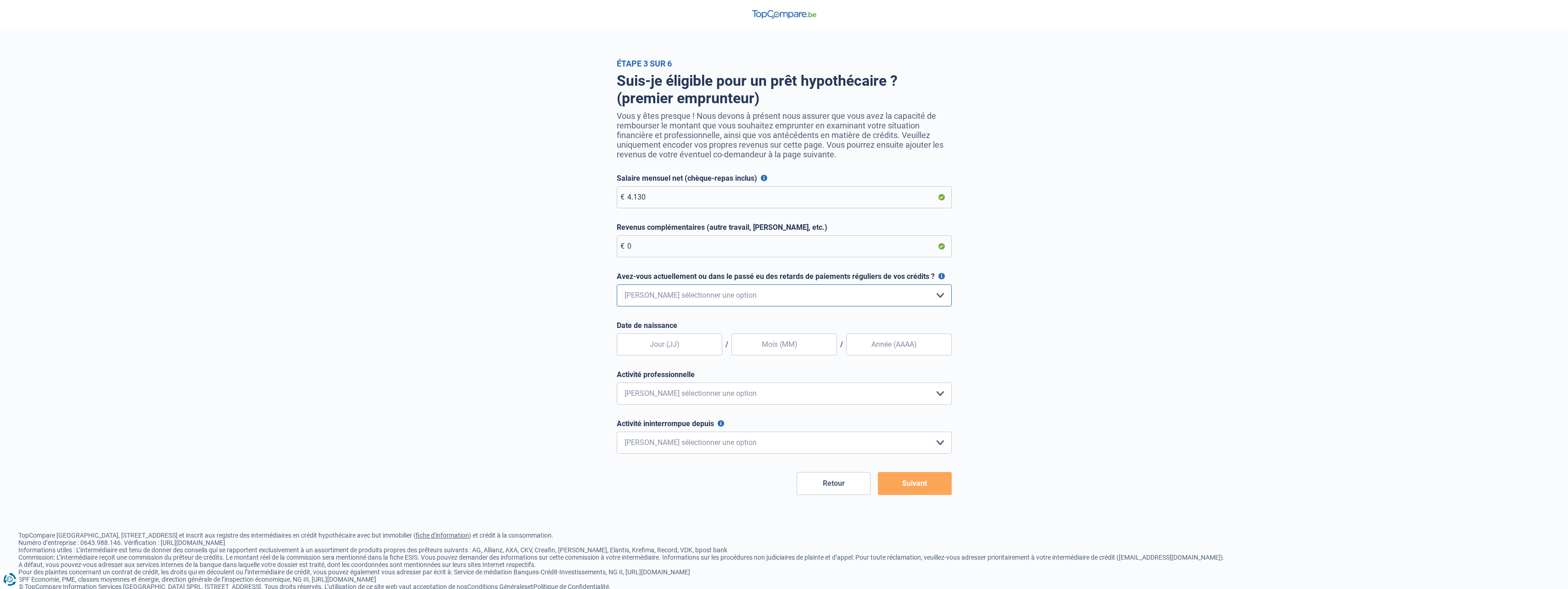
click at [650, 296] on select "Non, jamais Oui mais j'ai tout remboursé il y a moins d'un an Oui mais cela fai…" at bounding box center [784, 295] width 335 height 22
click at [694, 295] on select "Non, jamais Oui mais j'ai tout remboursé il y a moins d'un an Oui mais cela fai…" at bounding box center [784, 295] width 335 height 22
select select "0"
click at [616, 287] on select "Non, jamais Oui mais j'ai tout remboursé il y a moins d'un an Oui mais cela fai…" at bounding box center [784, 295] width 335 height 22
click at [661, 348] on input "text" at bounding box center [669, 344] width 106 height 22
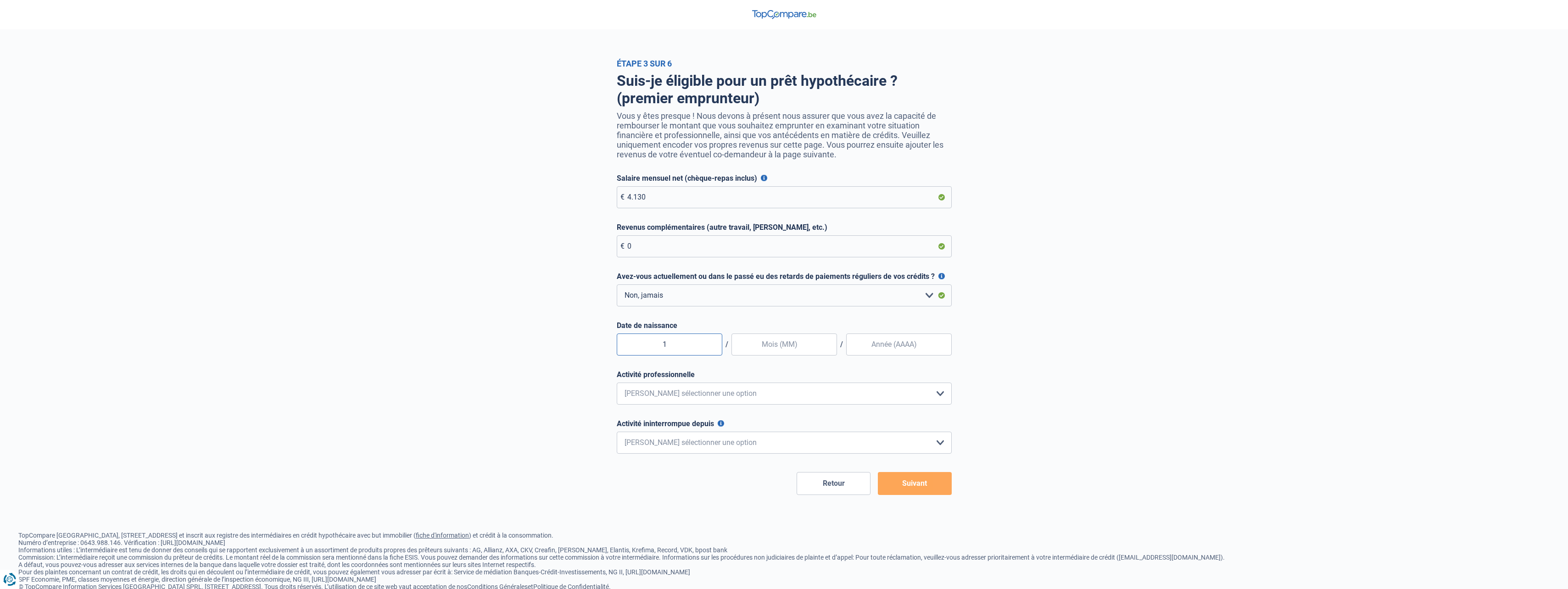
type input "10"
type input "02"
type input "1977"
click at [762, 397] on select "Employé privé Ouvrier Fonctionnaire Indépendant Dirigeant d'entreprise Pensionn…" at bounding box center [784, 393] width 335 height 22
select select "privateEmployee"
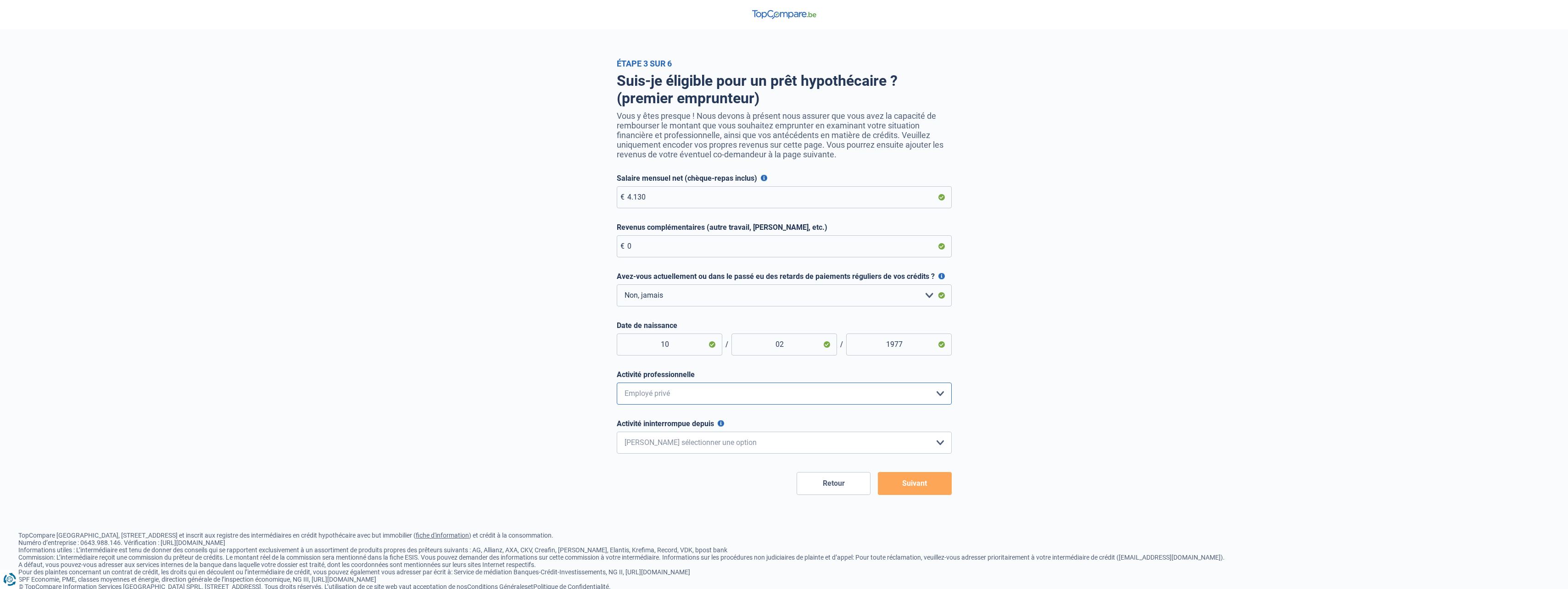
click at [616, 385] on select "Employé privé Ouvrier Fonctionnaire Indépendant Dirigeant d'entreprise Pensionn…" at bounding box center [784, 393] width 335 height 22
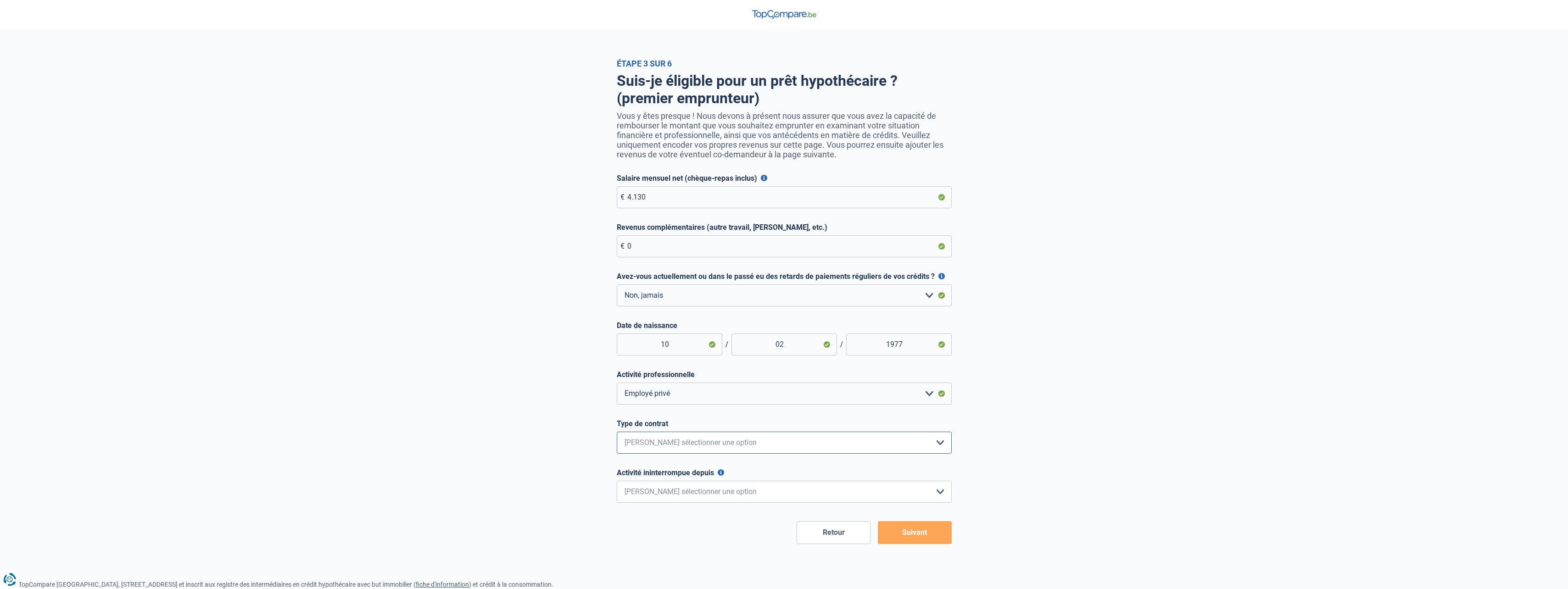
click at [754, 443] on select "Intérimaire Contrat à Durée Indéterminée Contrat à Durée Déterminée Veuillez sé…" at bounding box center [784, 442] width 335 height 22
select select "permanent"
click at [616, 434] on select "Intérimaire Contrat à Durée Indéterminée Contrat à Durée Déterminée Veuillez sé…" at bounding box center [784, 442] width 335 height 22
click at [681, 497] on select "< 6 mois 6 - 12 mois 12 - 24 mois 24 - 36 mois > 36 mois Veuillez sélectionner …" at bounding box center [784, 491] width 335 height 22
select select "more36"
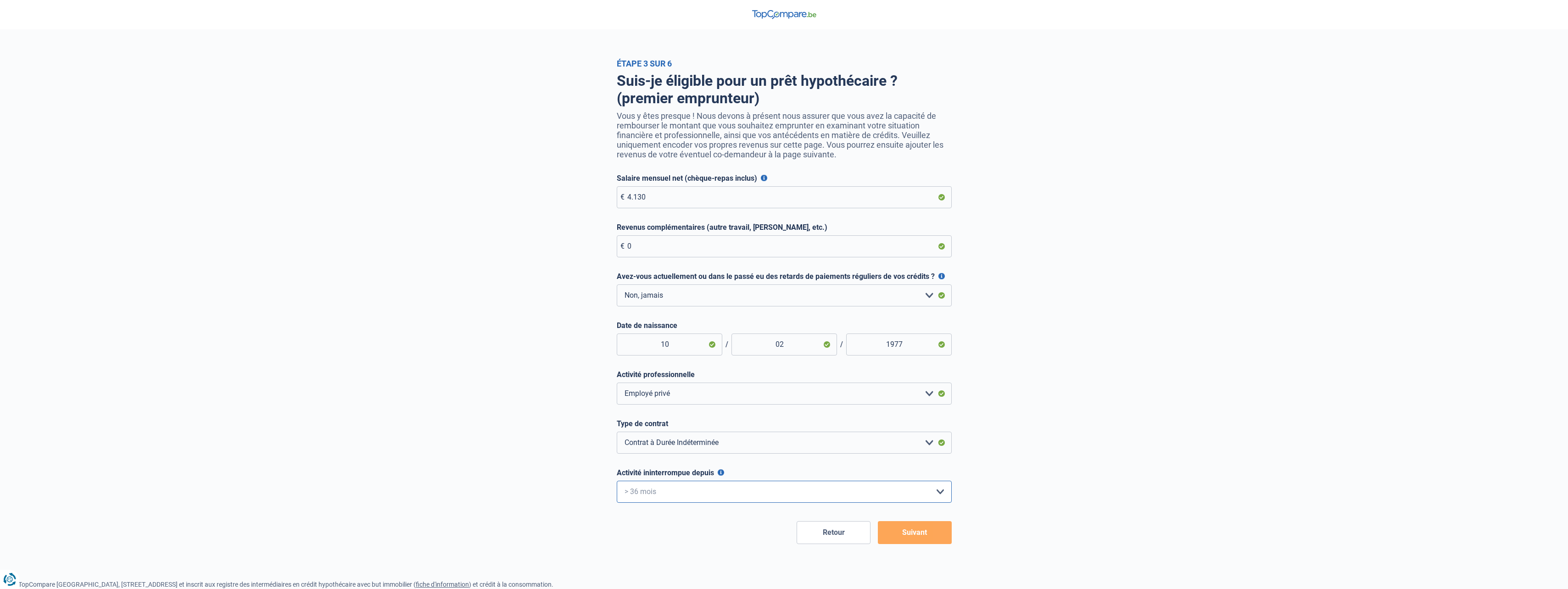
click at [616, 483] on select "< 6 mois 6 - 12 mois 12 - 24 mois 24 - 36 mois > 36 mois Veuillez sélectionner …" at bounding box center [784, 491] width 335 height 22
click at [930, 530] on button "Suivant" at bounding box center [915, 532] width 74 height 23
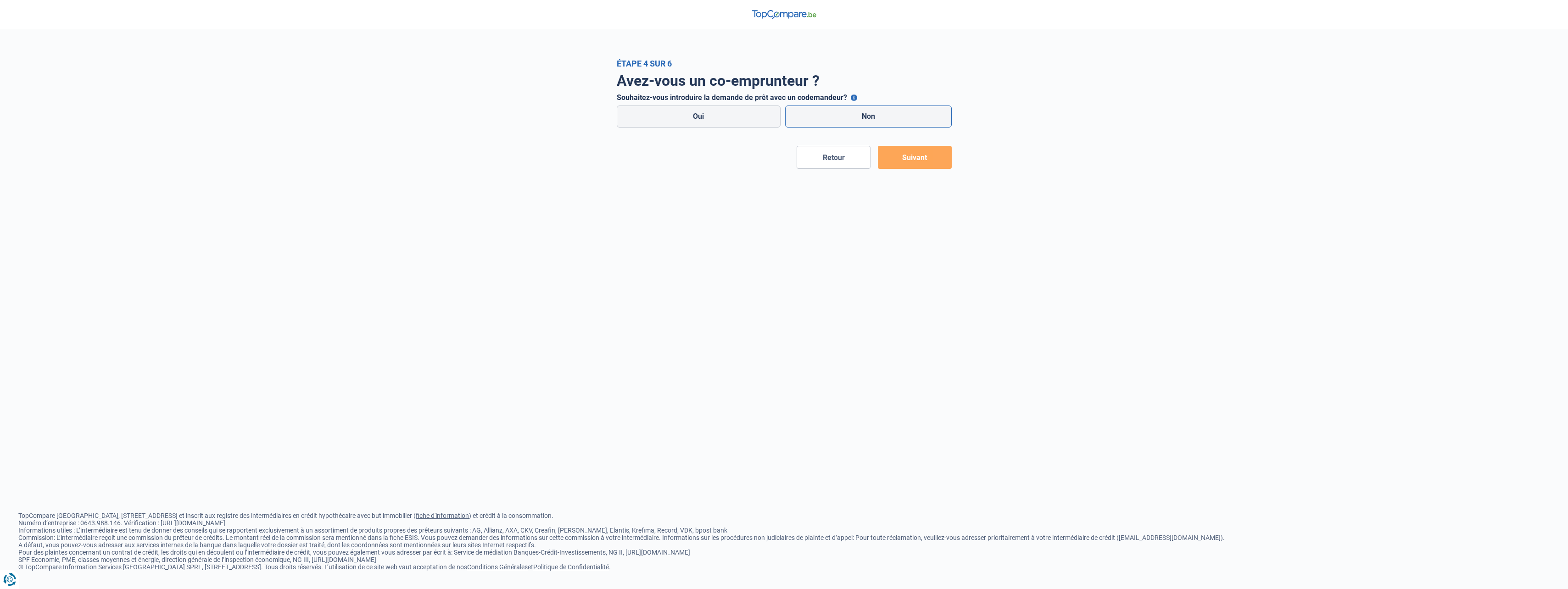
click at [860, 114] on label "Non" at bounding box center [868, 116] width 167 height 22
click at [860, 114] on input "Non" at bounding box center [868, 116] width 167 height 22
radio input "true"
click at [912, 158] on button "Suivant" at bounding box center [915, 157] width 74 height 23
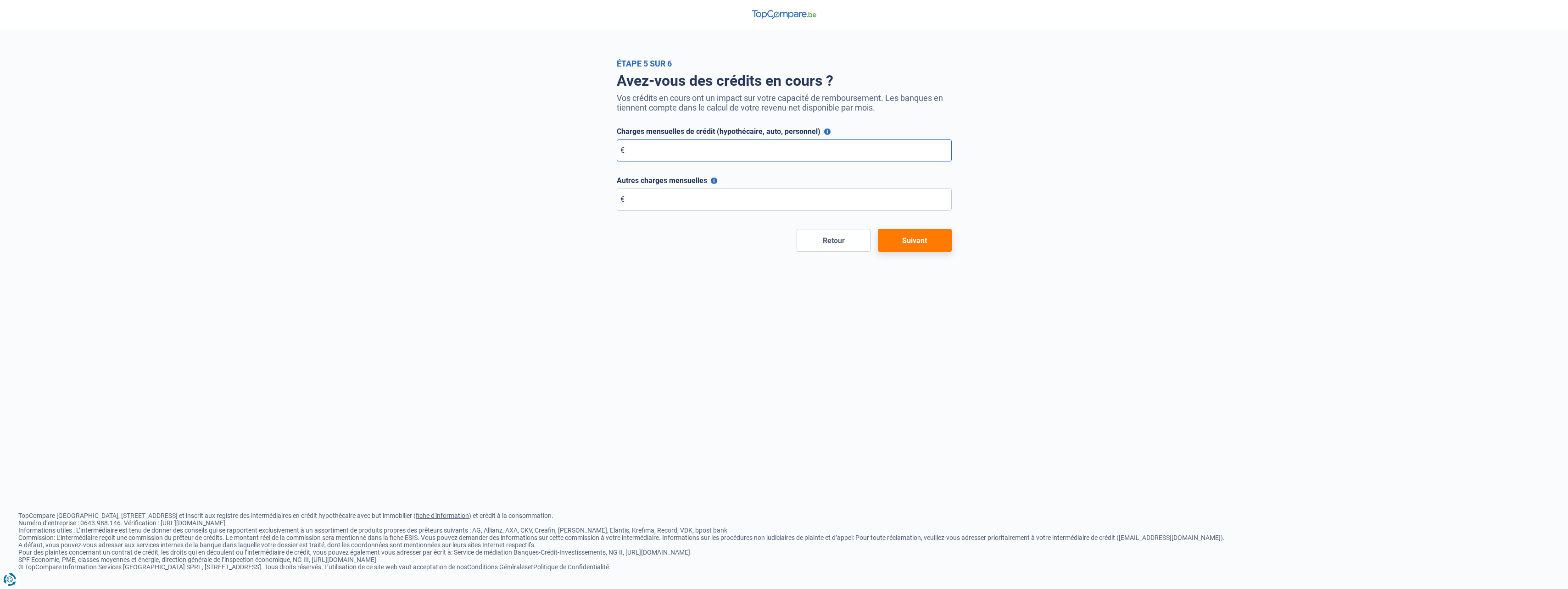
click at [689, 158] on input "Charges mensuelles de crédit (hypothécaire, auto, personnel)" at bounding box center [784, 150] width 335 height 22
type input "2.500"
type input "0"
click at [918, 244] on button "Suivant" at bounding box center [915, 240] width 74 height 23
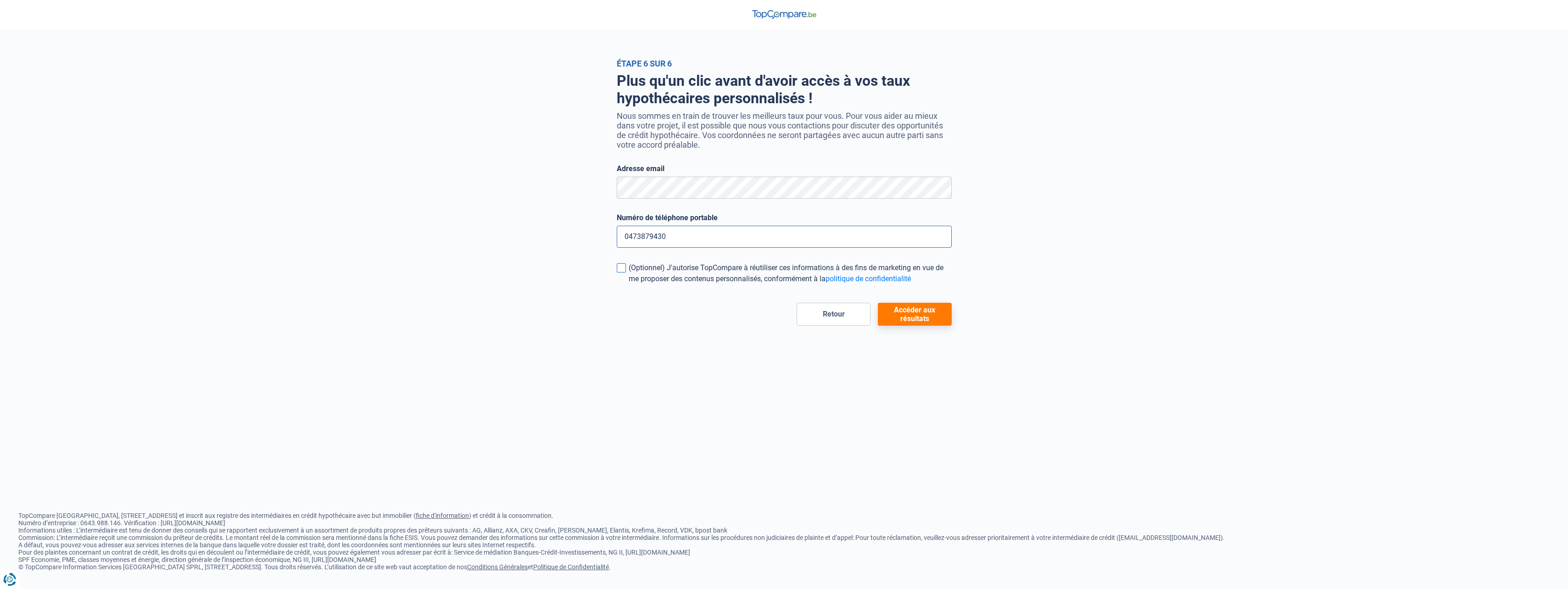
type input "0473879430"
click at [622, 272] on span at bounding box center [621, 268] width 9 height 9
click at [628, 285] on input "(Optionnel) J'autorise TopCompare à réutiliser ces informations à des fins de m…" at bounding box center [628, 285] width 0 height 0
click at [622, 272] on span at bounding box center [621, 268] width 9 height 9
click at [628, 285] on input "(Optionnel) J'autorise TopCompare à réutiliser ces informations à des fins de m…" at bounding box center [628, 285] width 0 height 0
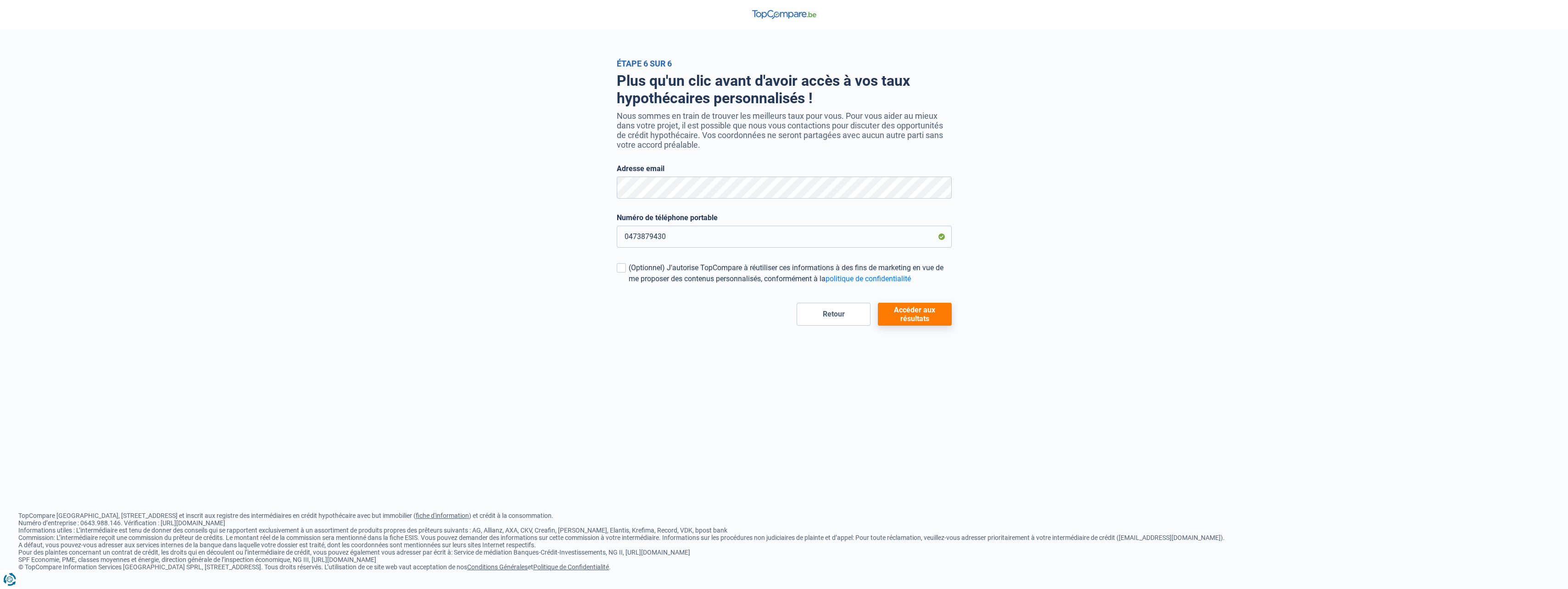
click at [938, 320] on button "Accéder aux résultats" at bounding box center [915, 314] width 74 height 23
